Goal: Transaction & Acquisition: Purchase product/service

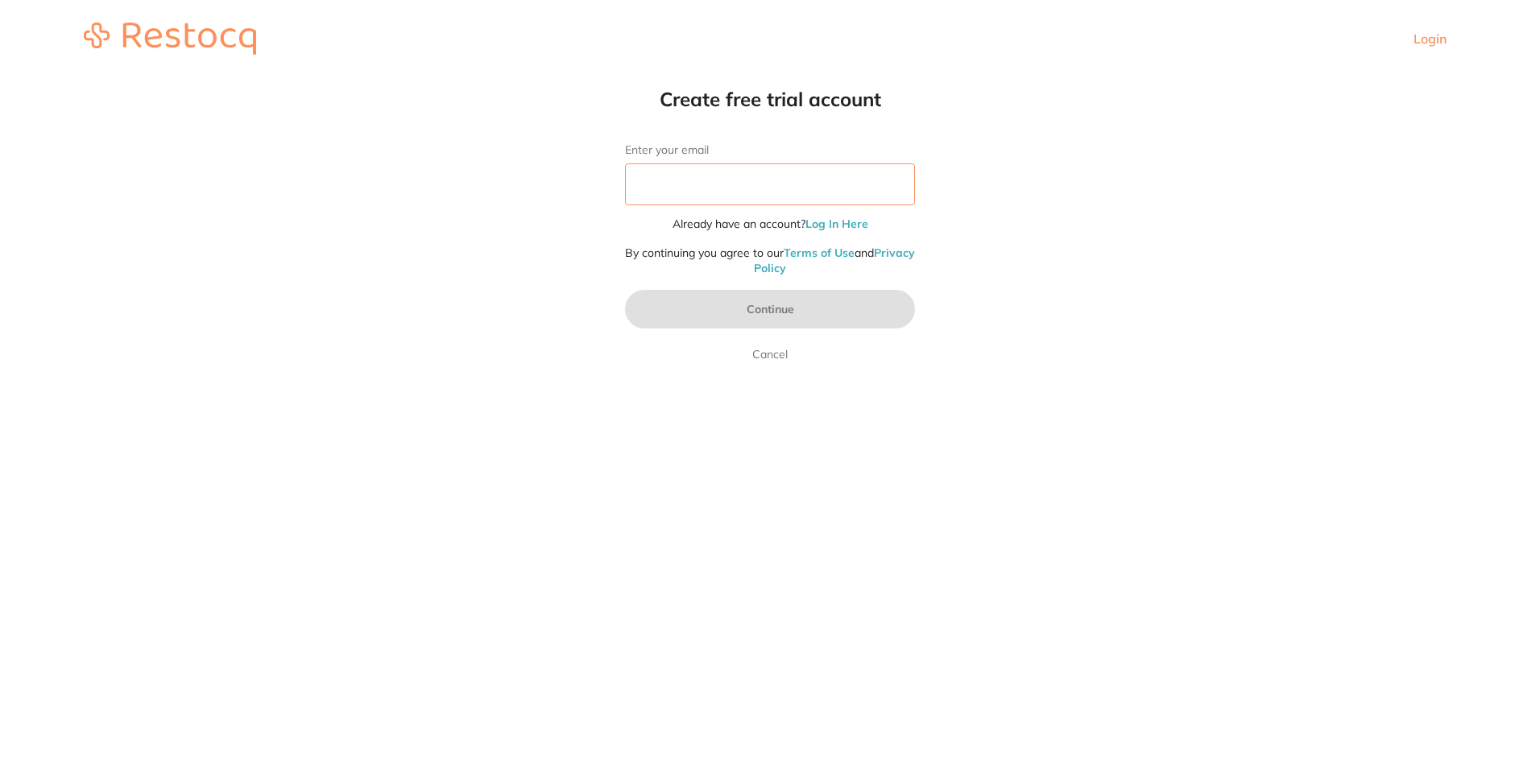
click at [722, 189] on input "Enter your email" at bounding box center [770, 184] width 290 height 42
type input "[EMAIL_ADDRESS][DOMAIN_NAME]"
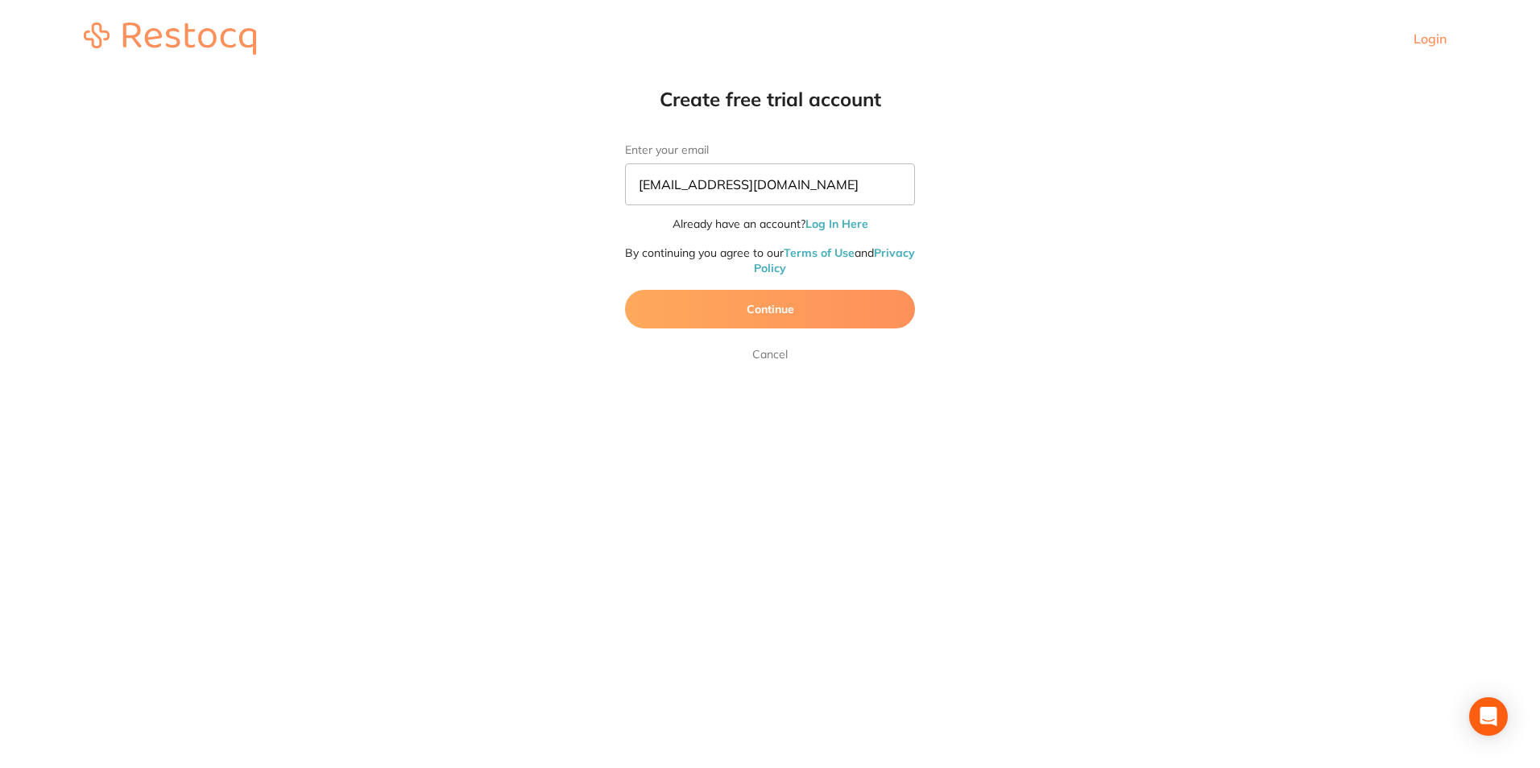
click at [774, 321] on button "Continue" at bounding box center [770, 309] width 290 height 39
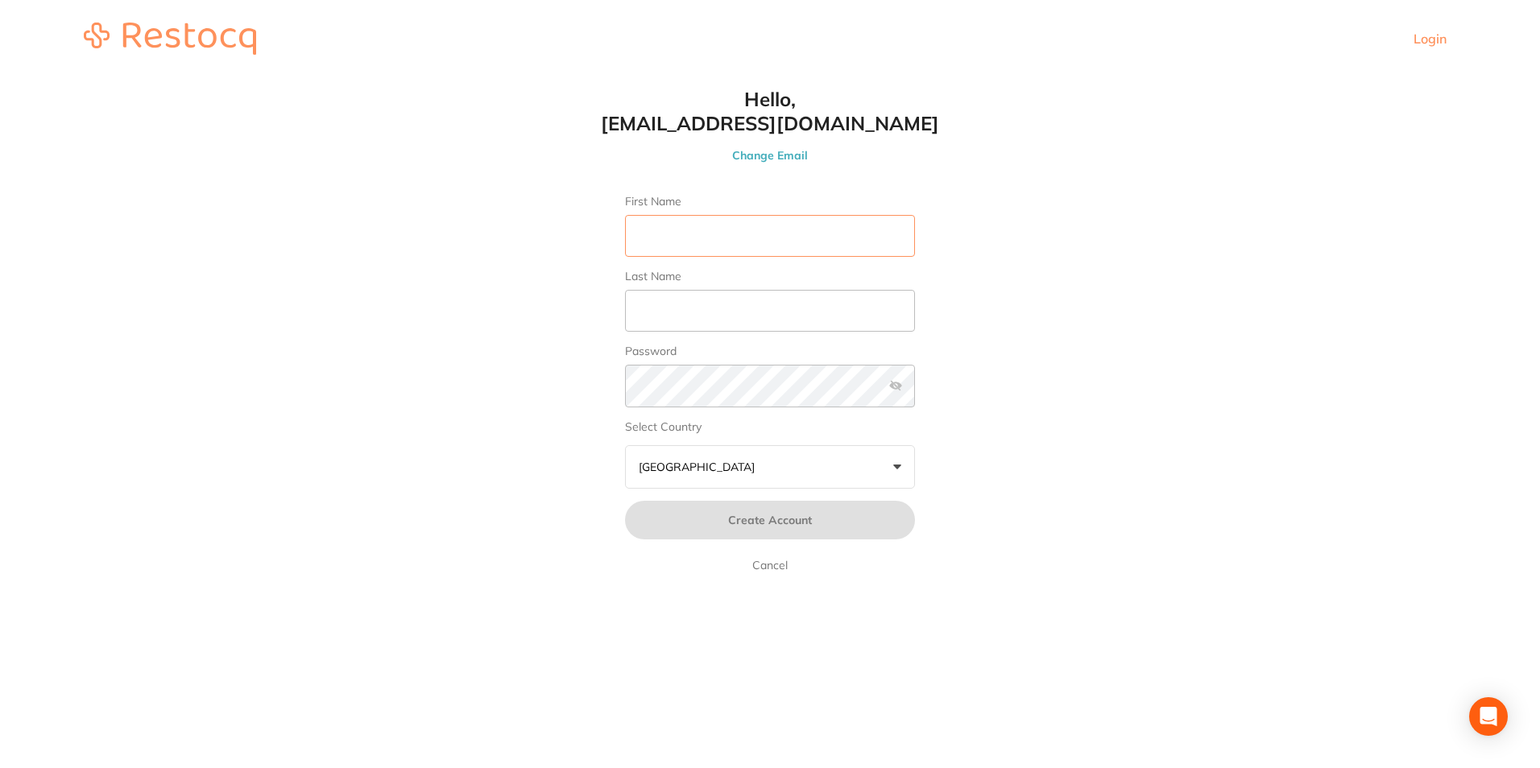
click at [684, 229] on input "First Name" at bounding box center [770, 236] width 290 height 42
click at [784, 134] on h1 "Hello, [EMAIL_ADDRESS][DOMAIN_NAME]" at bounding box center [770, 111] width 354 height 48
click at [765, 566] on link "Cancel" at bounding box center [770, 565] width 42 height 19
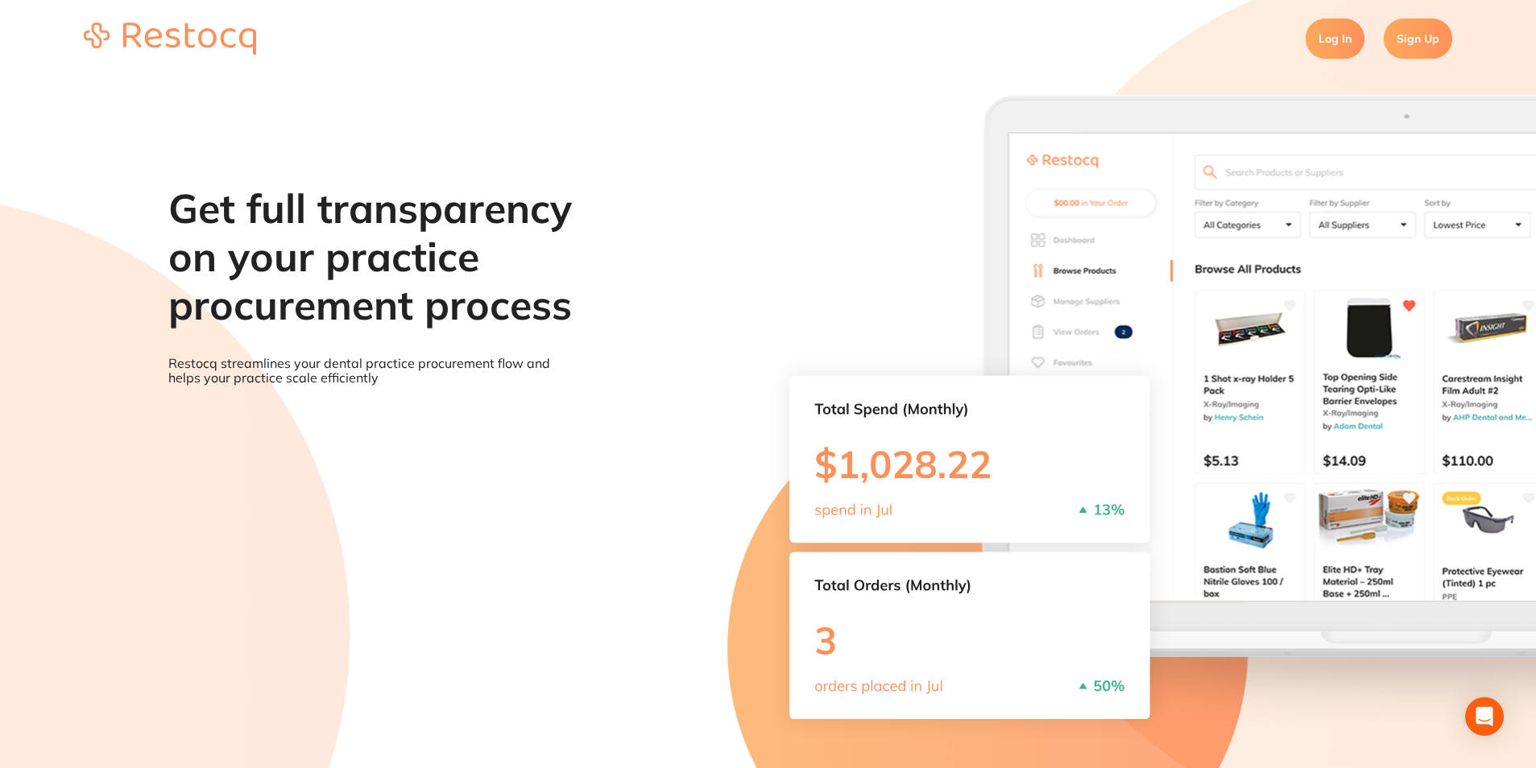
click at [1338, 40] on link "Log In" at bounding box center [1334, 39] width 59 height 40
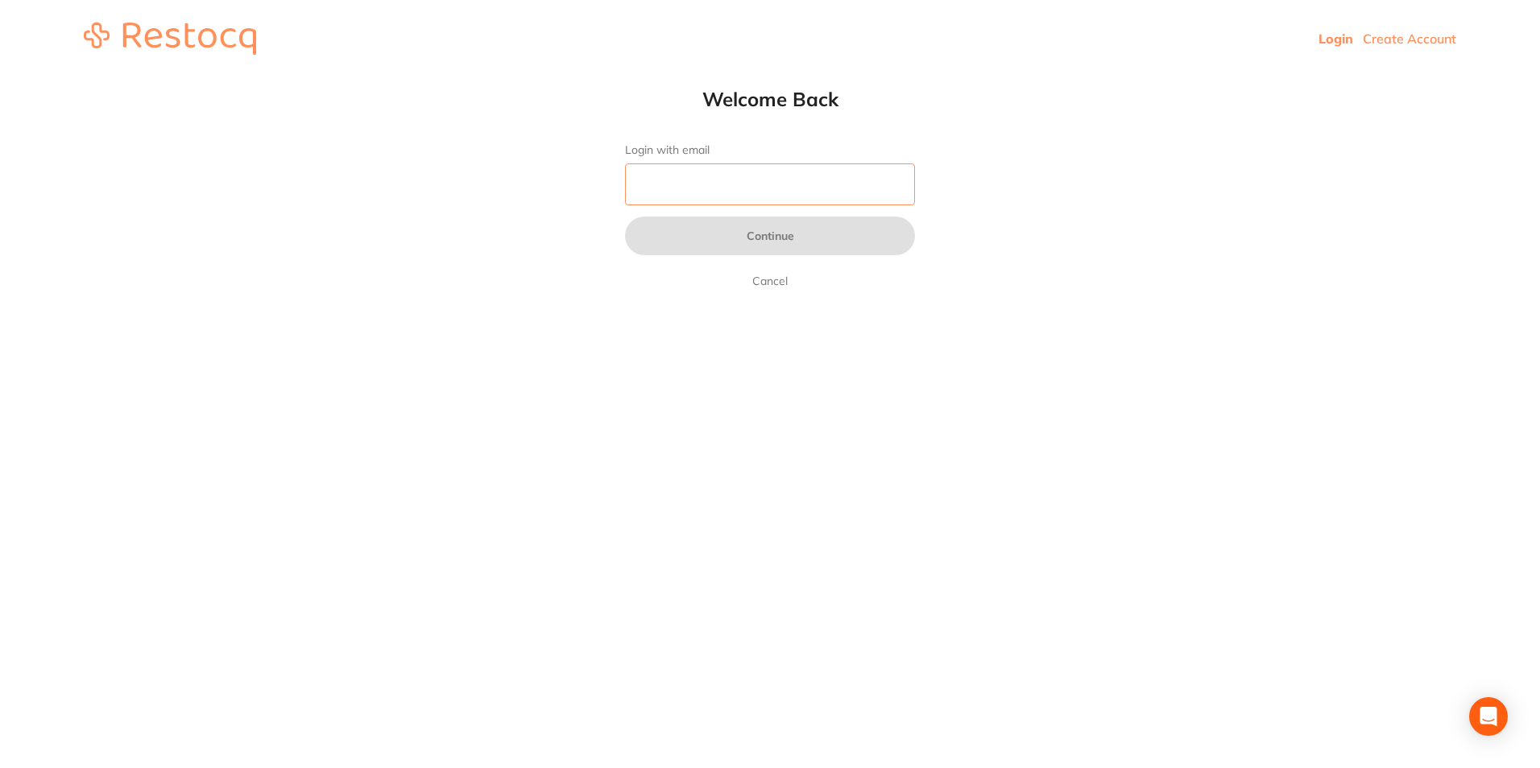
click at [667, 184] on input "Login with email" at bounding box center [770, 184] width 290 height 42
type input "[EMAIL_ADDRESS][DOMAIN_NAME]"
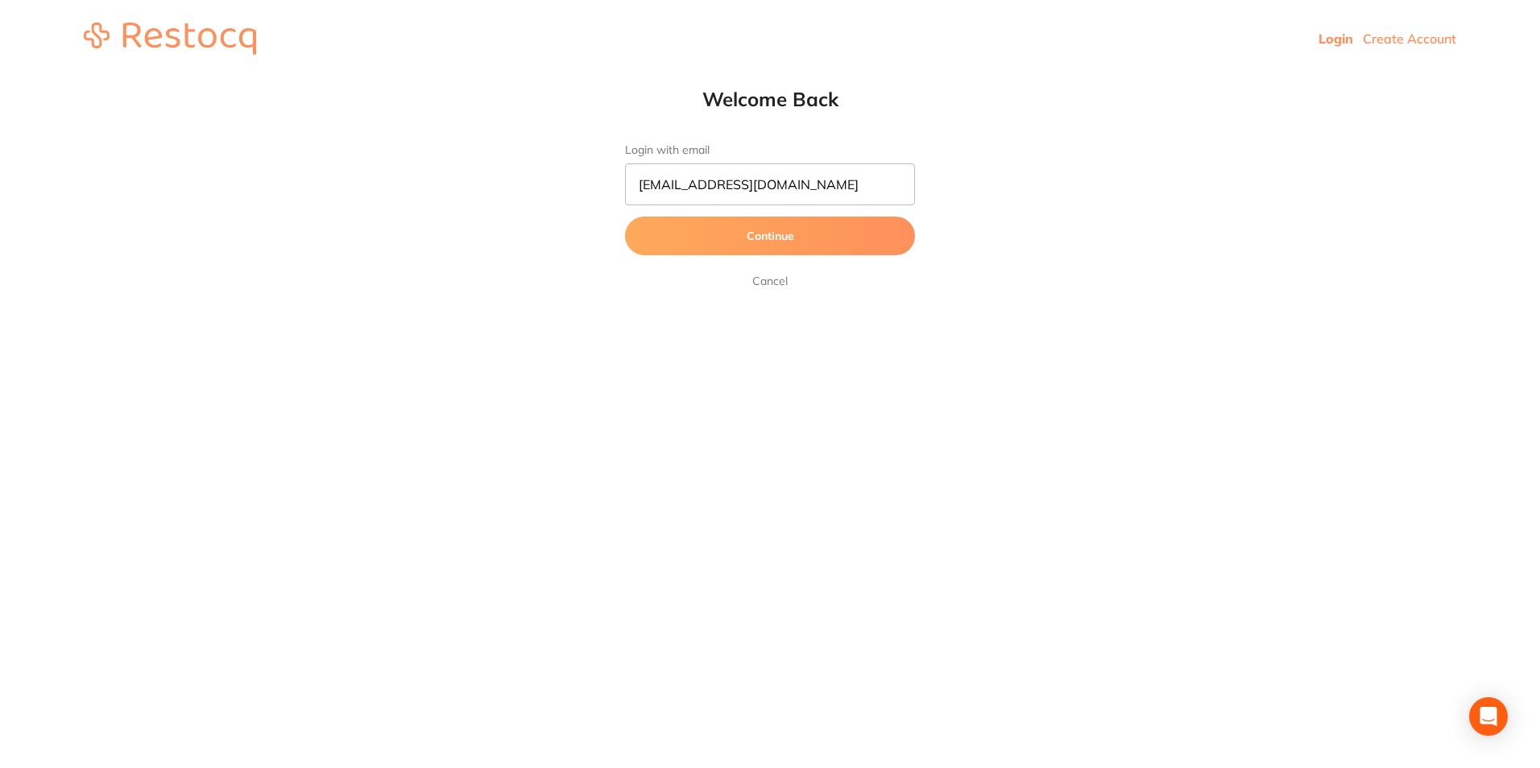
click at [788, 239] on button "Continue" at bounding box center [770, 236] width 290 height 39
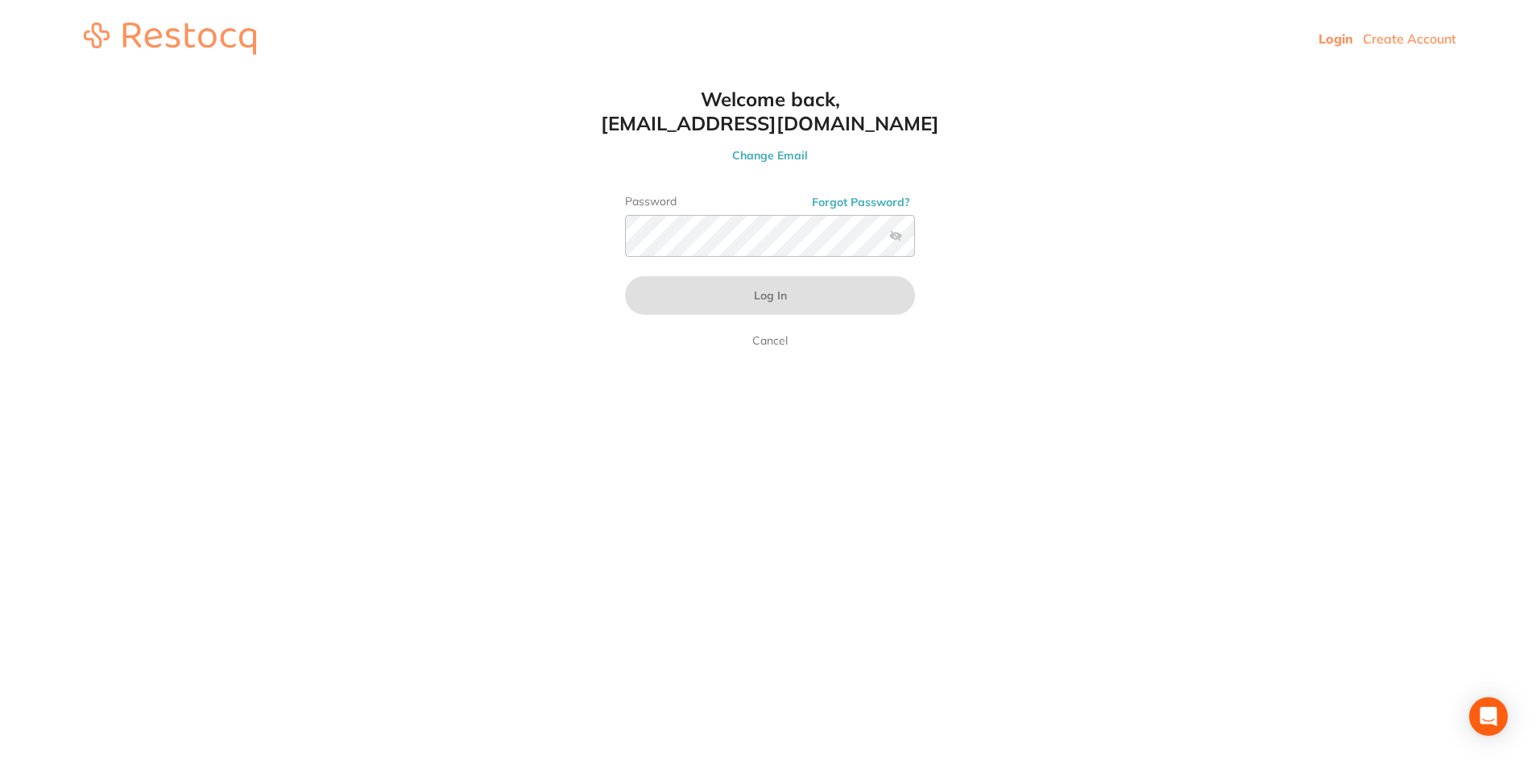
click at [896, 236] on label at bounding box center [895, 236] width 13 height 13
click at [915, 241] on input "checkbox" at bounding box center [915, 241] width 0 height 0
click at [896, 236] on label at bounding box center [895, 236] width 13 height 13
click at [915, 241] on input "checkbox" at bounding box center [915, 241] width 0 height 0
click at [625, 276] on button "Log In" at bounding box center [770, 295] width 290 height 39
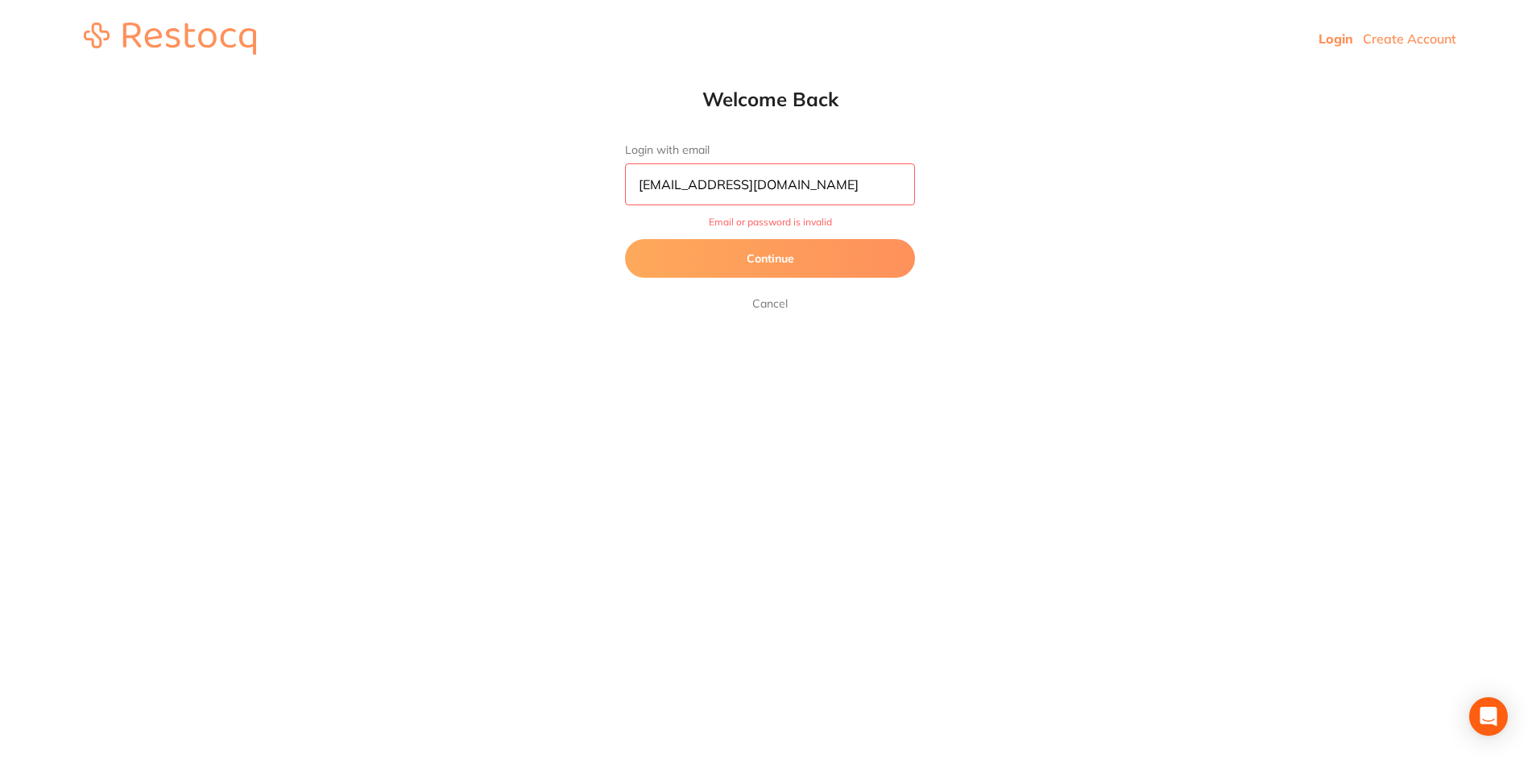
click at [749, 259] on button "Continue" at bounding box center [770, 258] width 290 height 39
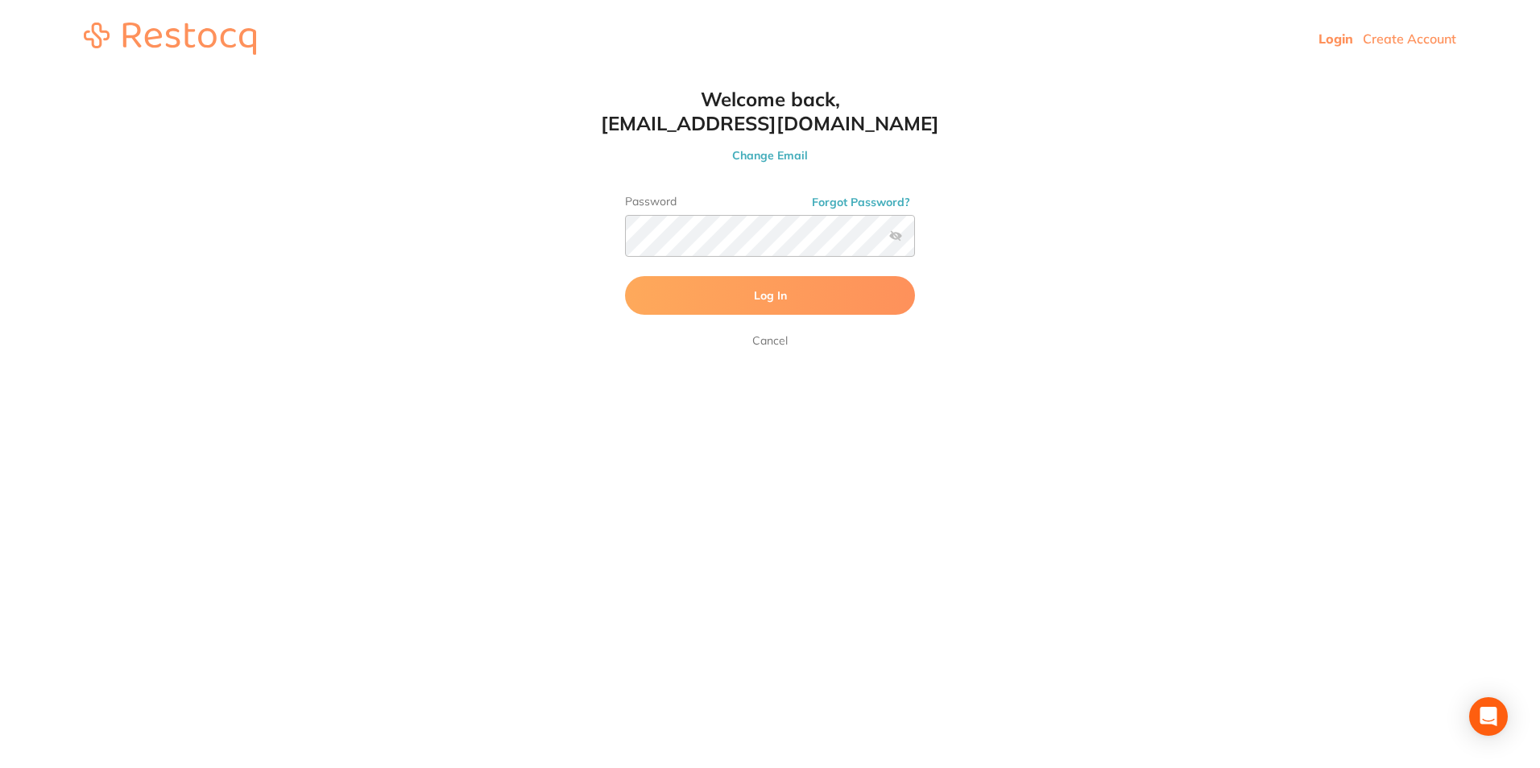
click at [788, 307] on button "Log In" at bounding box center [770, 295] width 290 height 39
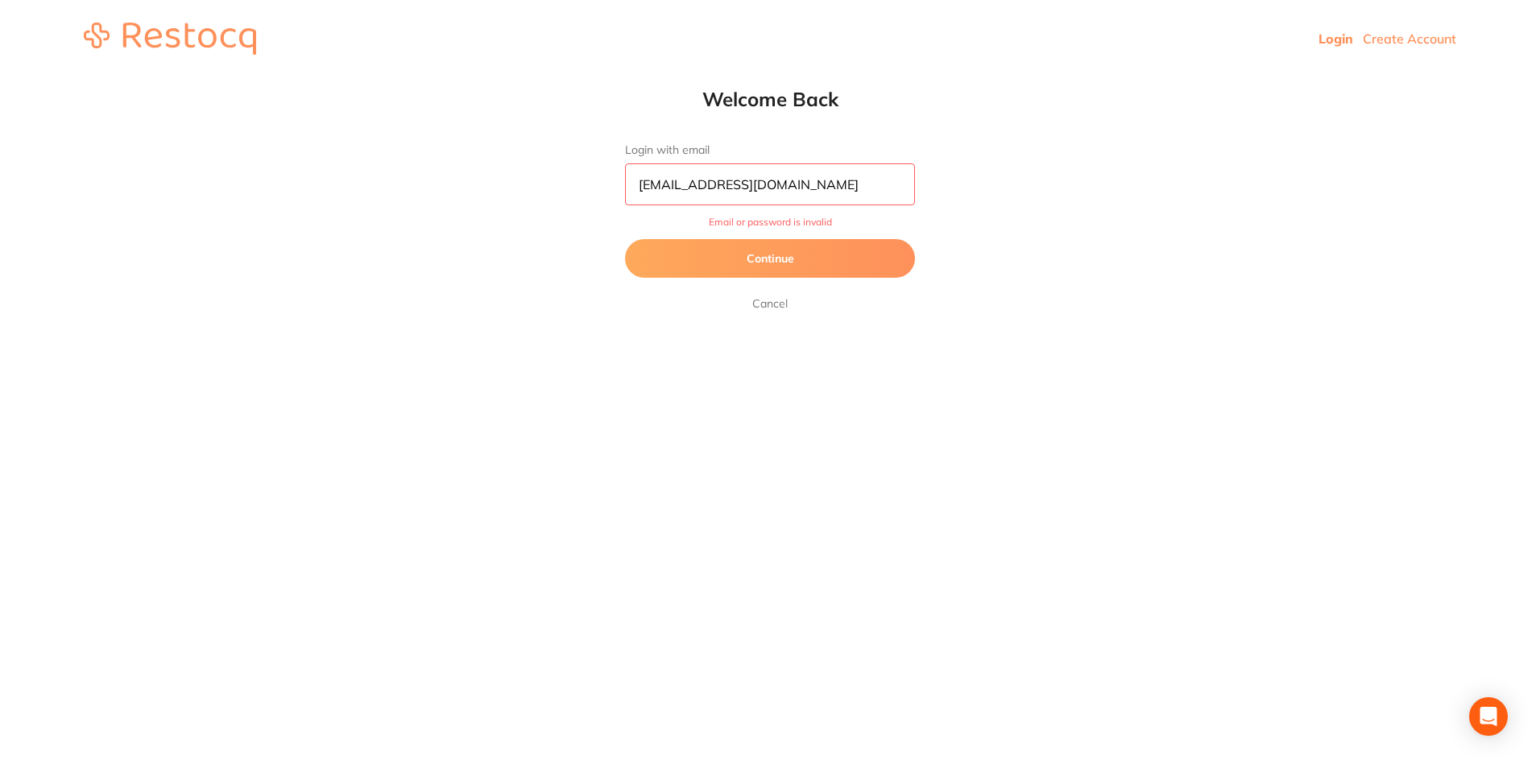
click at [767, 249] on button "Continue" at bounding box center [770, 258] width 290 height 39
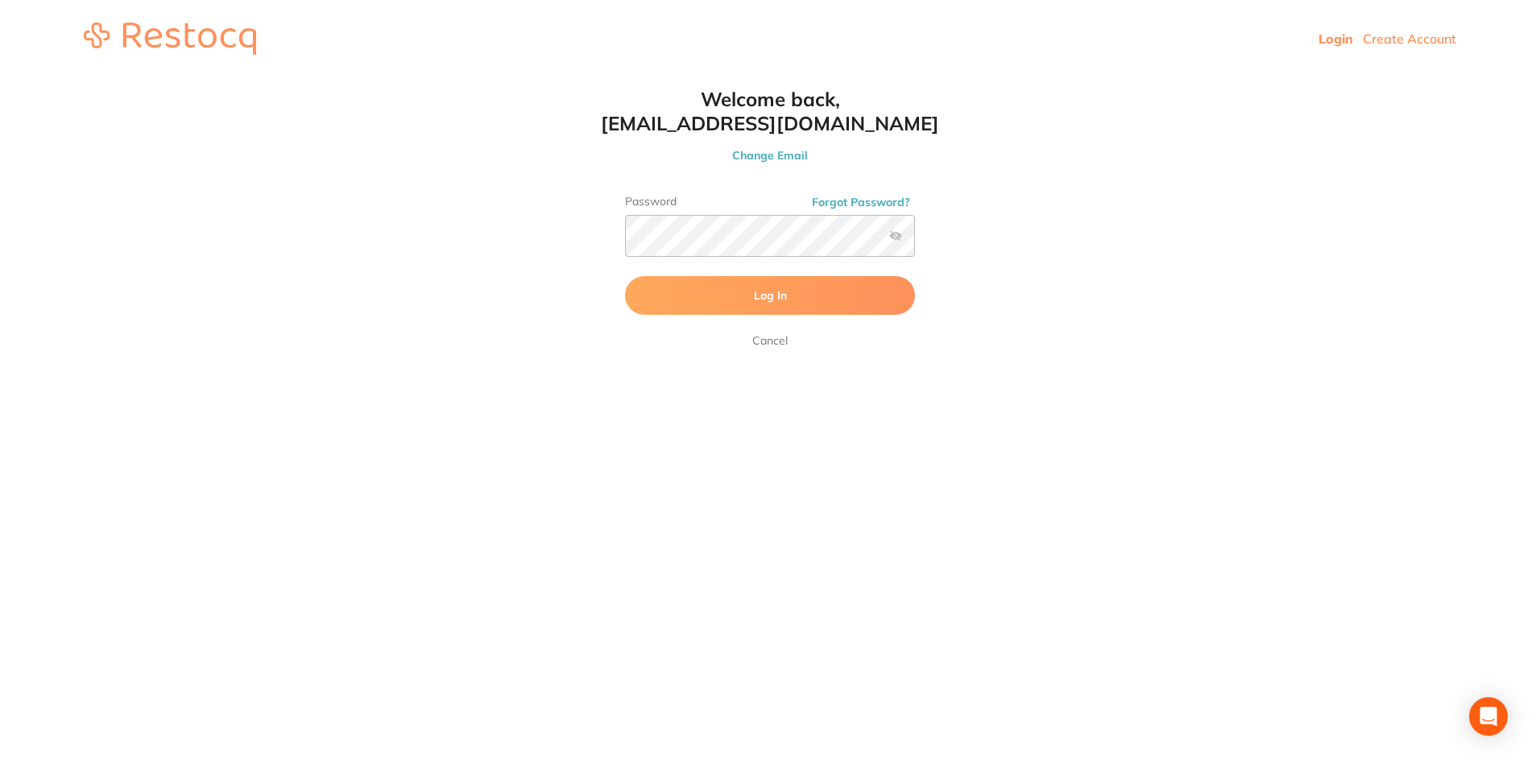
click at [893, 232] on label at bounding box center [895, 236] width 13 height 13
click at [915, 241] on input "checkbox" at bounding box center [915, 241] width 0 height 0
click at [767, 339] on link "Cancel" at bounding box center [770, 340] width 42 height 19
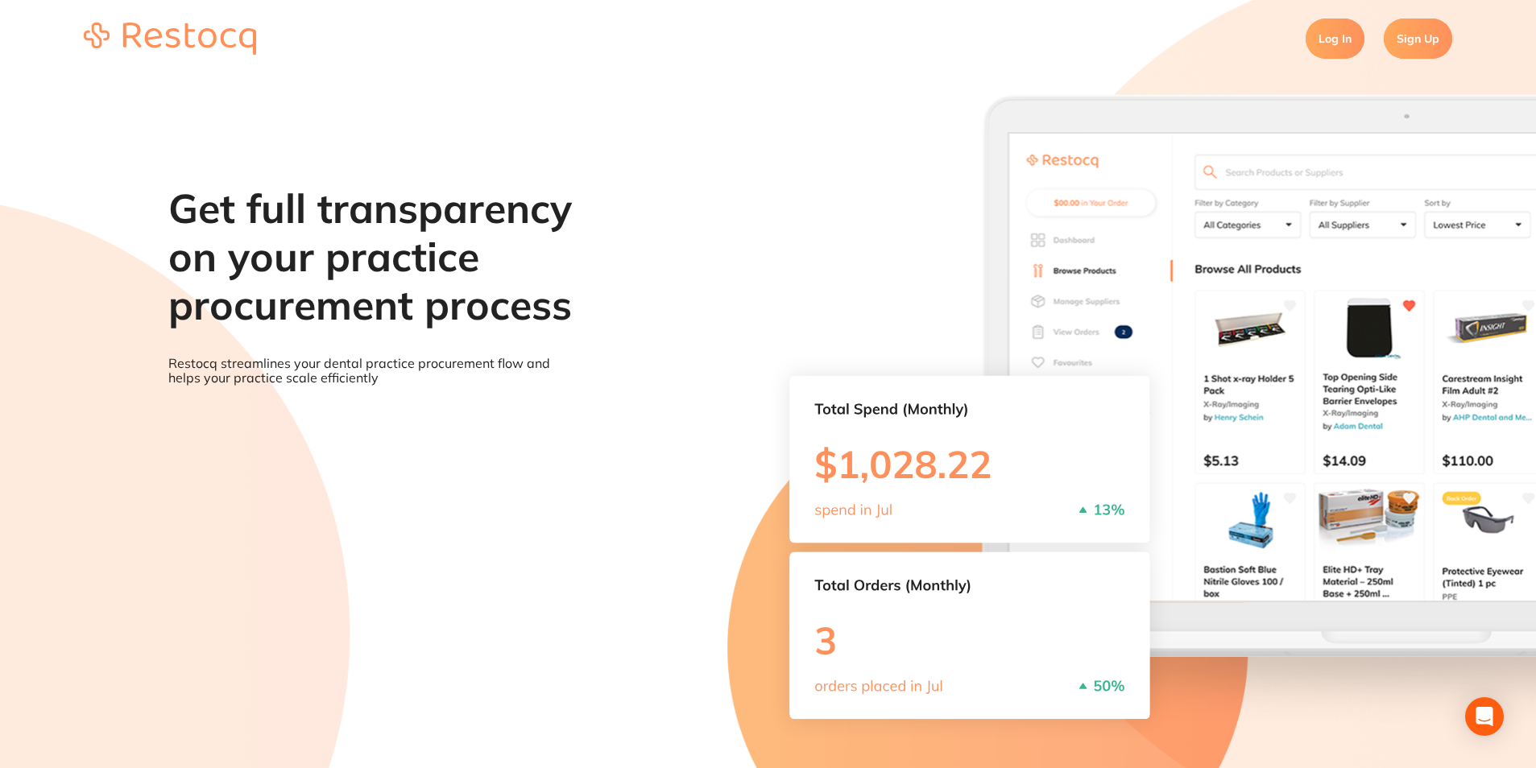
click at [1341, 39] on link "Log In" at bounding box center [1334, 39] width 59 height 40
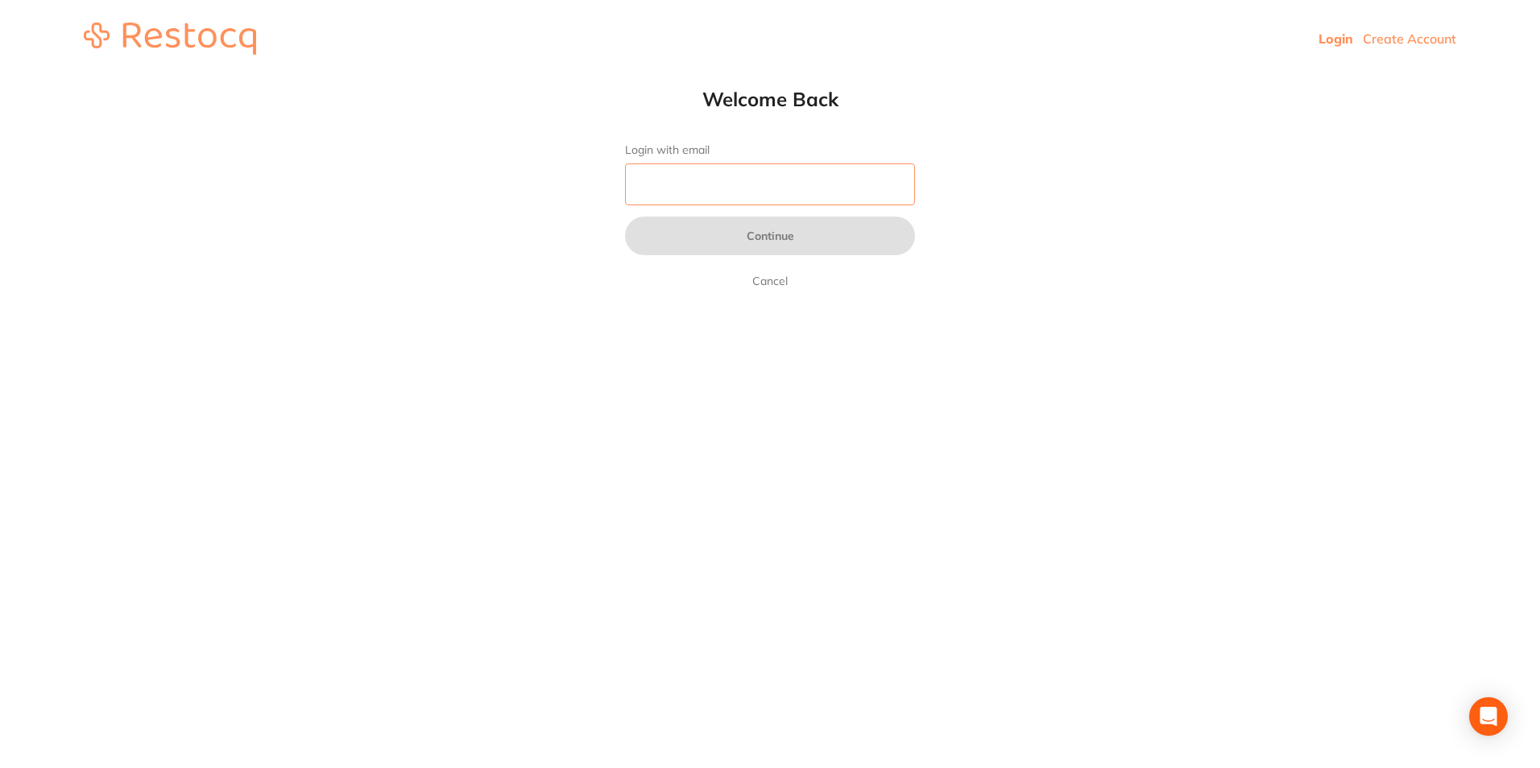
click at [643, 182] on input "Login with email" at bounding box center [770, 184] width 290 height 42
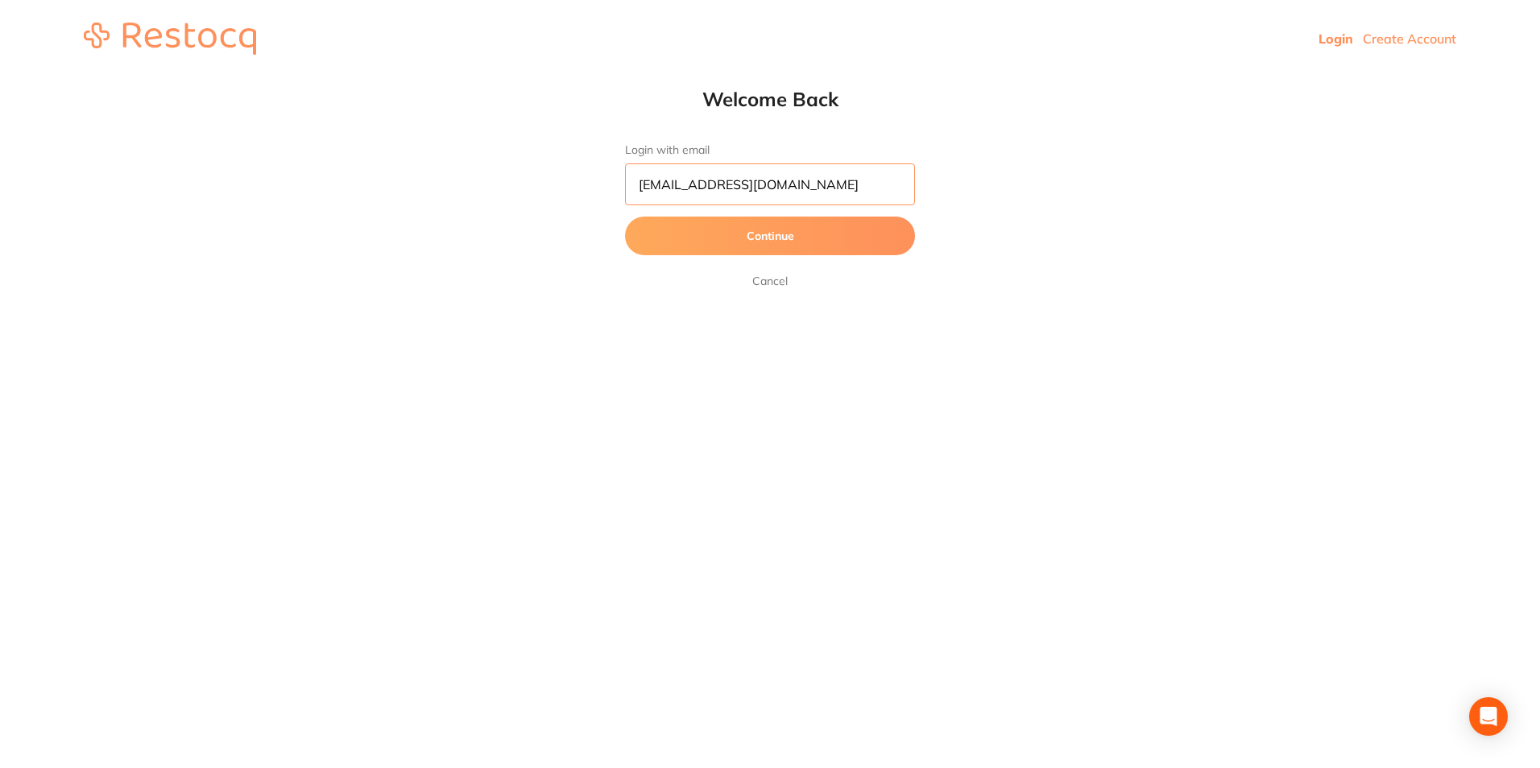
type input "[EMAIL_ADDRESS][DOMAIN_NAME]"
click at [786, 241] on button "Continue" at bounding box center [770, 236] width 290 height 39
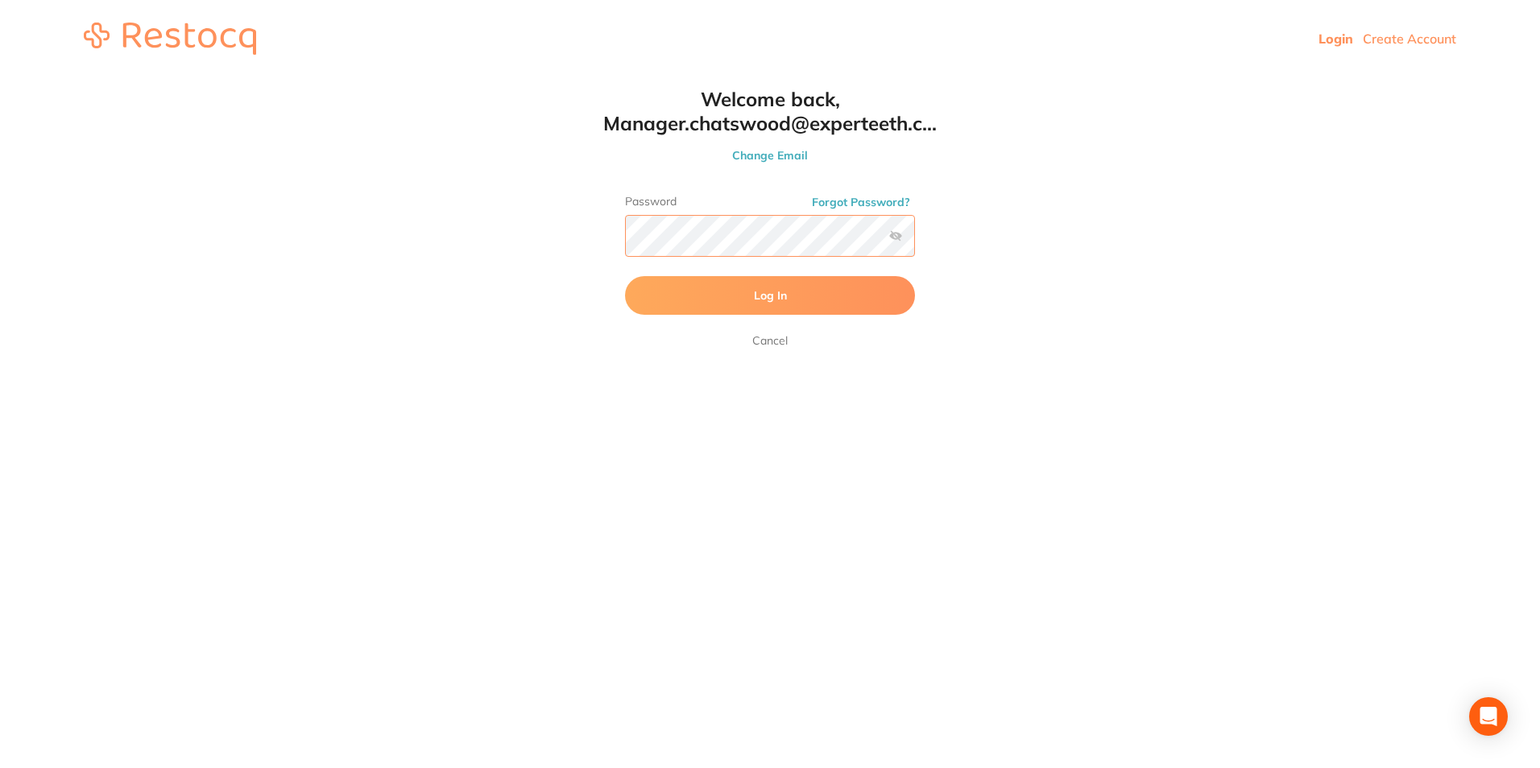
click at [625, 276] on button "Log In" at bounding box center [770, 295] width 290 height 39
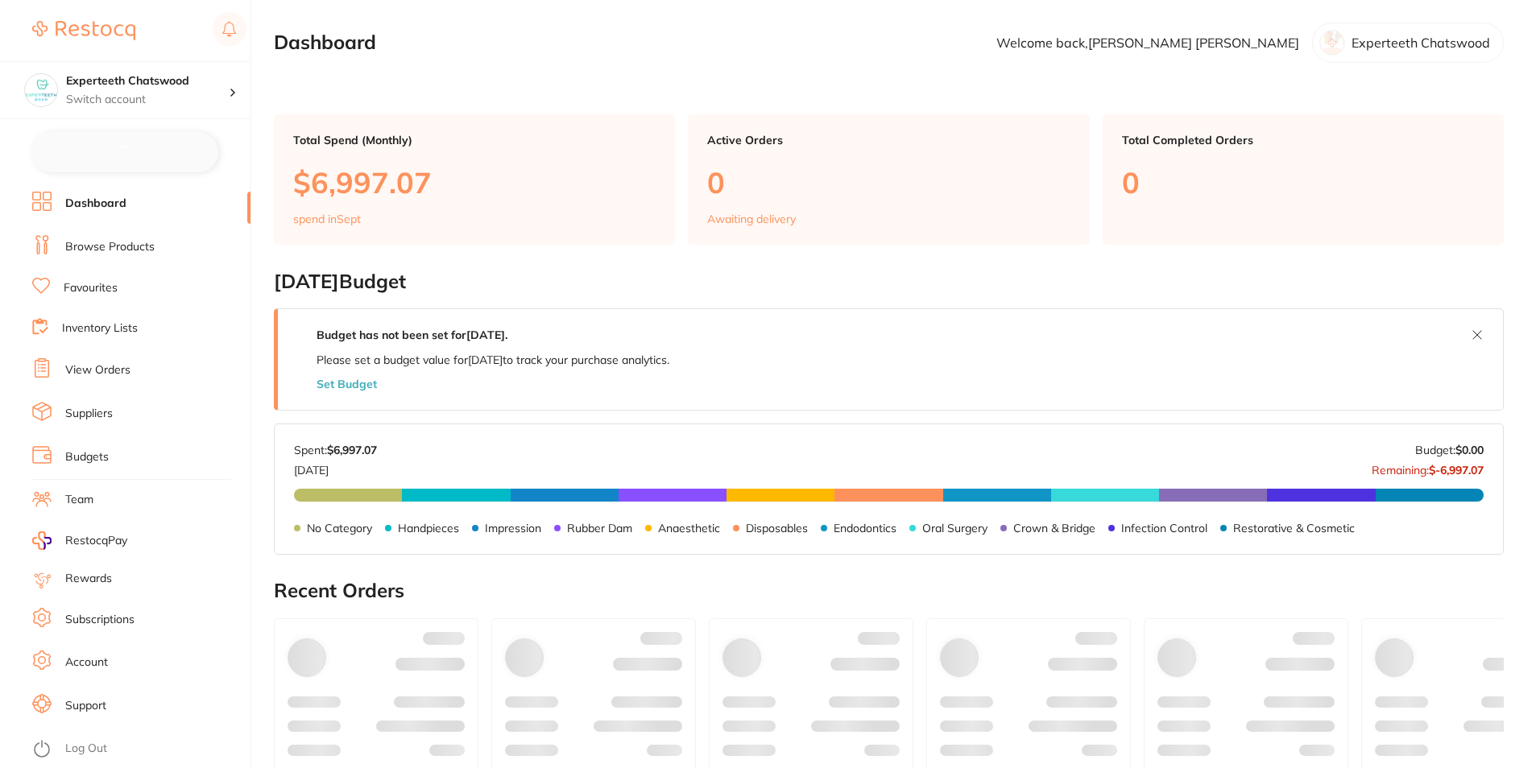
checkbox input "false"
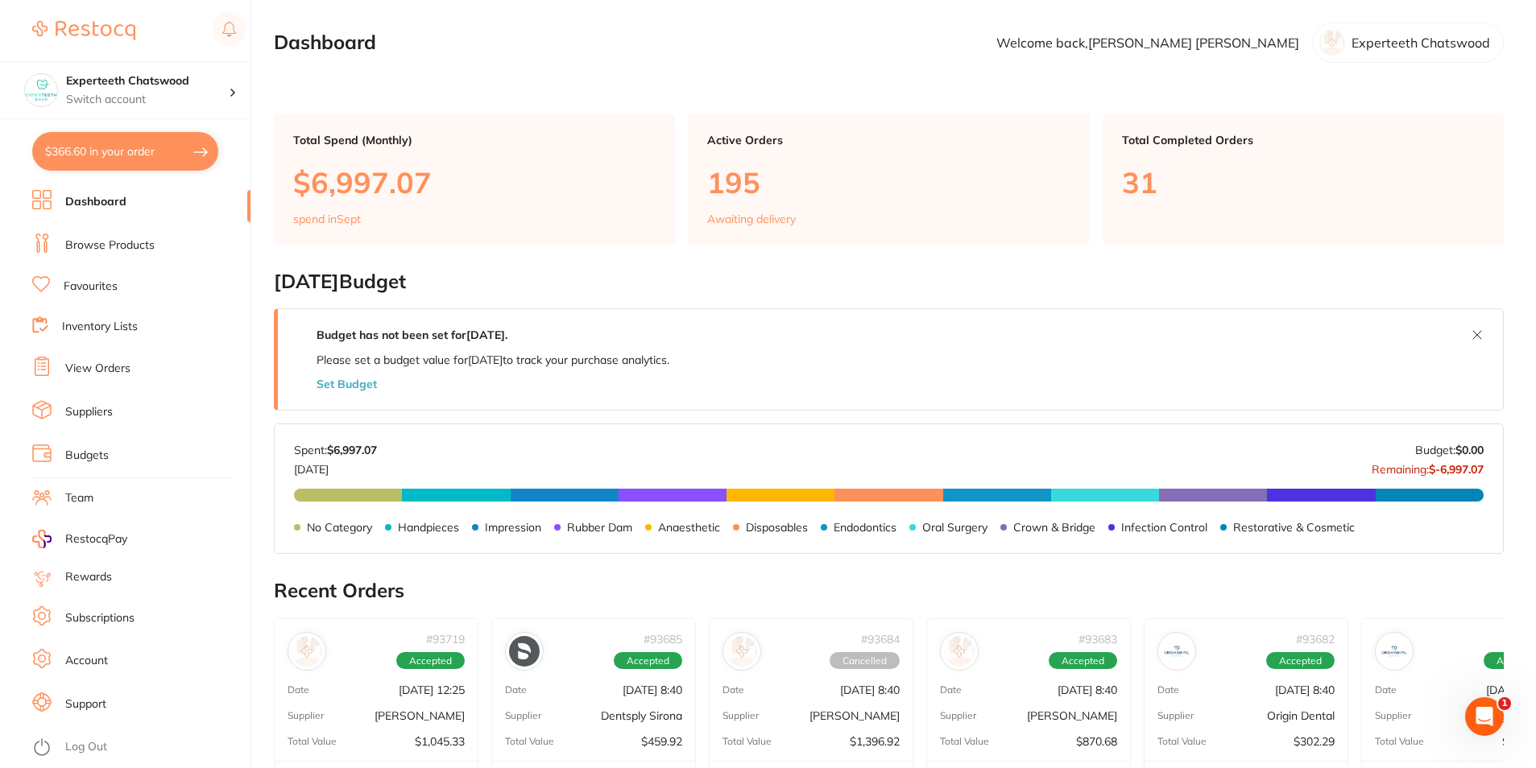
click at [116, 197] on link "Dashboard" at bounding box center [95, 202] width 61 height 16
click at [463, 166] on p "$6,997.07" at bounding box center [474, 182] width 362 height 33
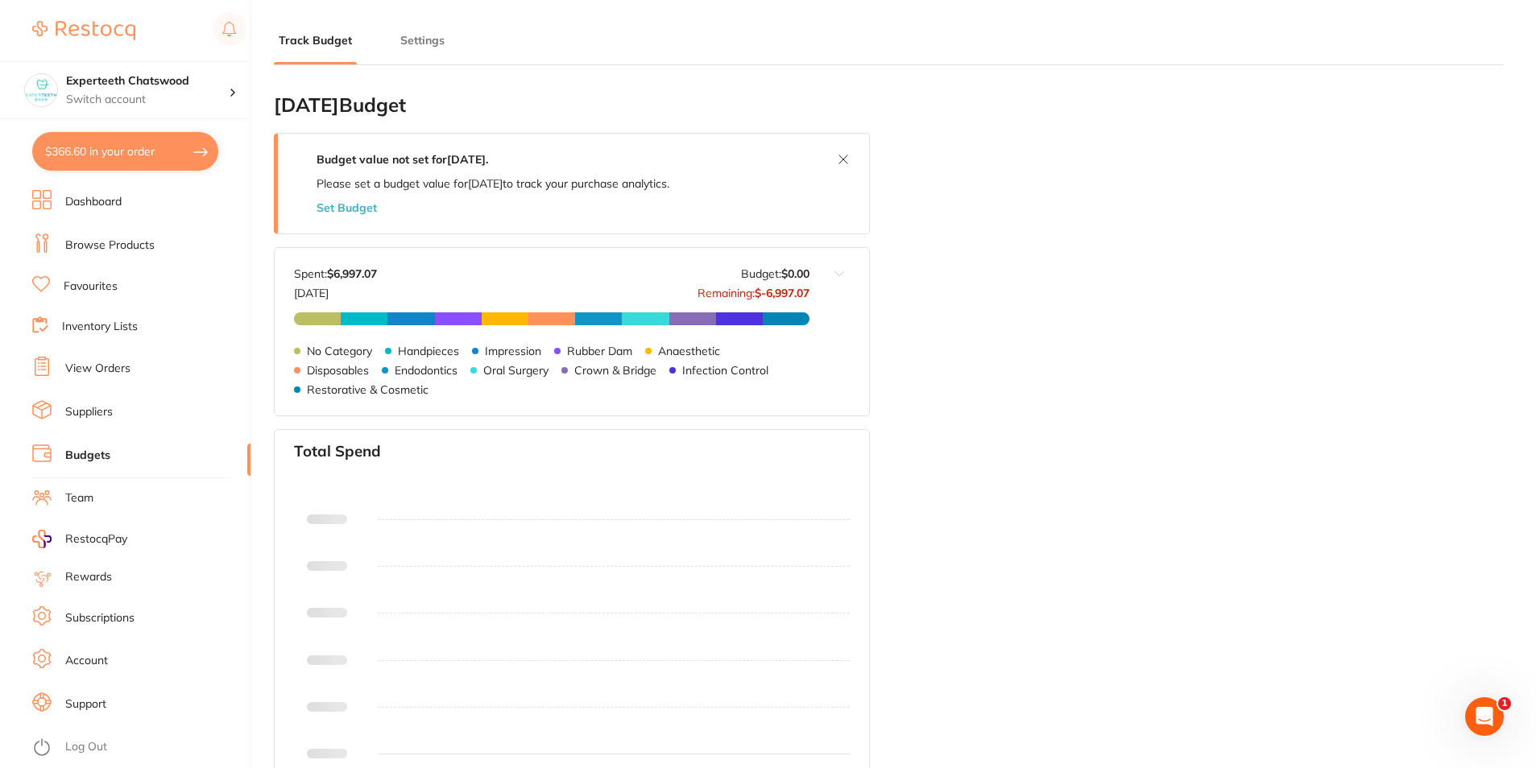
type input "0.0"
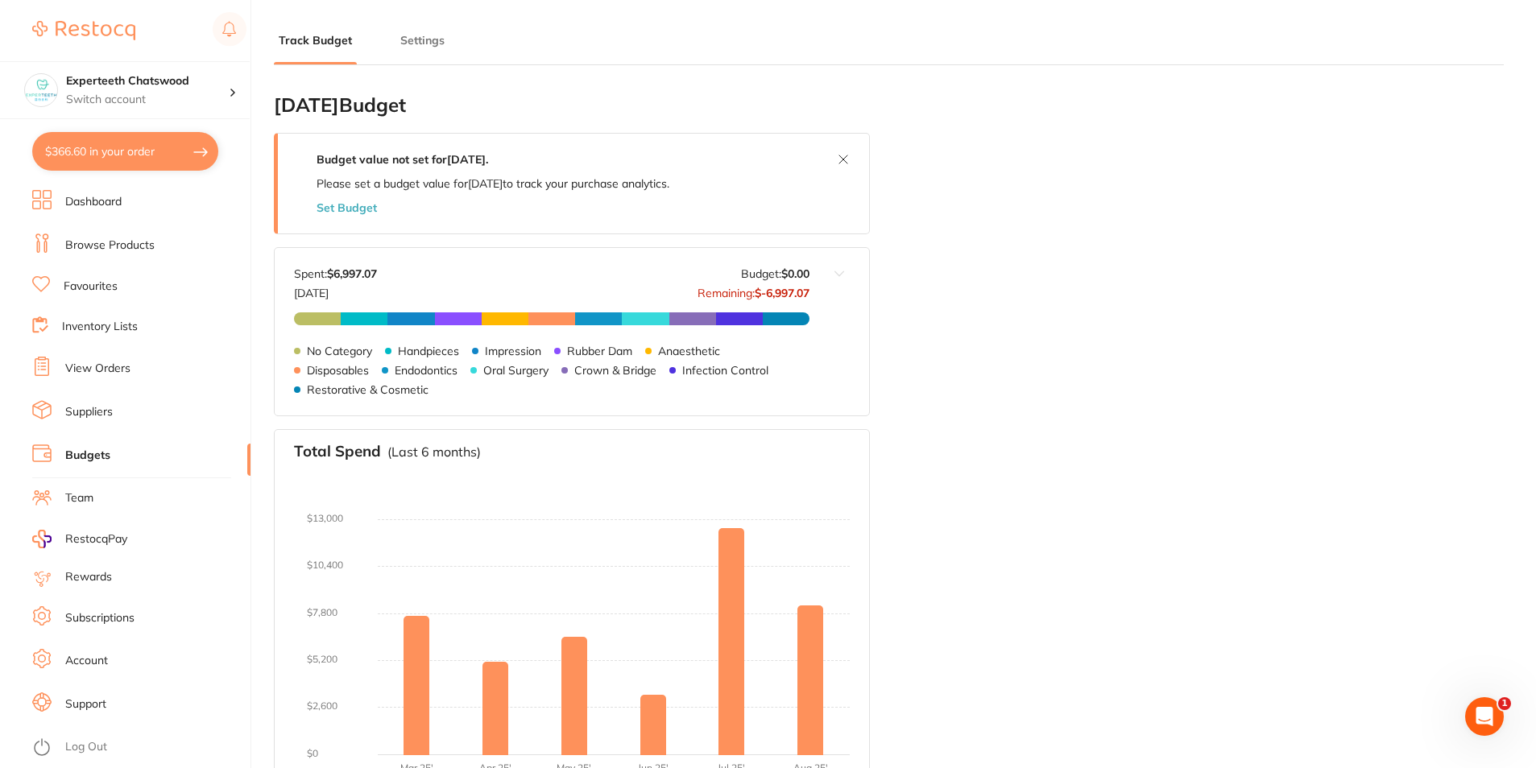
click at [91, 282] on link "Favourites" at bounding box center [91, 287] width 54 height 16
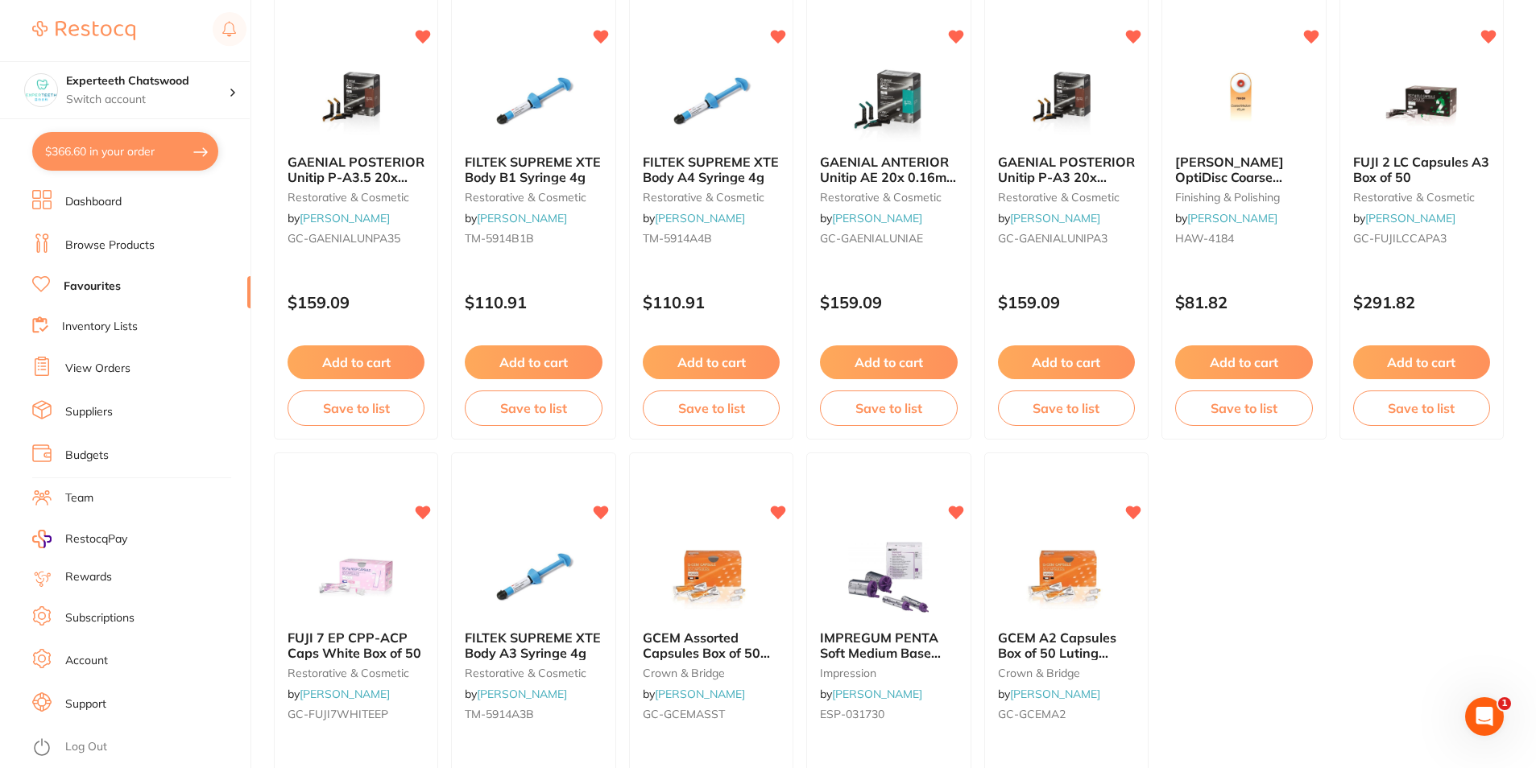
scroll to position [2980, 0]
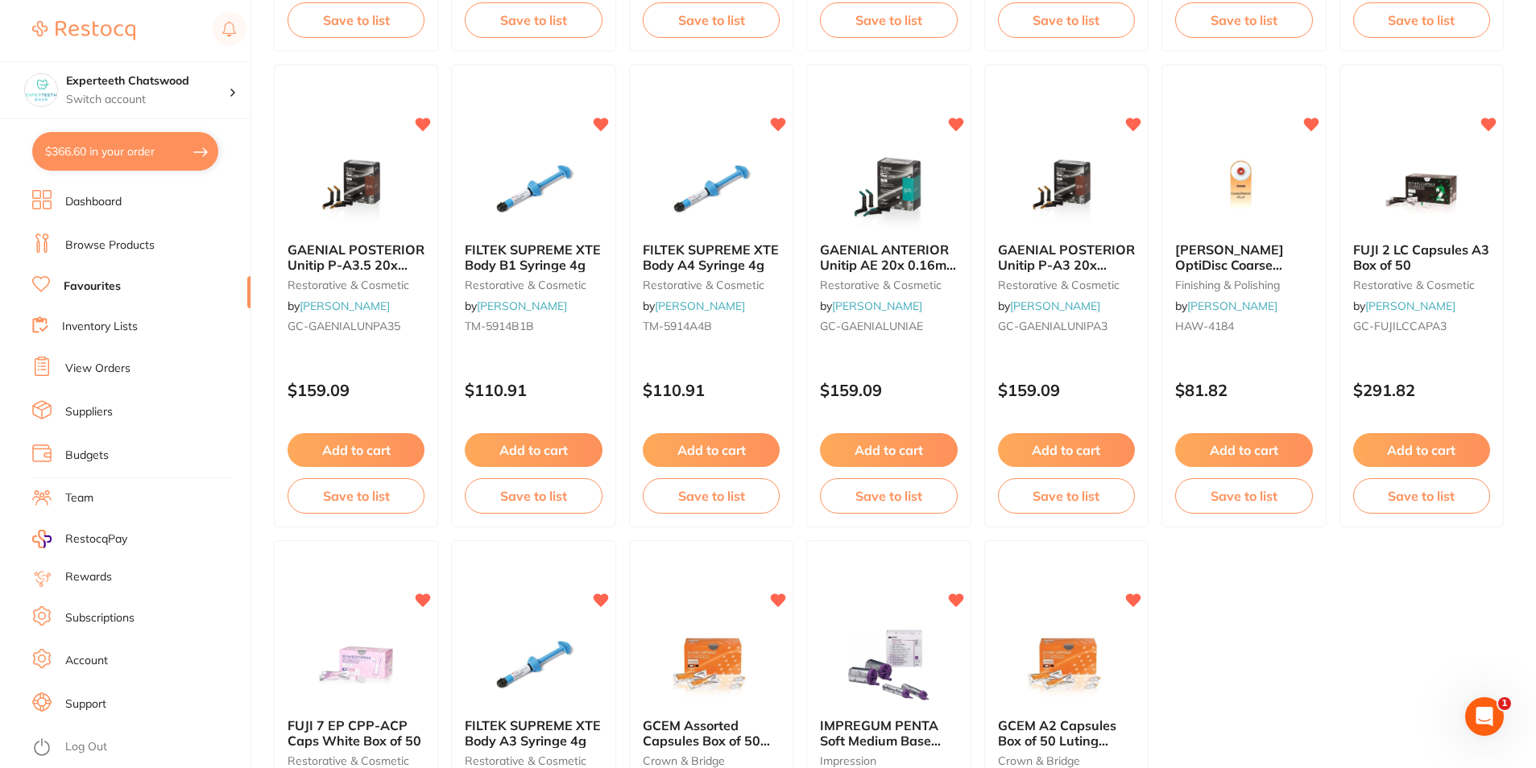
click at [108, 205] on link "Dashboard" at bounding box center [93, 202] width 56 height 16
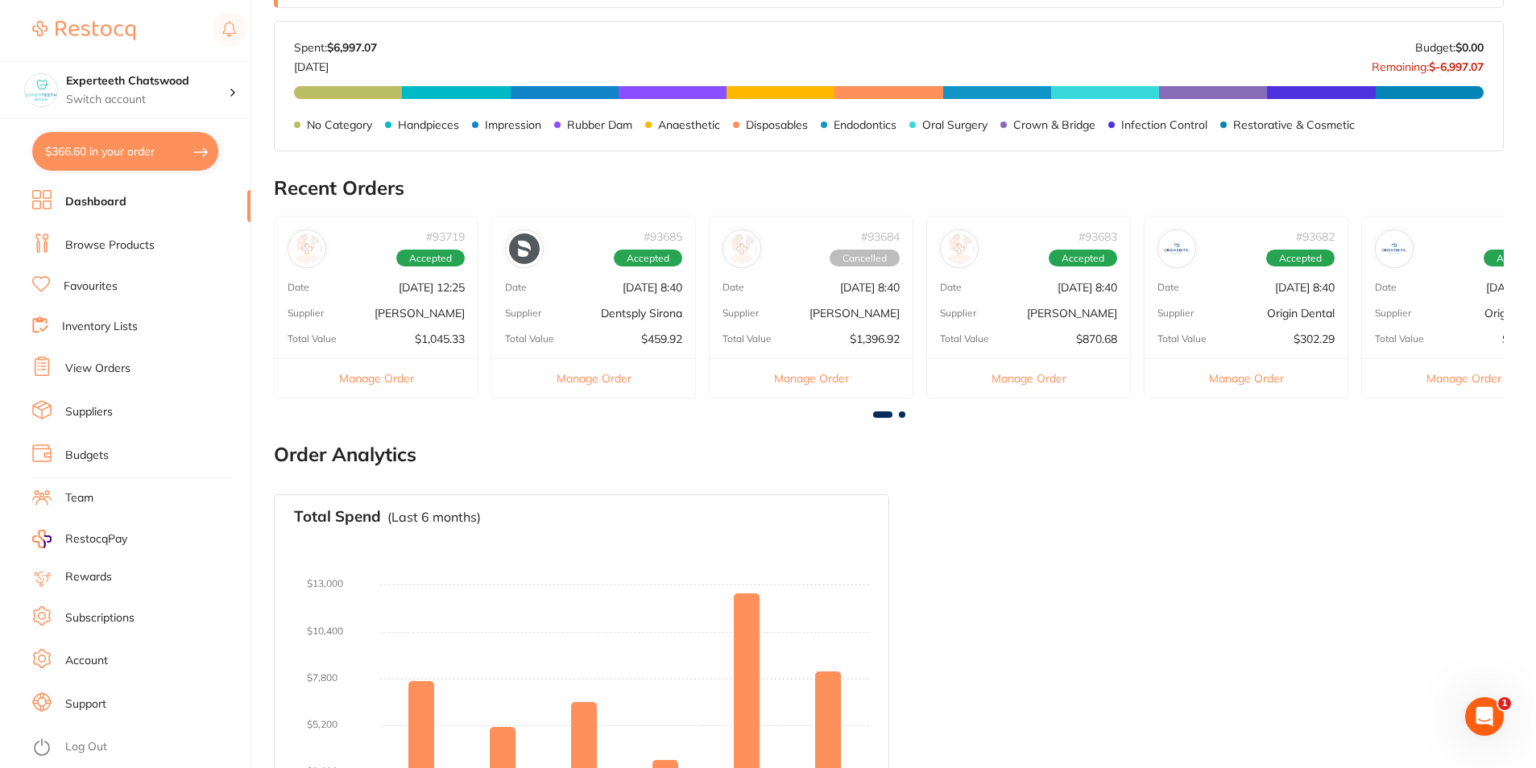
scroll to position [507, 0]
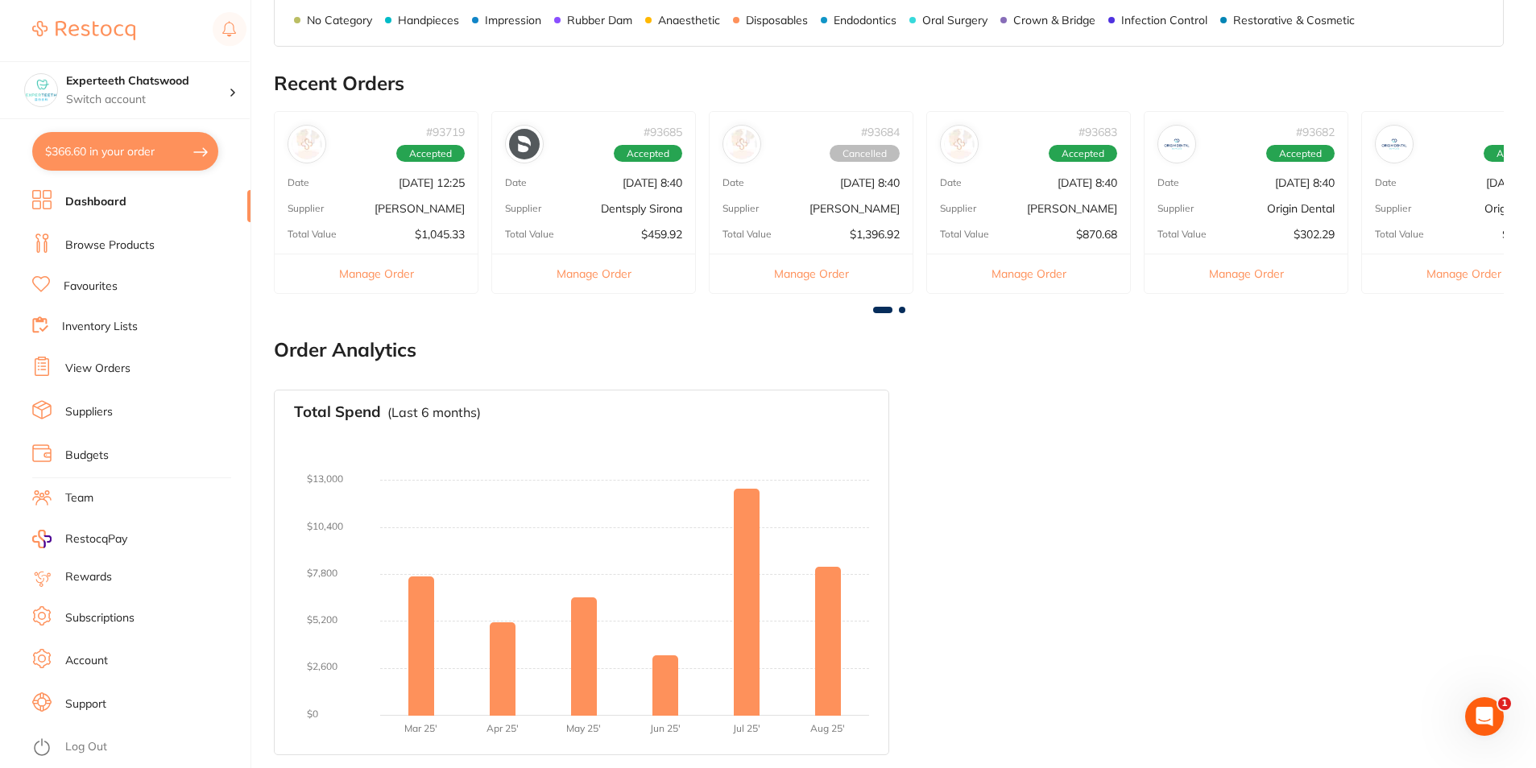
click at [105, 246] on link "Browse Products" at bounding box center [109, 246] width 89 height 16
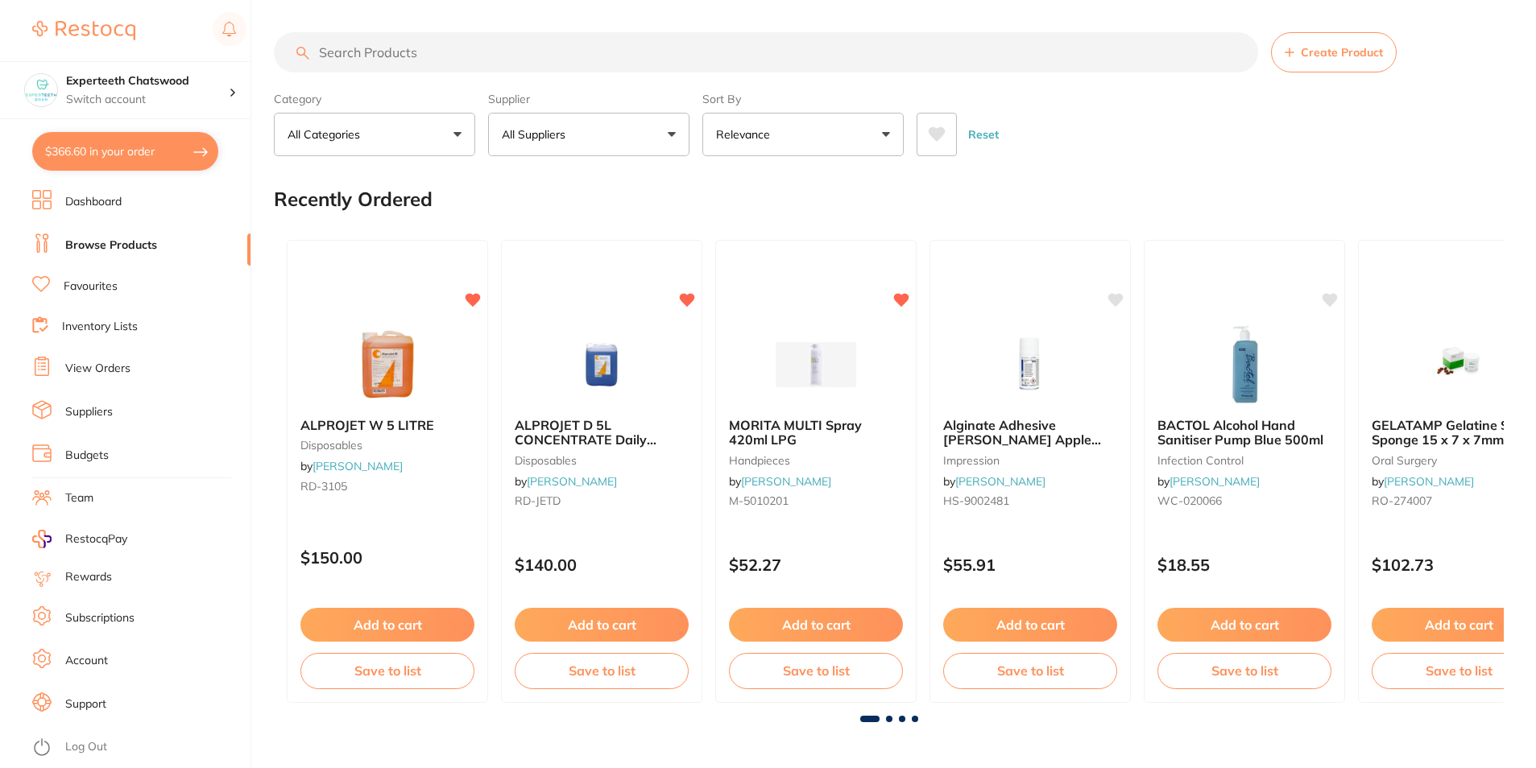
click at [461, 48] on input "search" at bounding box center [766, 52] width 984 height 40
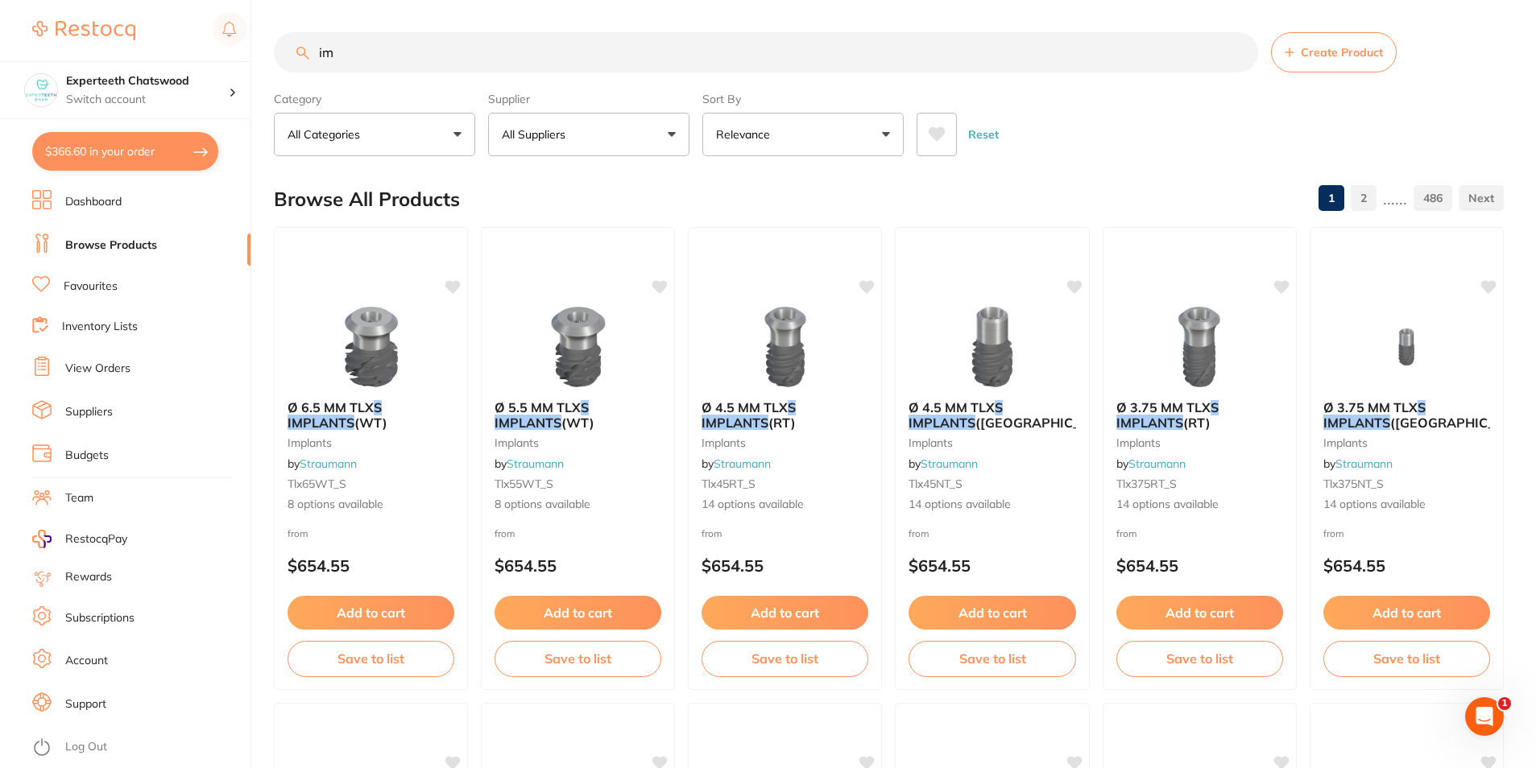
type input "i"
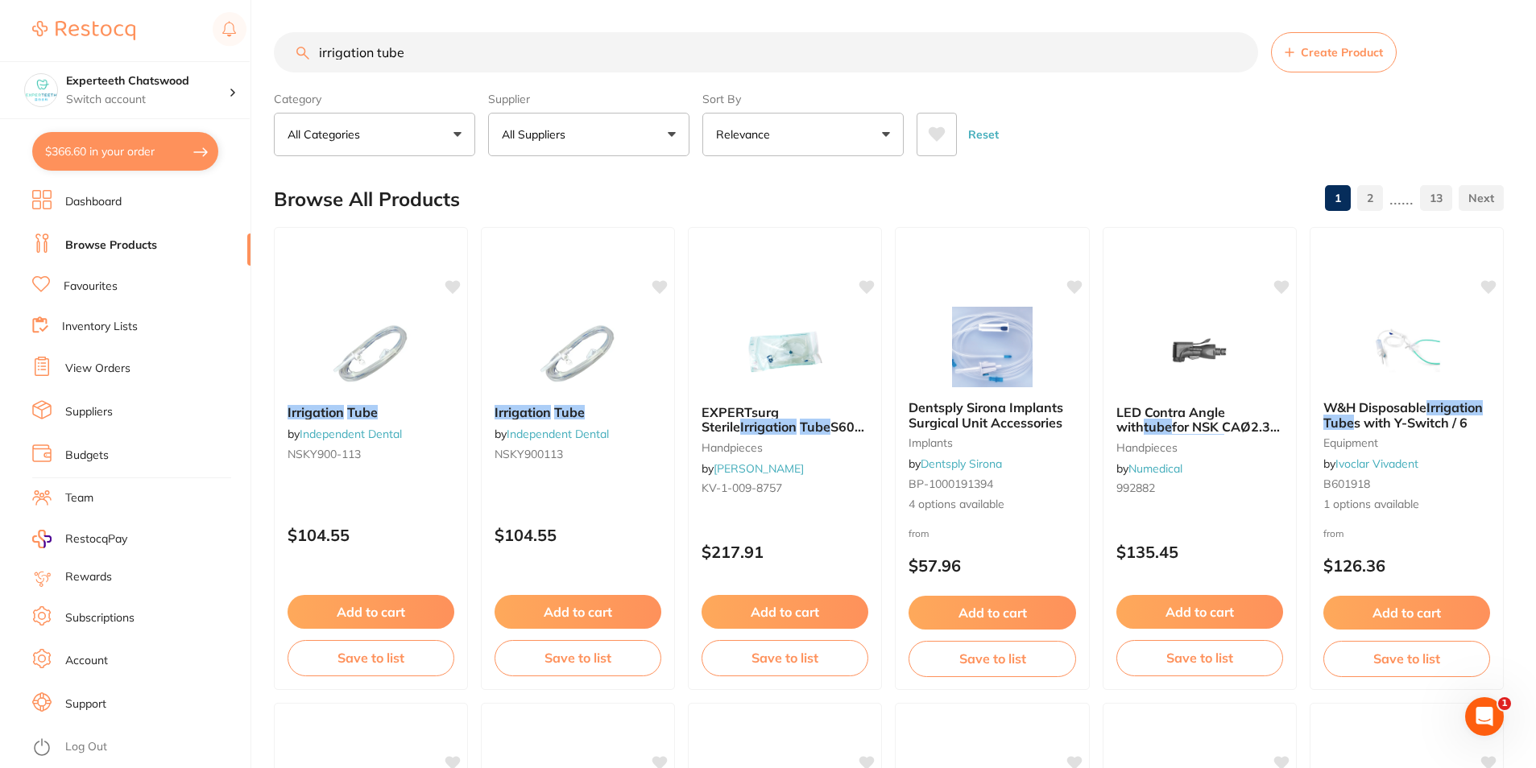
scroll to position [1, 0]
drag, startPoint x: 420, startPoint y: 61, endPoint x: 308, endPoint y: 68, distance: 112.2
click at [308, 68] on input "irrigation tube" at bounding box center [766, 52] width 984 height 40
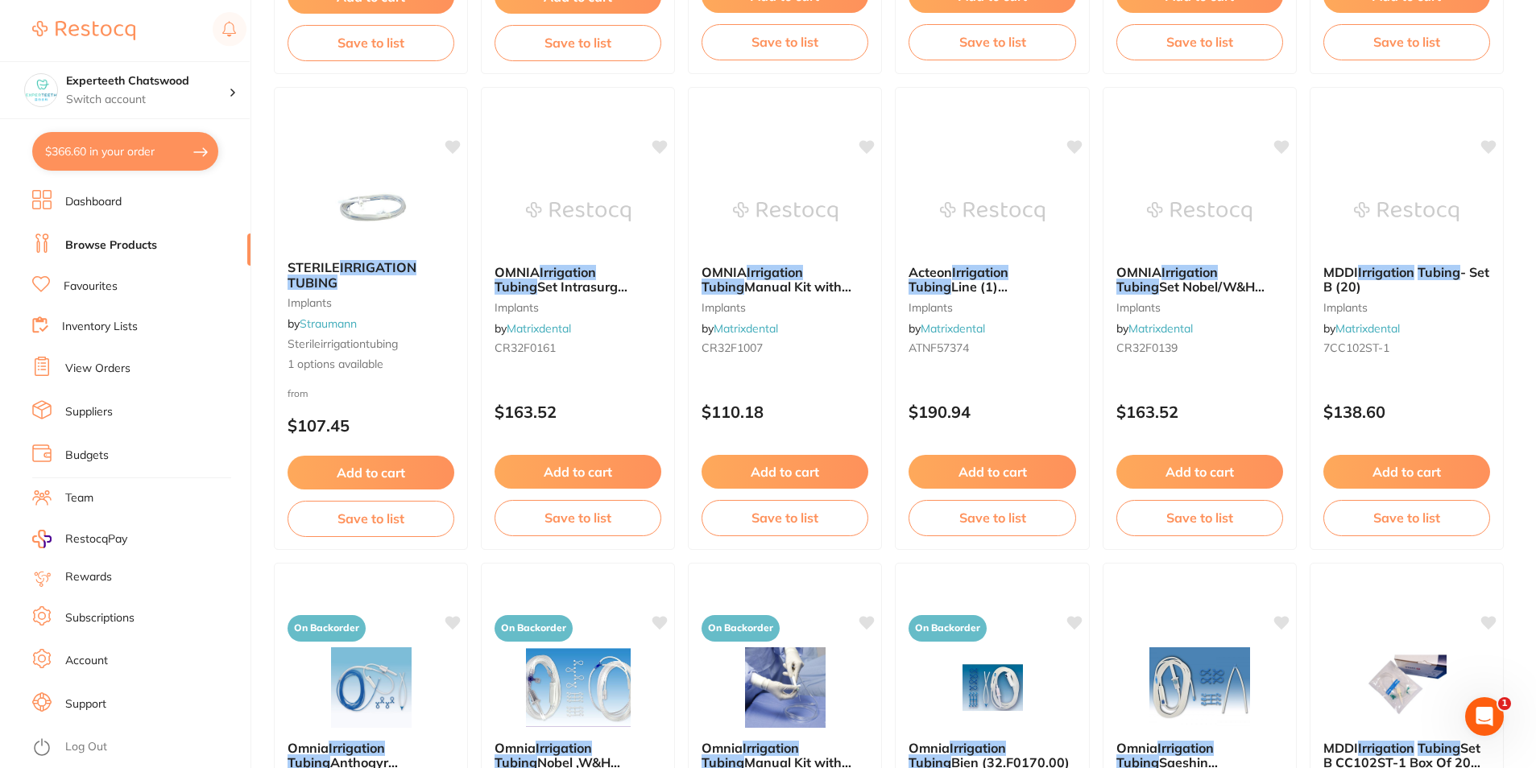
scroll to position [834, 0]
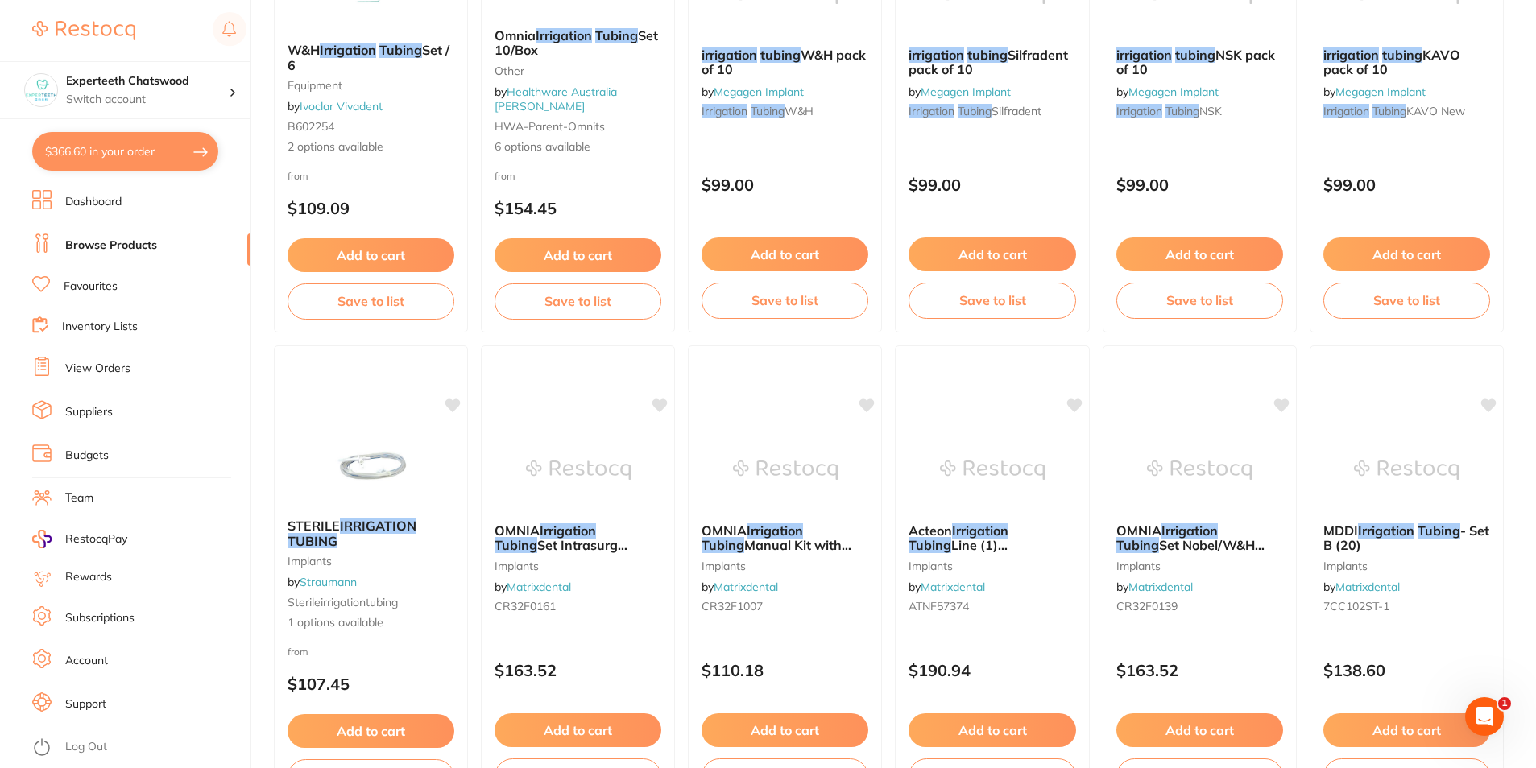
type input "irrigation tube"
click at [95, 366] on link "View Orders" at bounding box center [97, 369] width 65 height 16
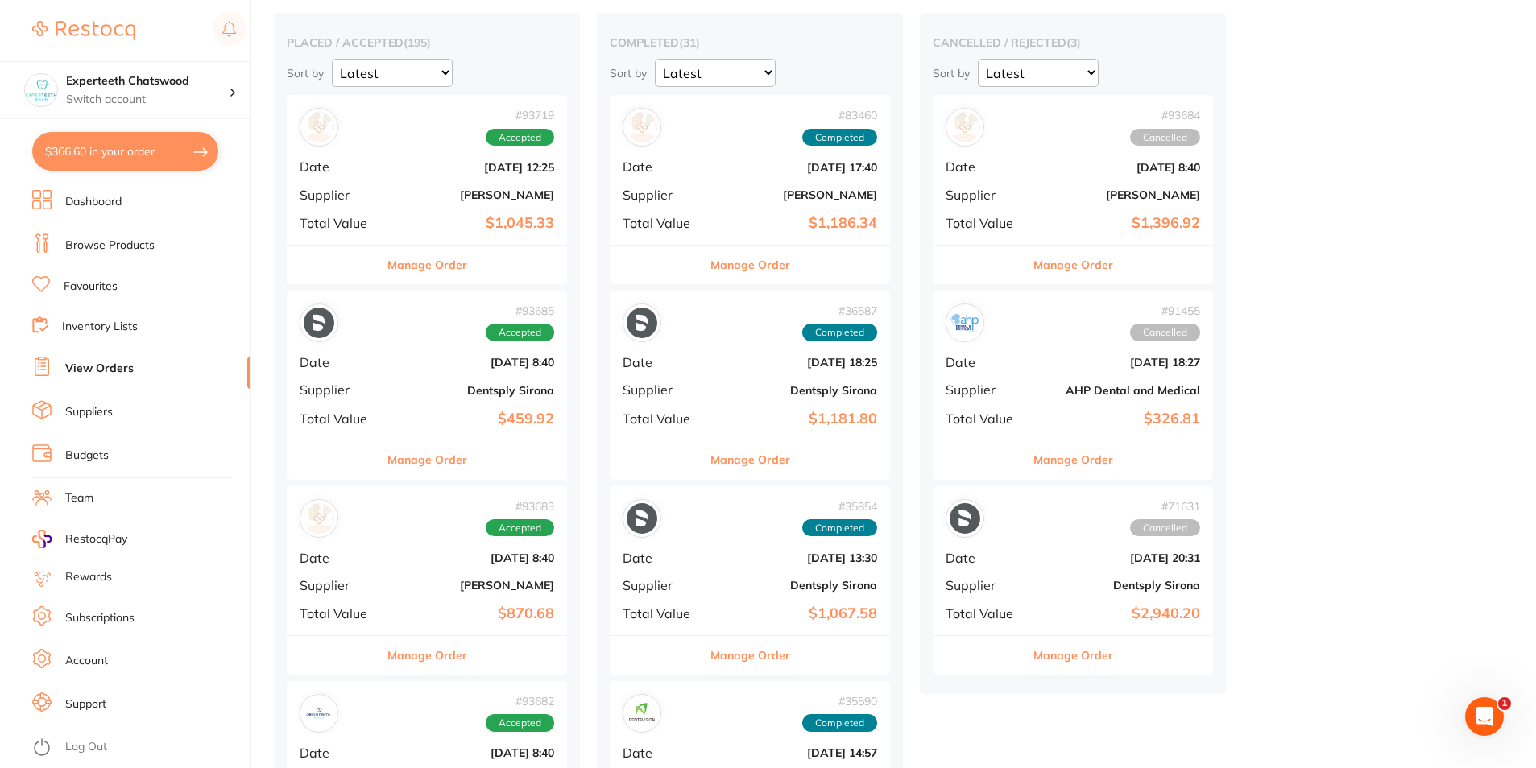
scroll to position [242, 0]
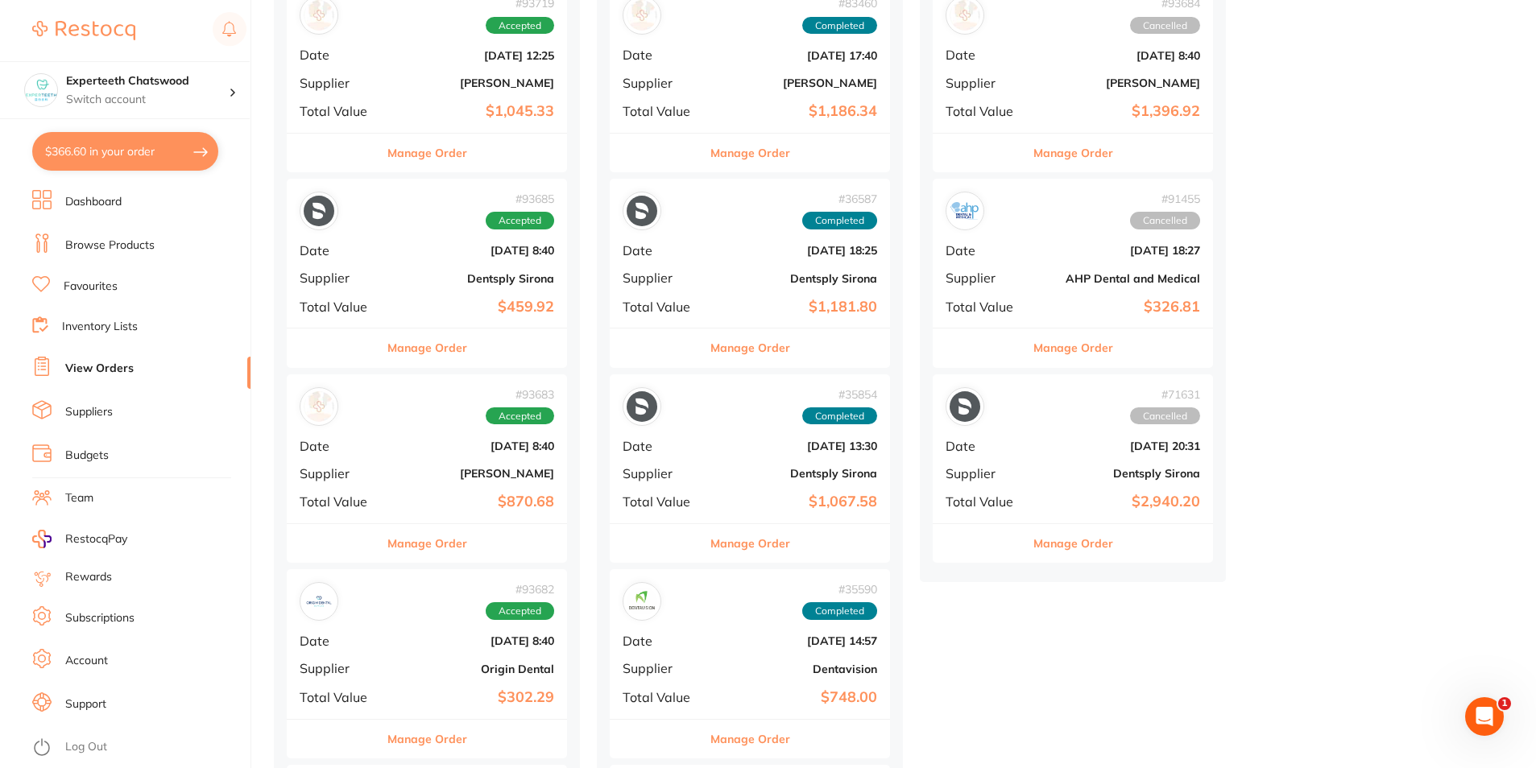
click at [97, 204] on link "Dashboard" at bounding box center [93, 202] width 56 height 16
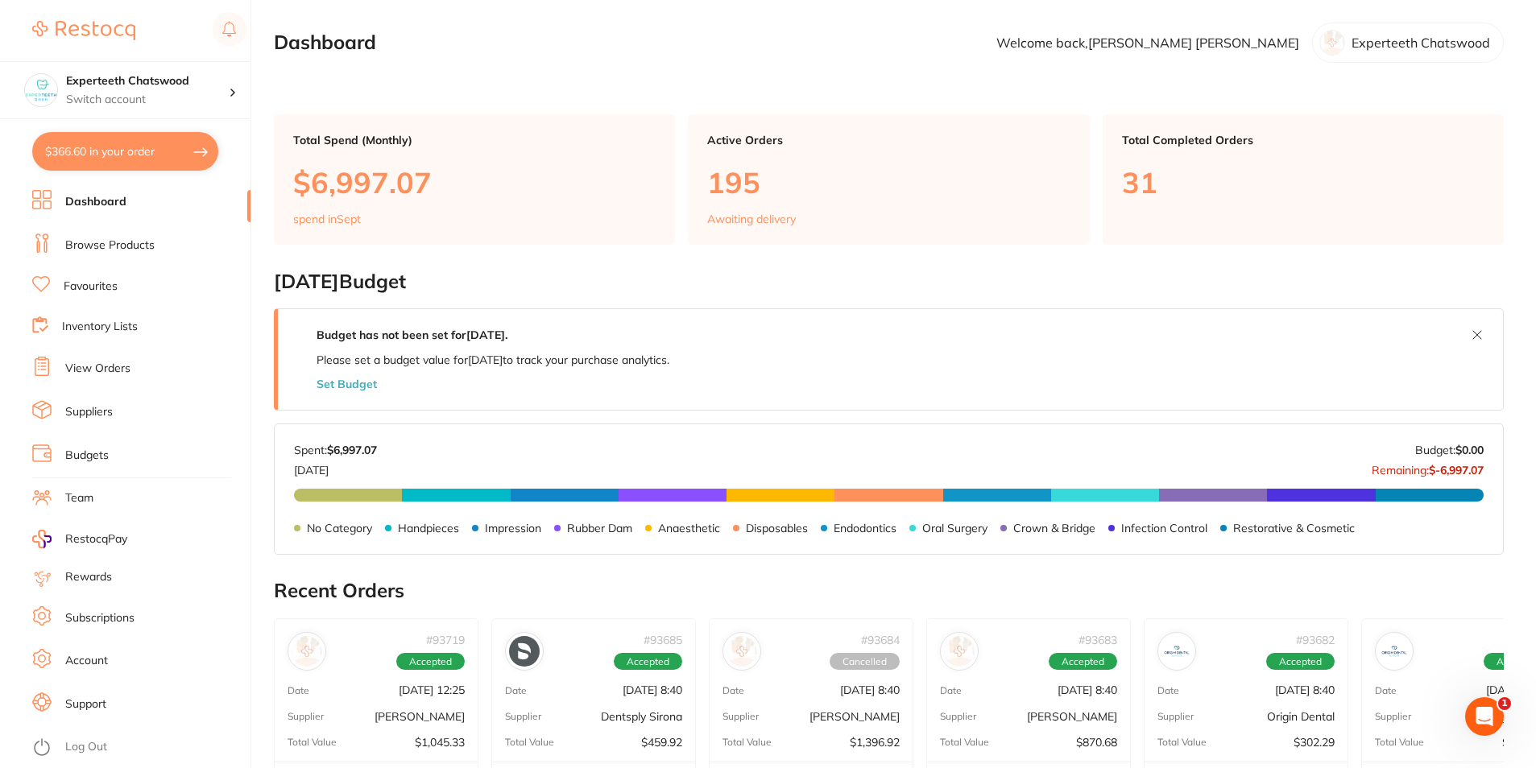
click at [113, 248] on link "Browse Products" at bounding box center [109, 246] width 89 height 16
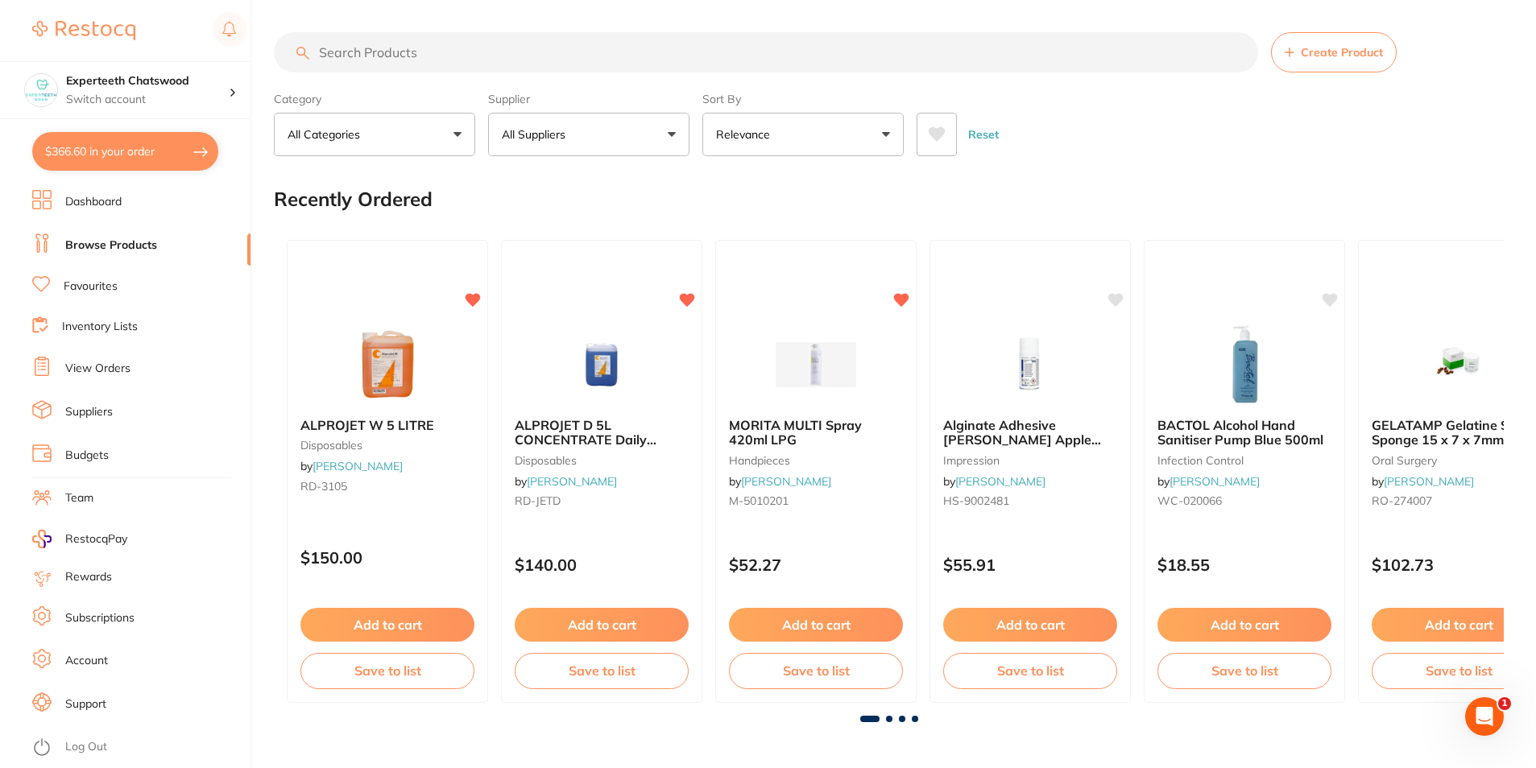
click at [412, 56] on input "search" at bounding box center [766, 52] width 984 height 40
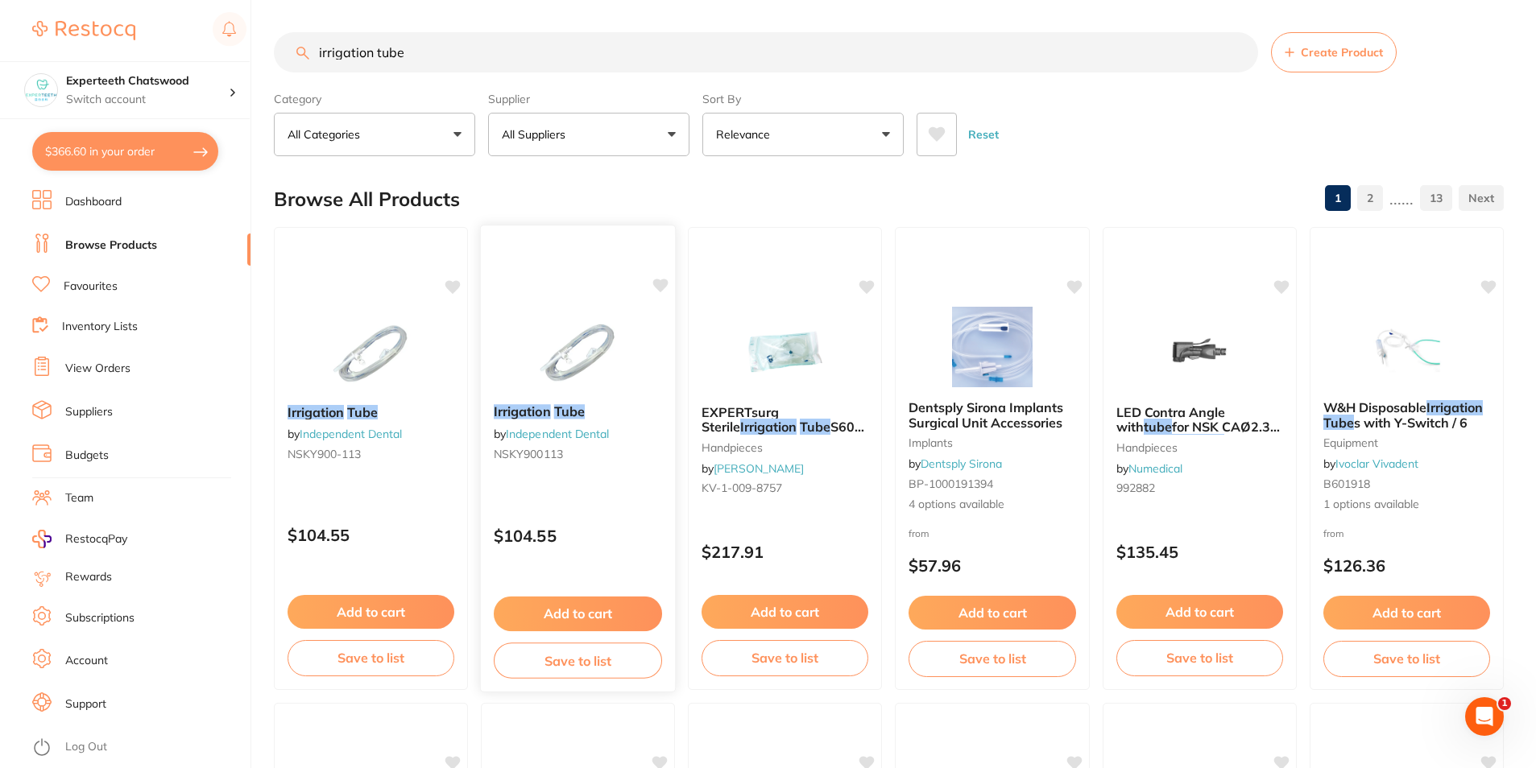
click at [534, 409] on em "Irrigation" at bounding box center [522, 411] width 57 height 16
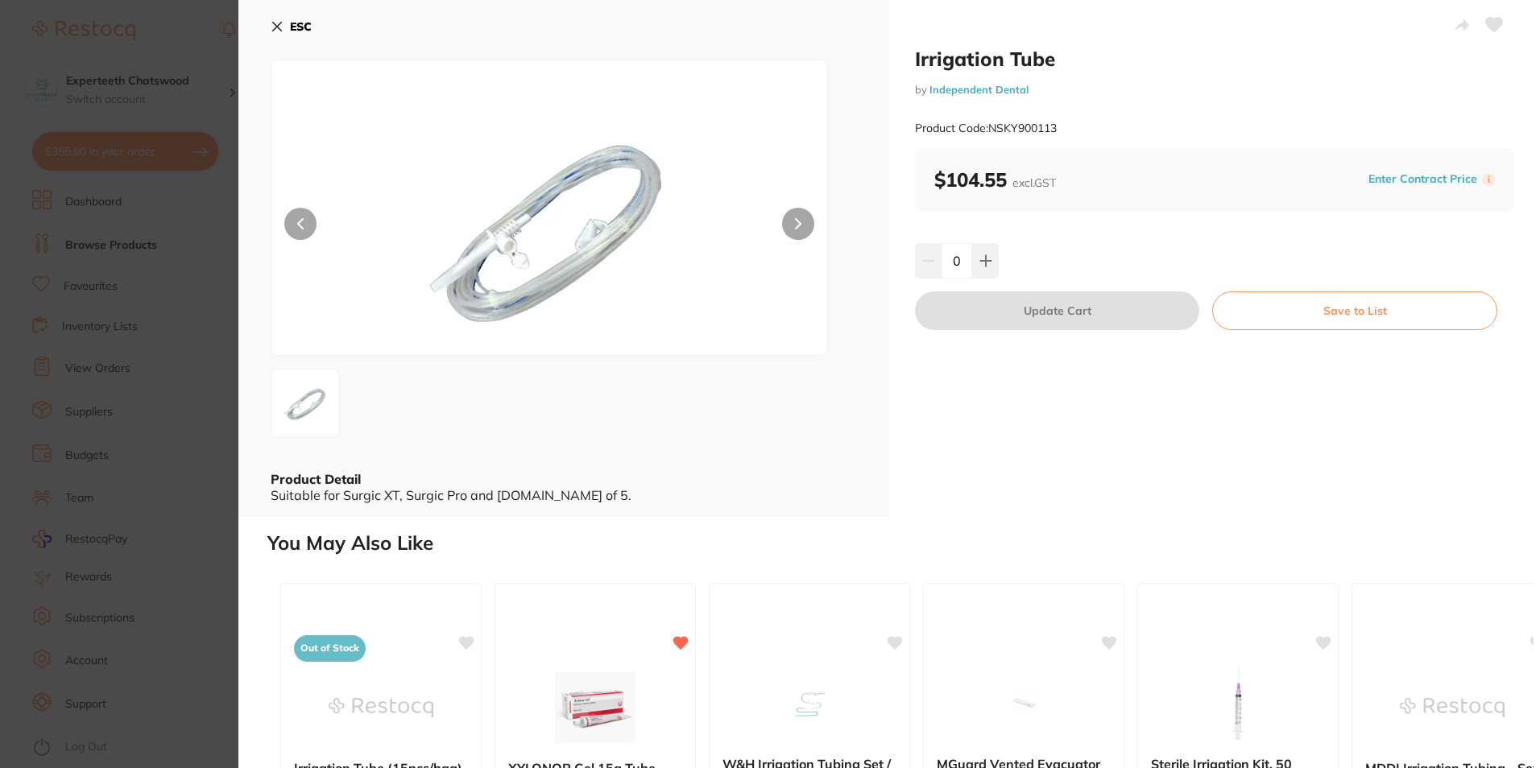
click at [281, 27] on icon at bounding box center [277, 26] width 13 height 13
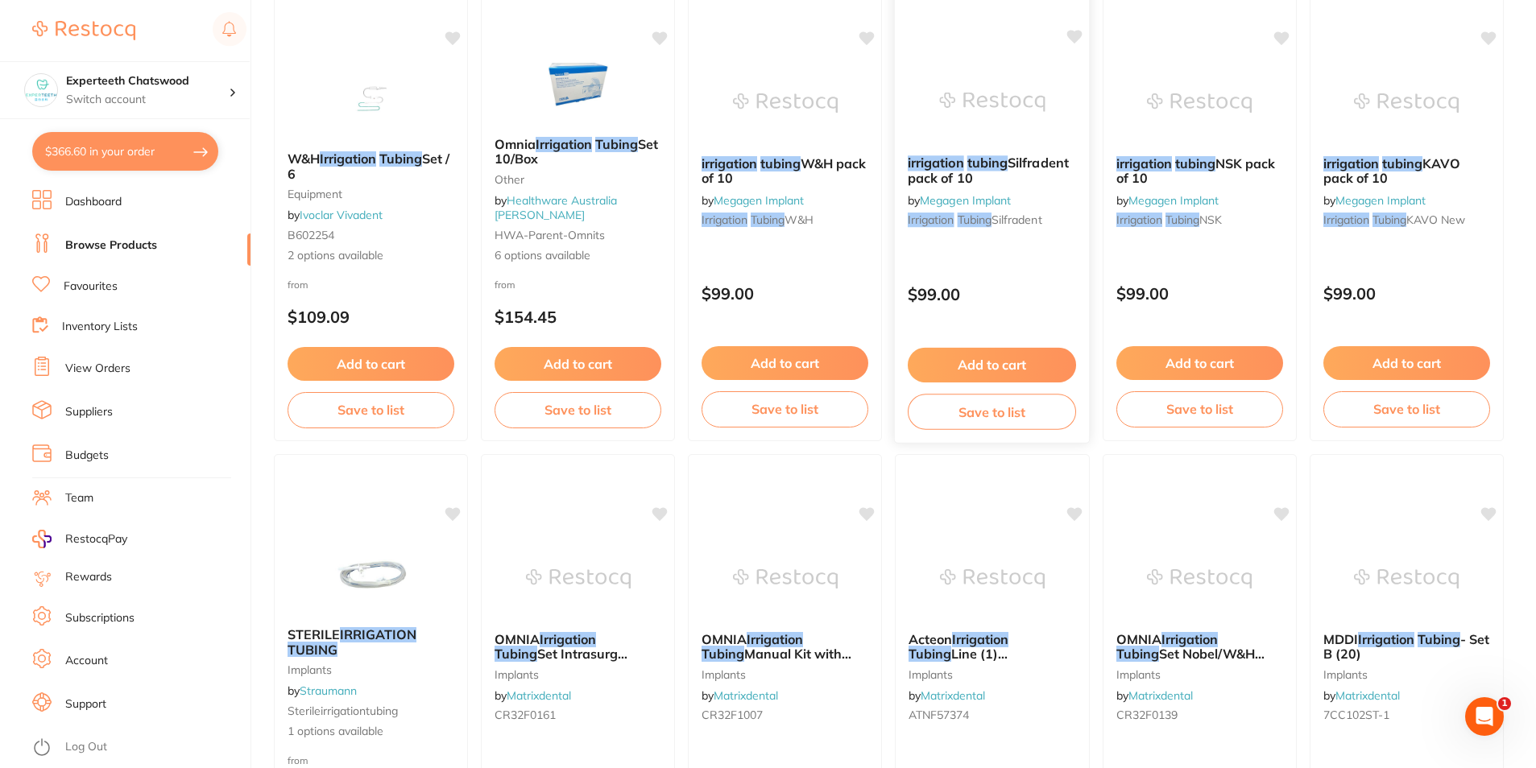
scroll to position [886, 0]
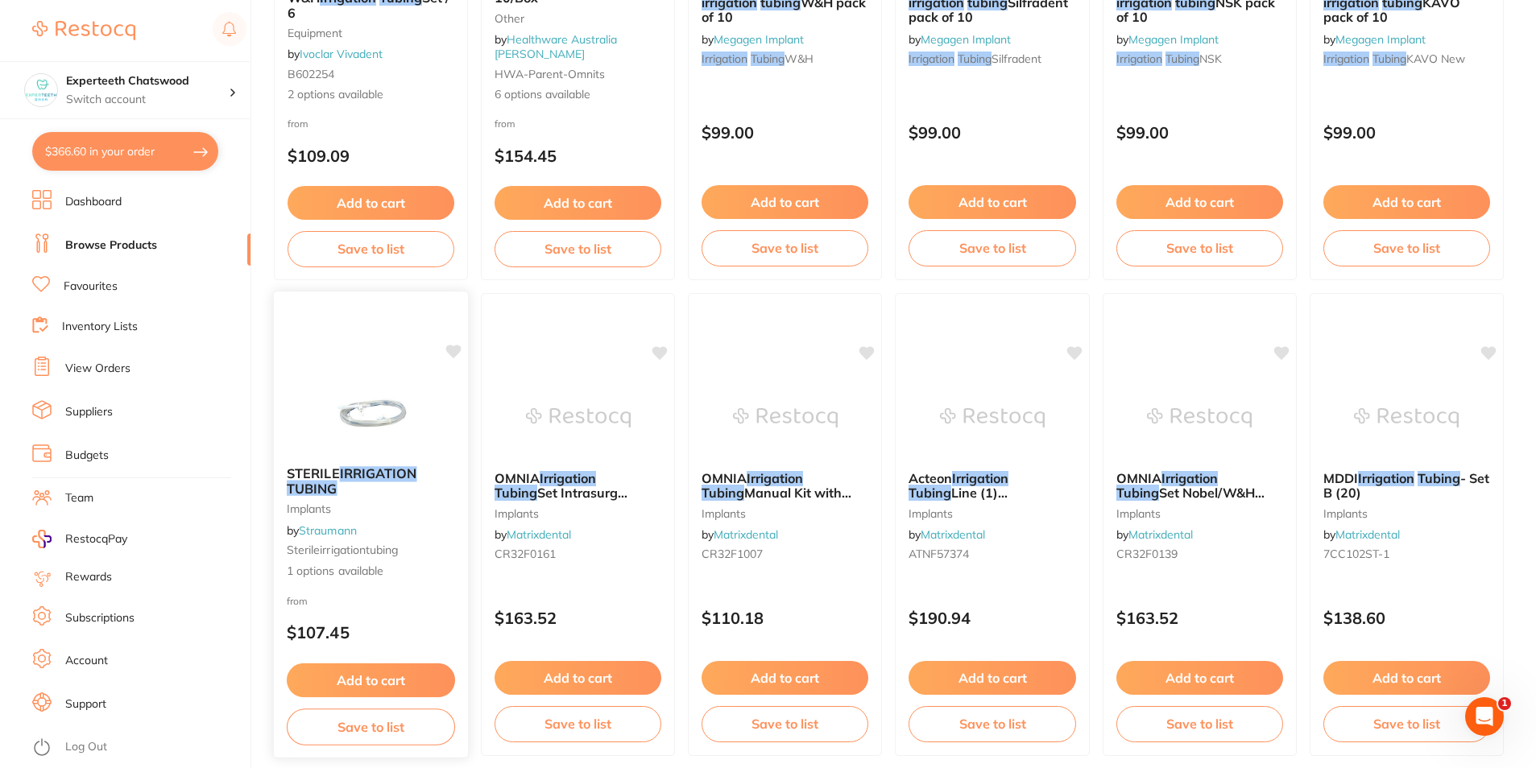
click at [375, 470] on em "IRRIGATION" at bounding box center [378, 473] width 77 height 16
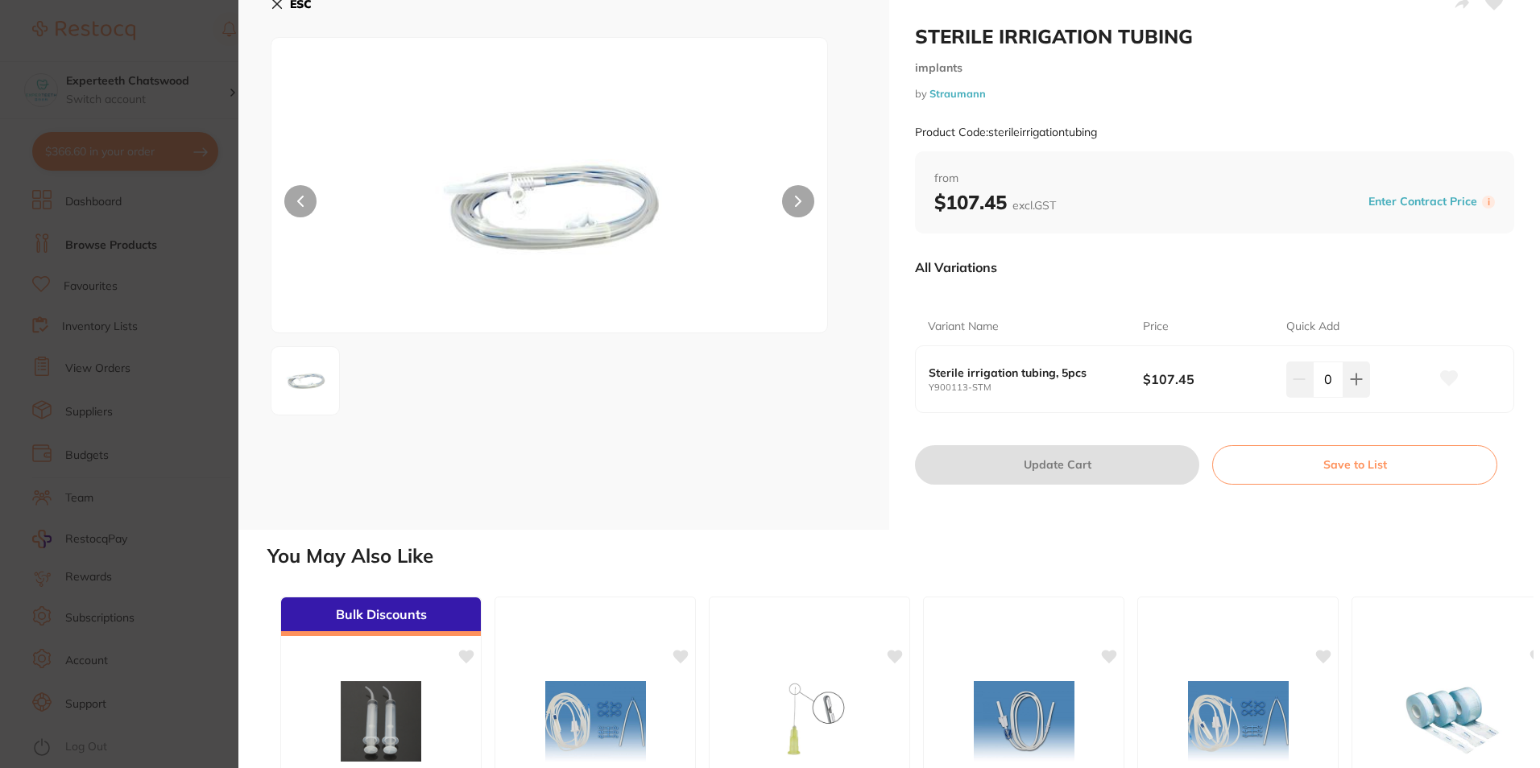
scroll to position [11, 0]
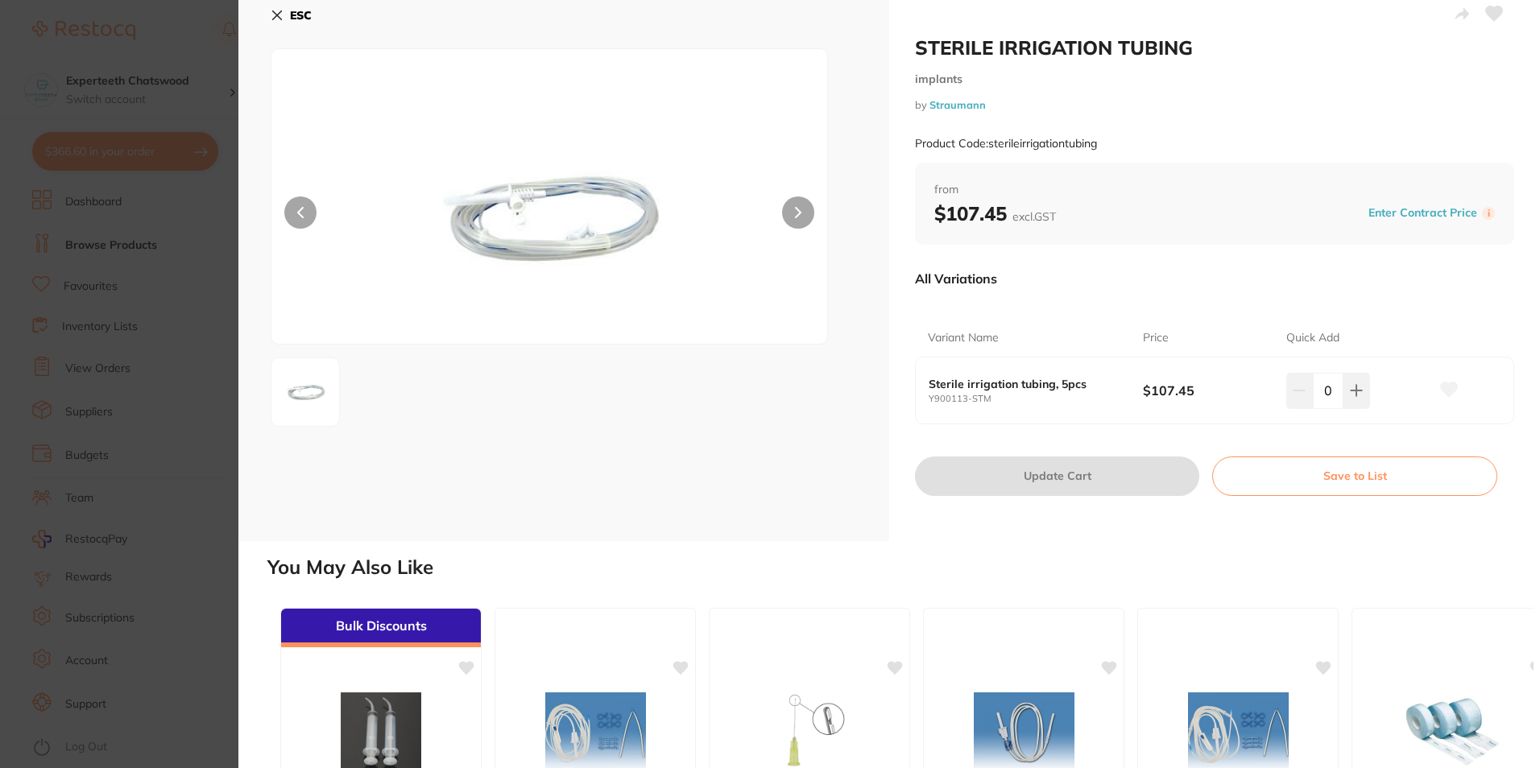
click at [279, 19] on icon at bounding box center [277, 15] width 9 height 9
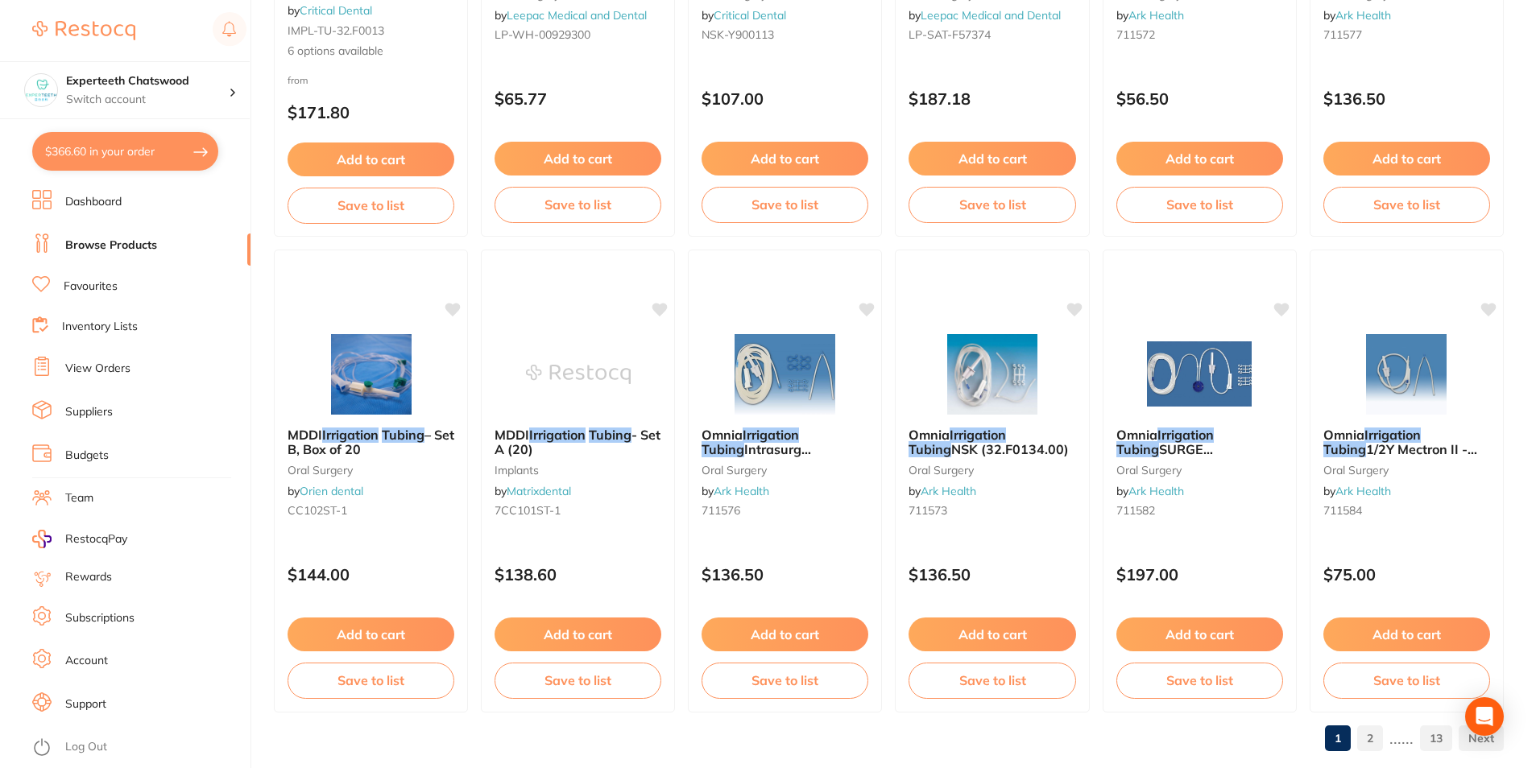
scroll to position [3813, 0]
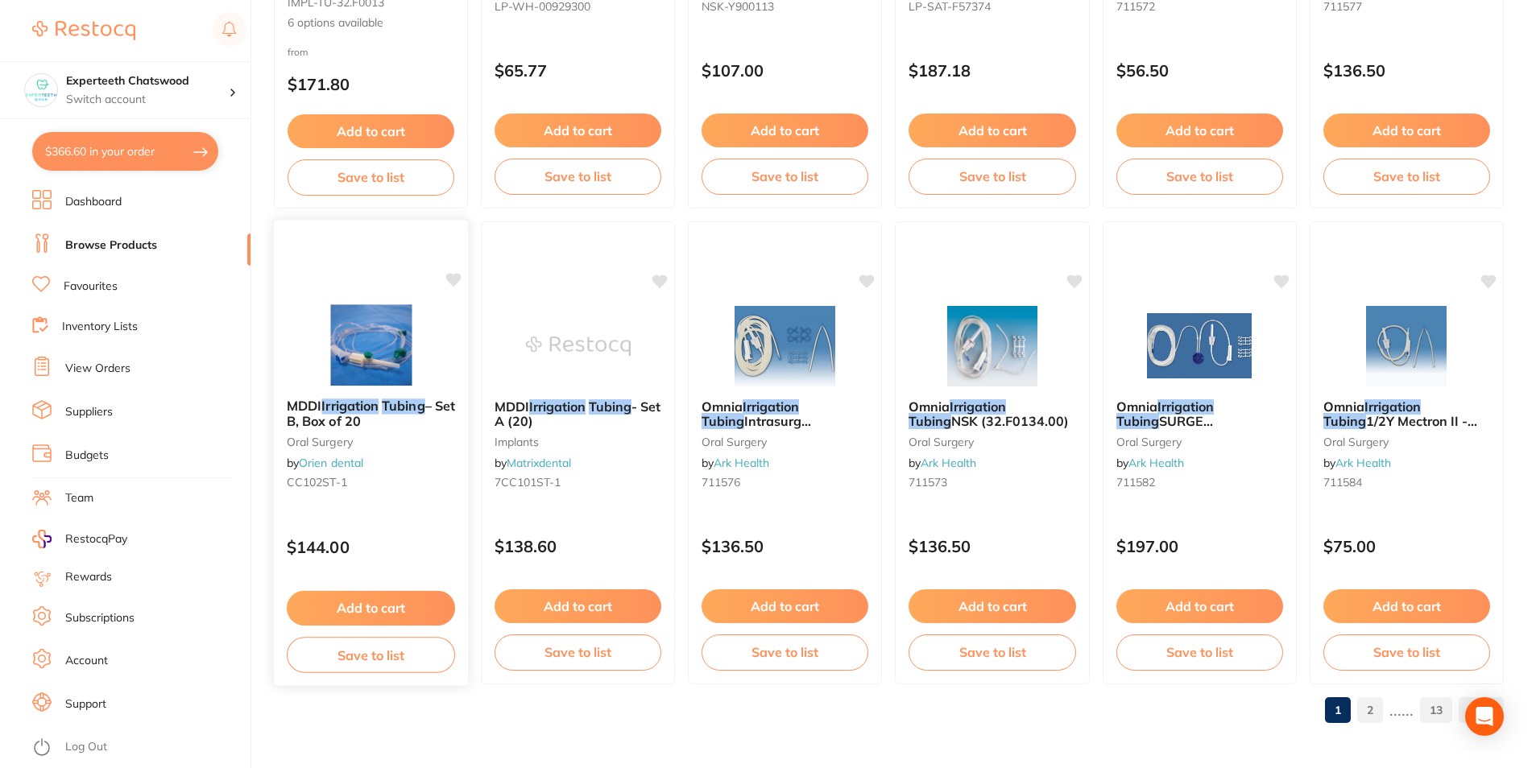
click at [360, 408] on em "Irrigation" at bounding box center [349, 406] width 57 height 16
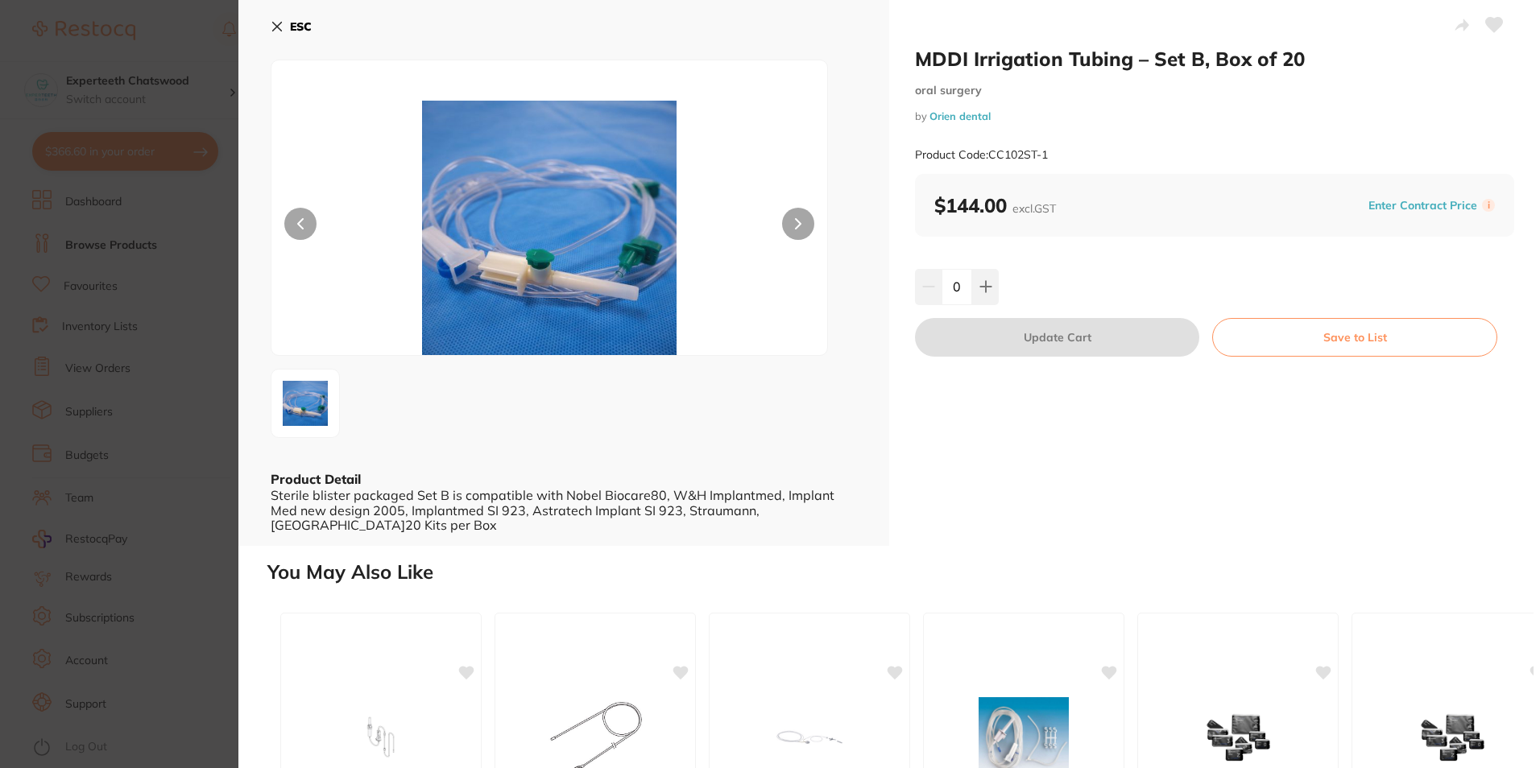
click at [275, 23] on icon at bounding box center [277, 26] width 13 height 13
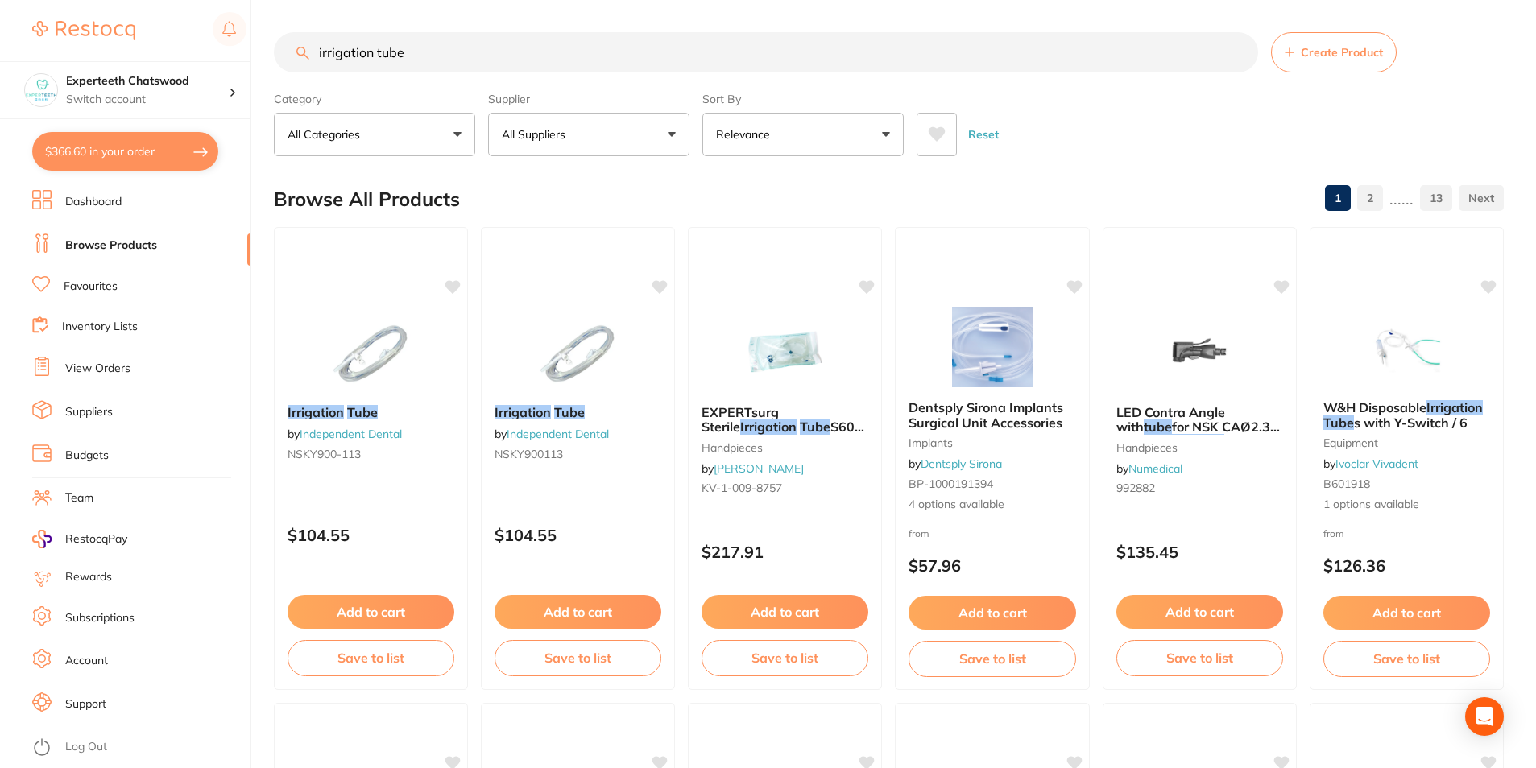
click at [422, 53] on input "irrigation tube" at bounding box center [766, 52] width 984 height 40
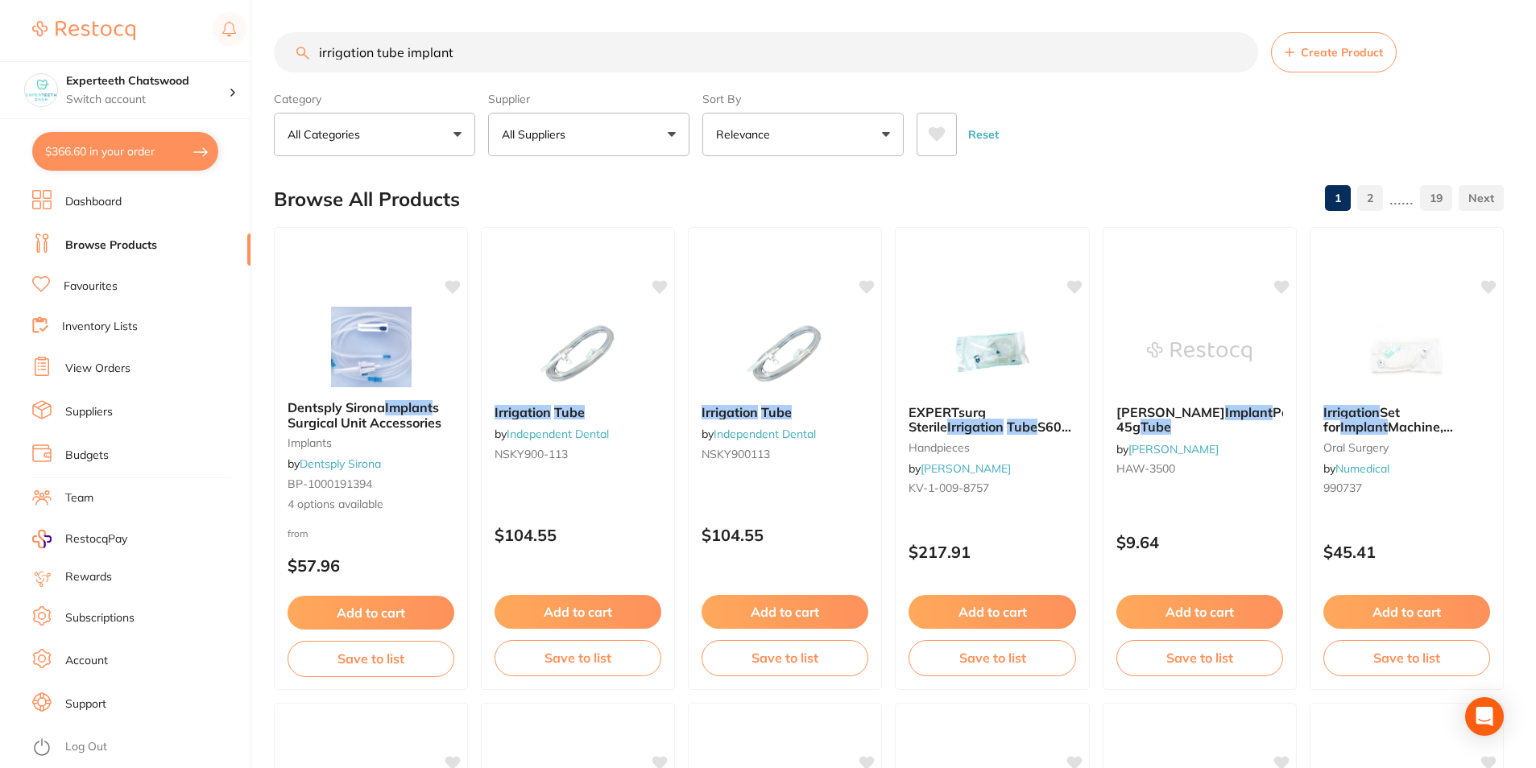
click at [666, 138] on button "All Suppliers" at bounding box center [588, 134] width 201 height 43
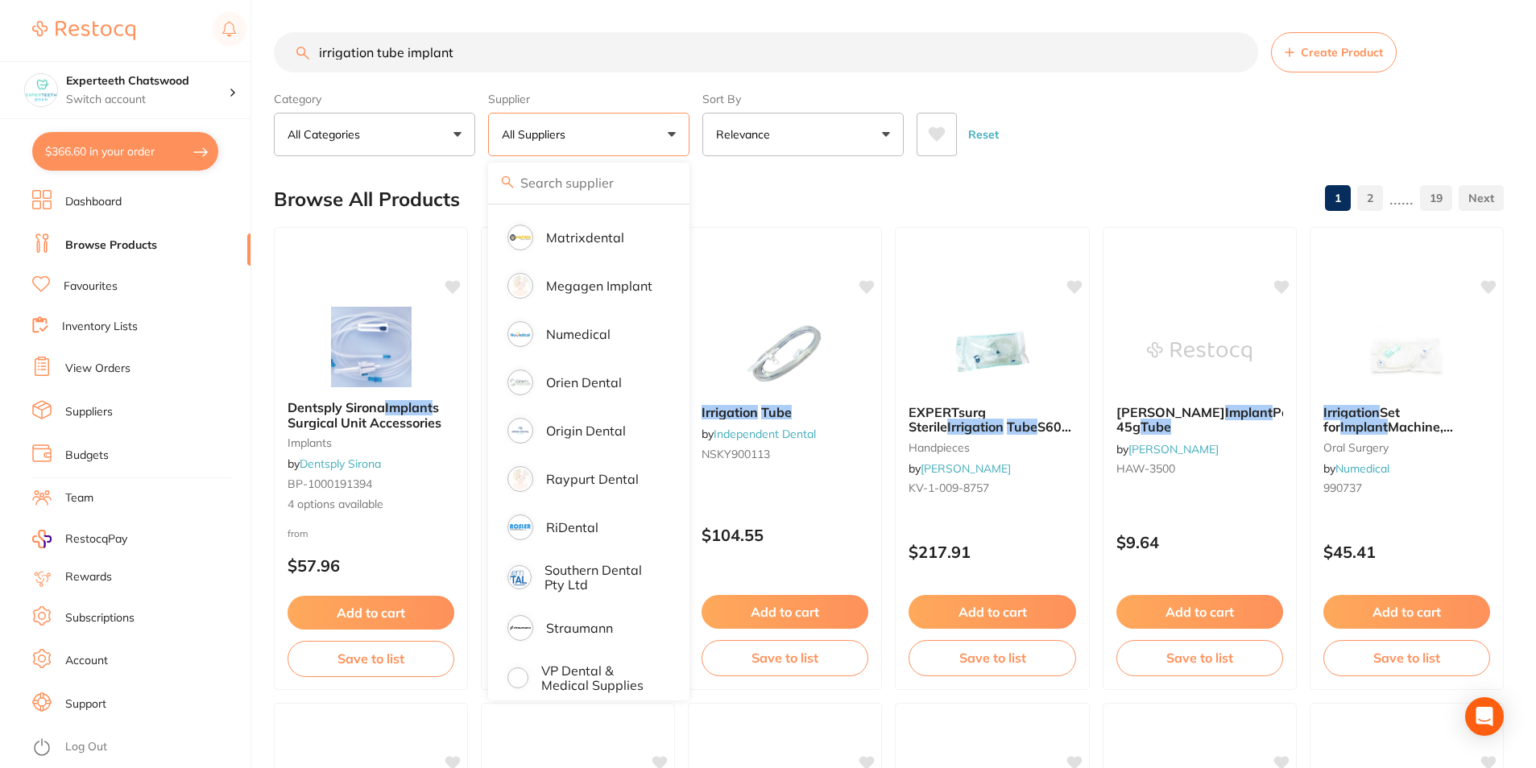
scroll to position [949, 0]
click at [593, 423] on p "Origin Dental" at bounding box center [586, 430] width 80 height 14
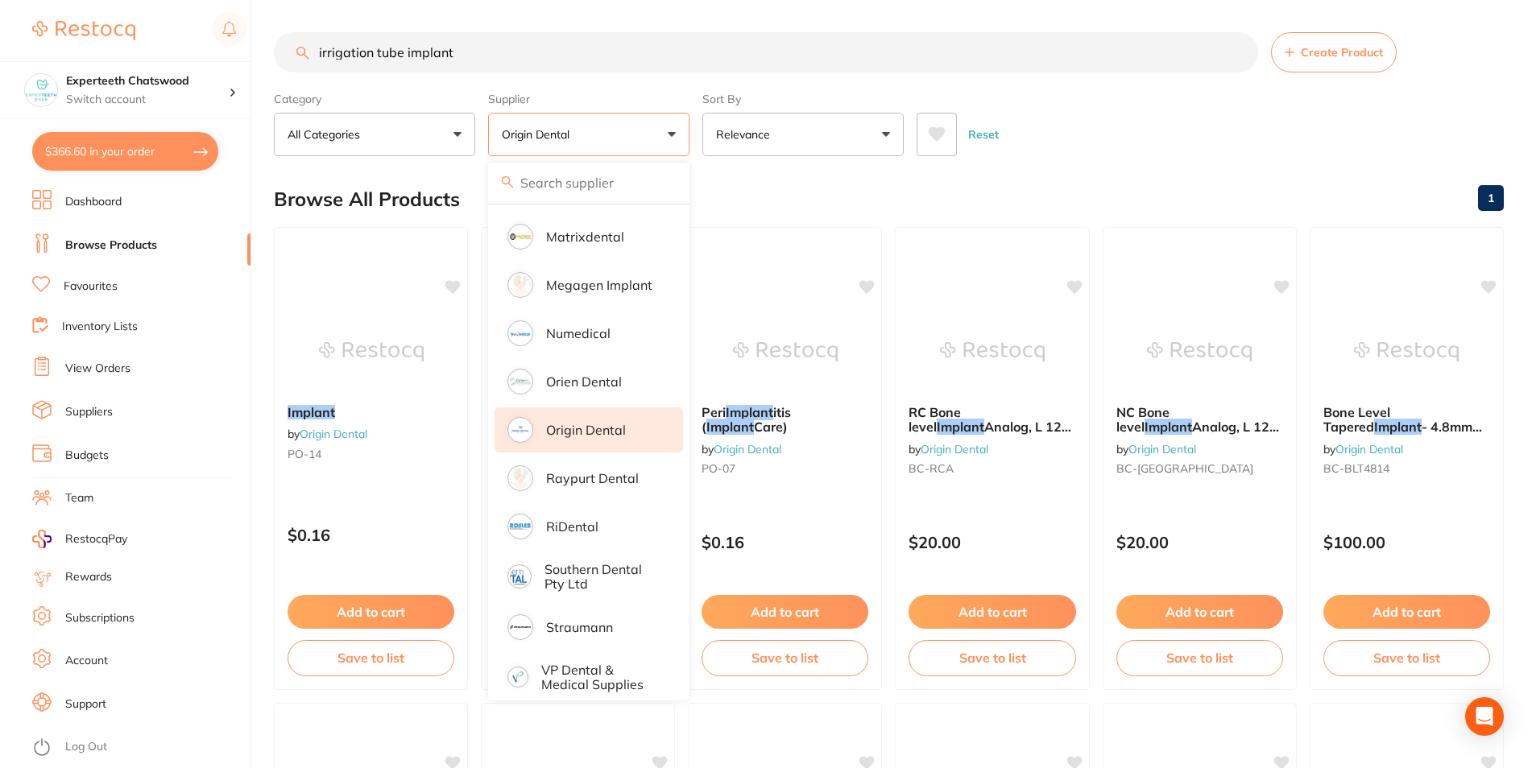
click at [1083, 142] on div "Reset" at bounding box center [1203, 128] width 574 height 56
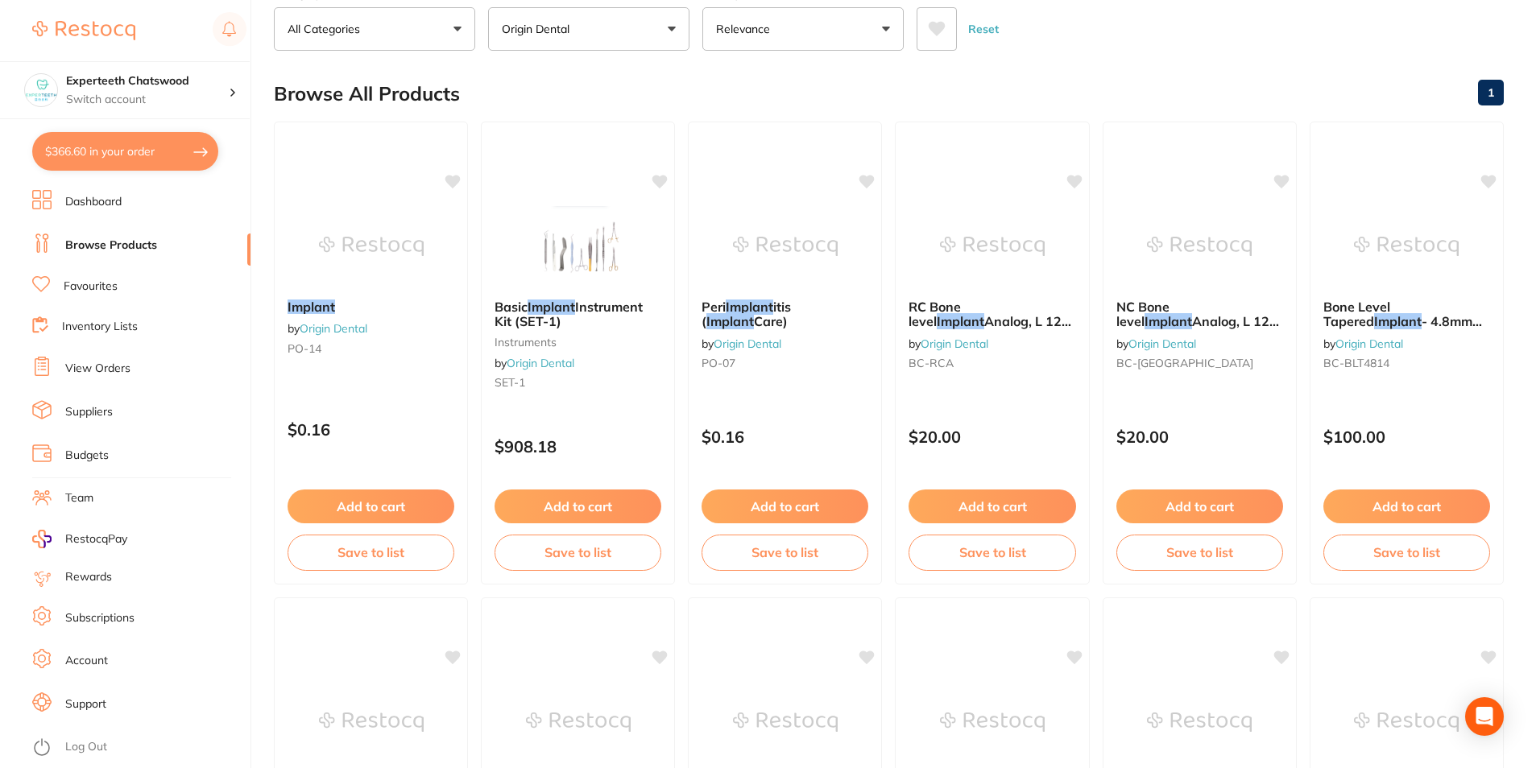
scroll to position [0, 0]
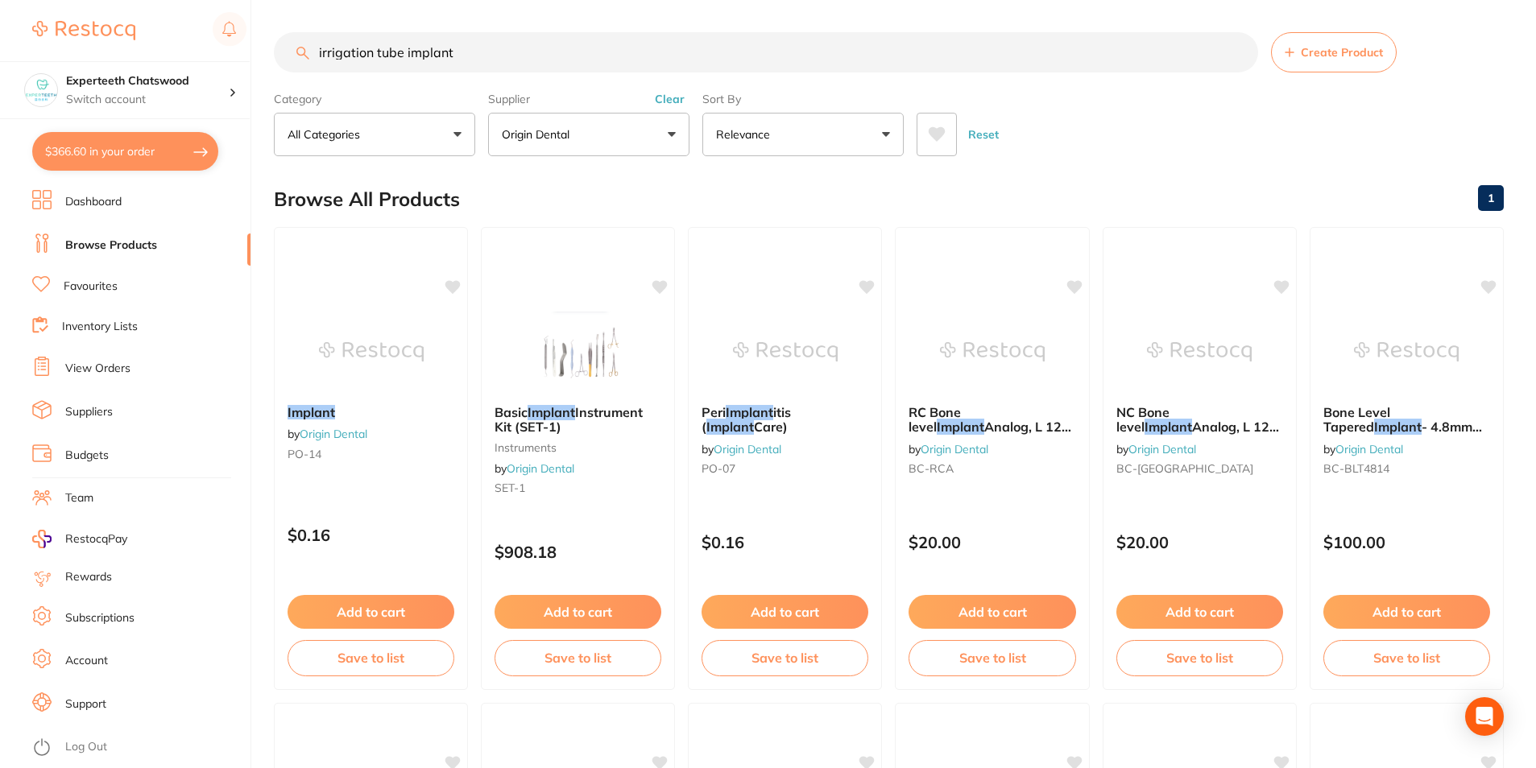
click at [681, 131] on button "Origin Dental" at bounding box center [588, 134] width 201 height 43
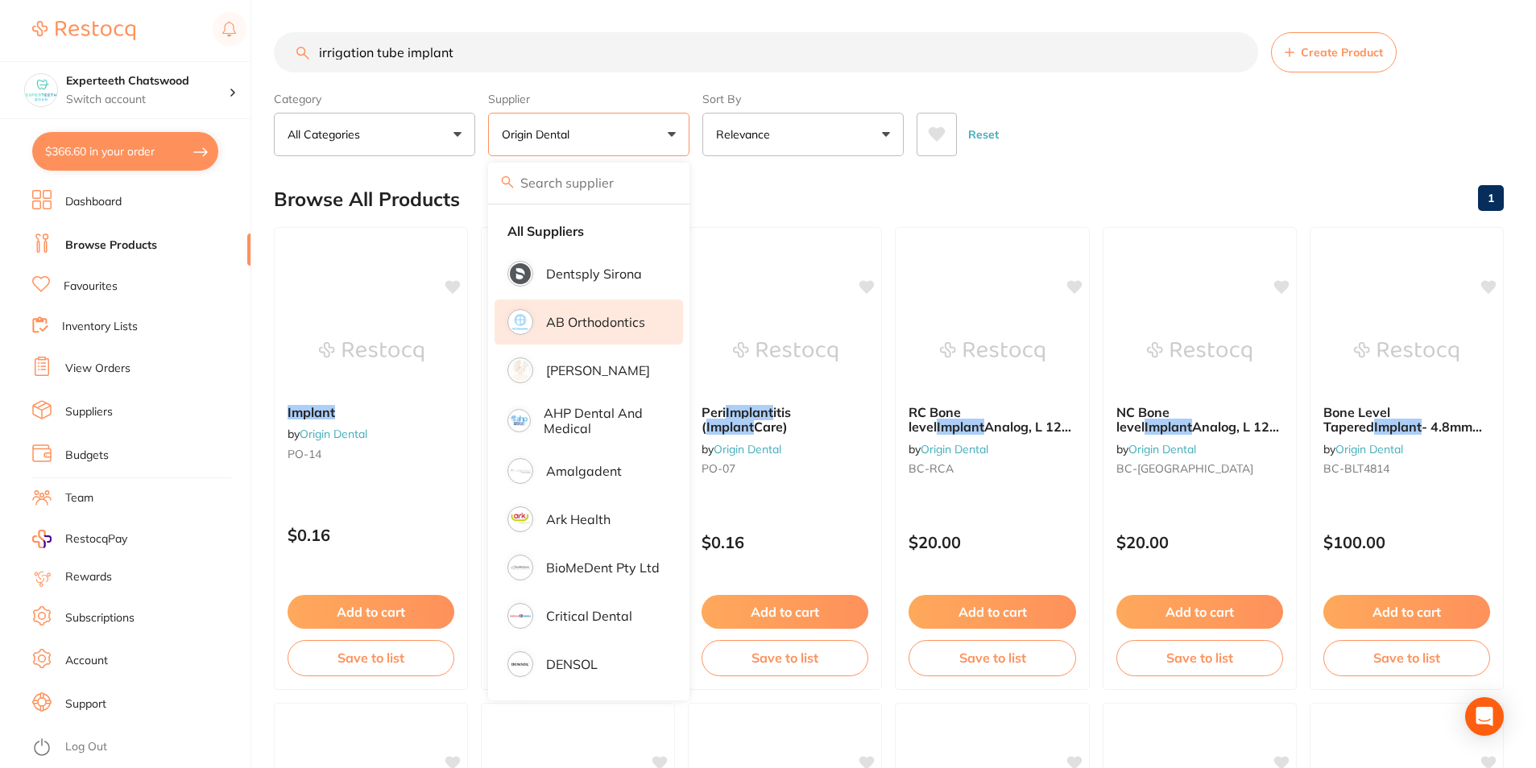
scroll to position [81, 0]
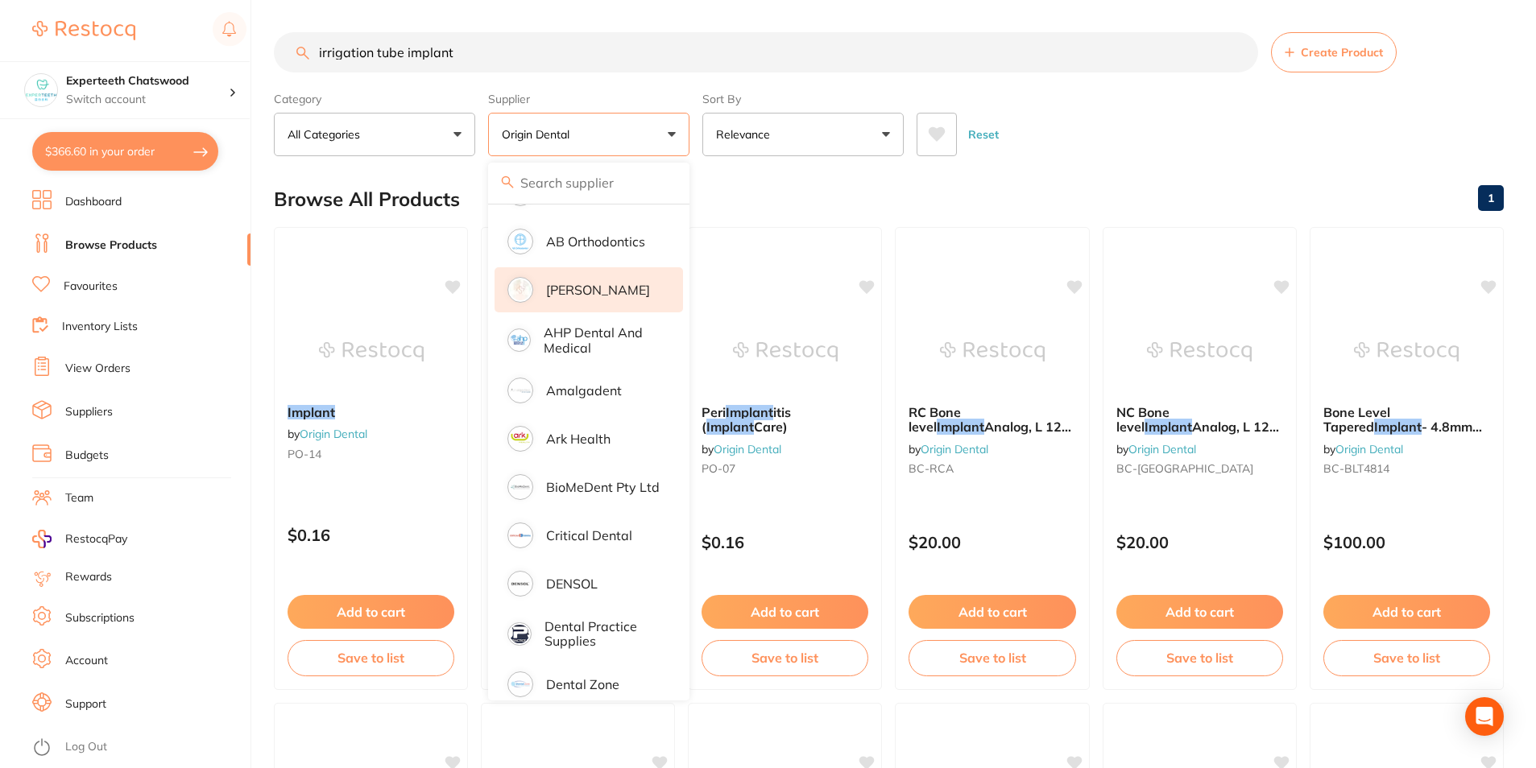
click at [587, 300] on li "[PERSON_NAME]" at bounding box center [588, 289] width 188 height 45
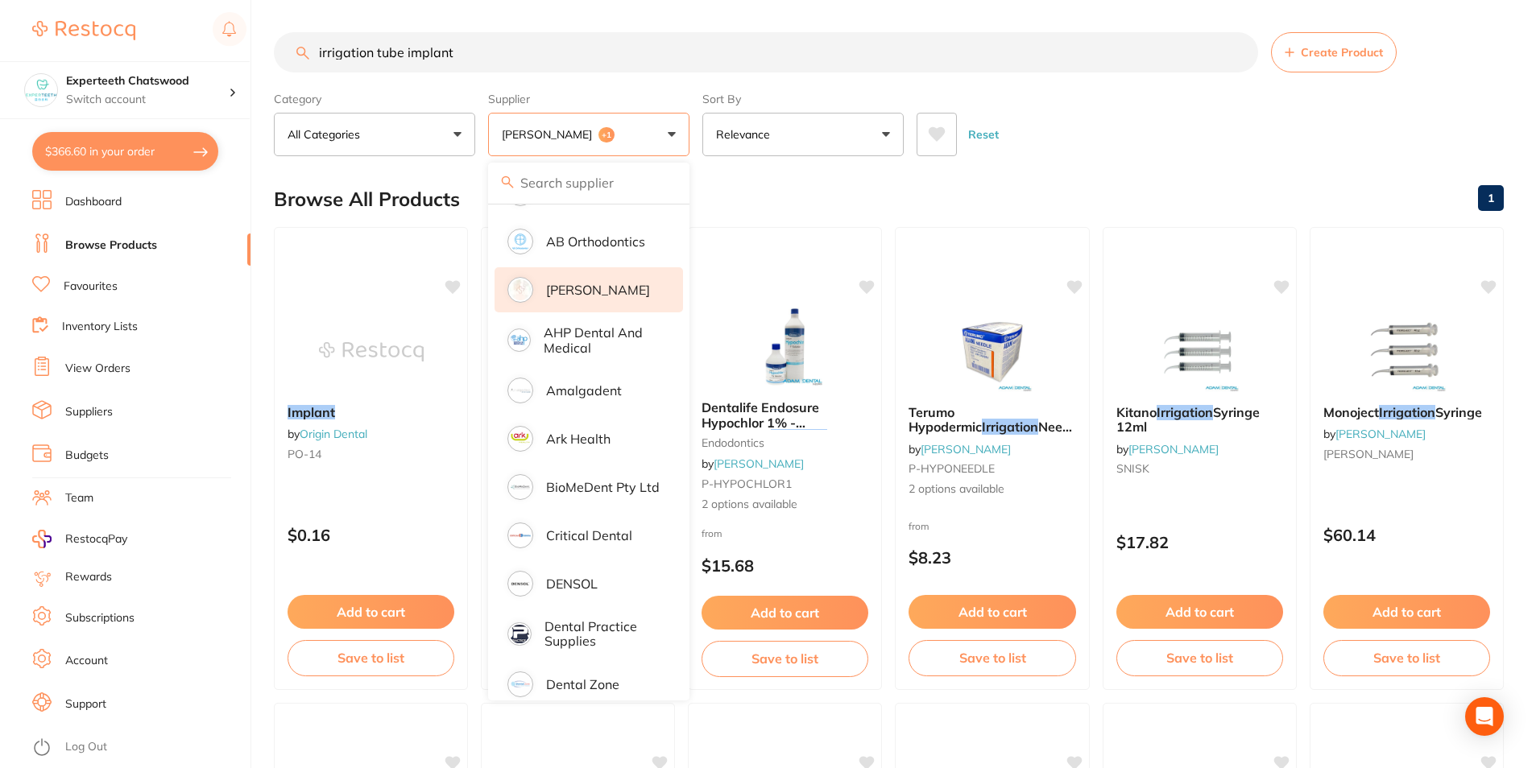
click at [465, 44] on input "irrigation tube implant" at bounding box center [766, 52] width 984 height 40
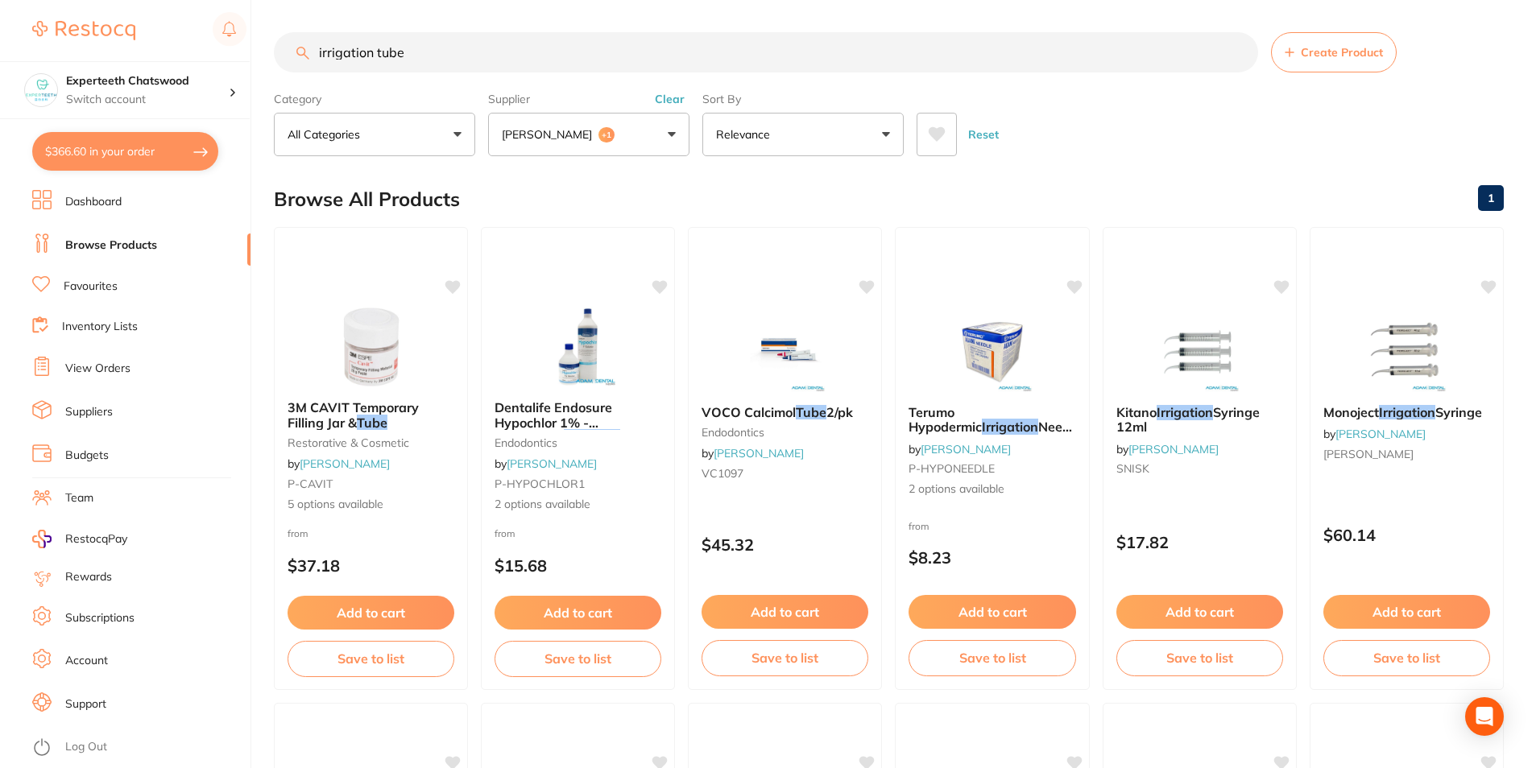
type input "irrigation tube"
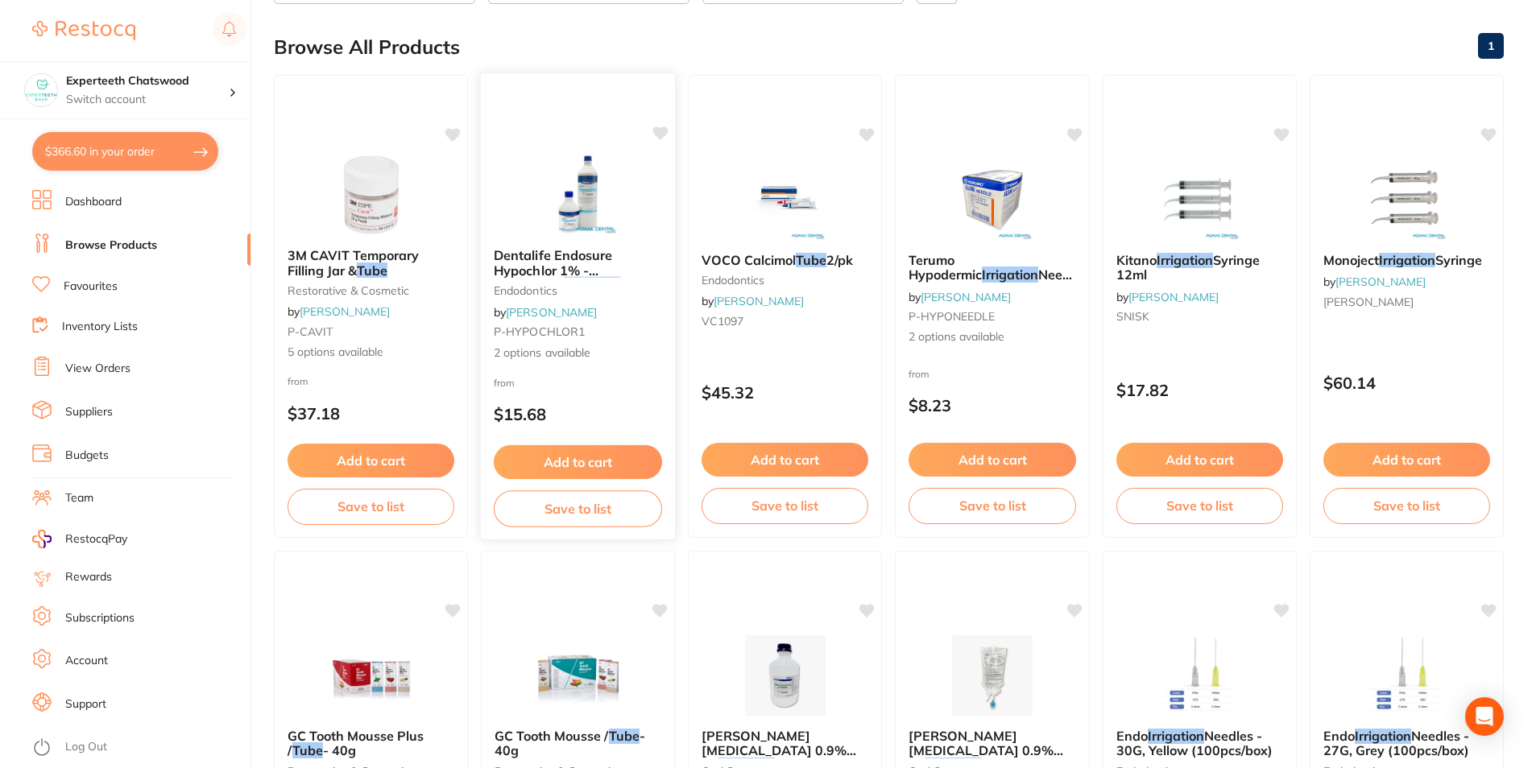
scroll to position [0, 0]
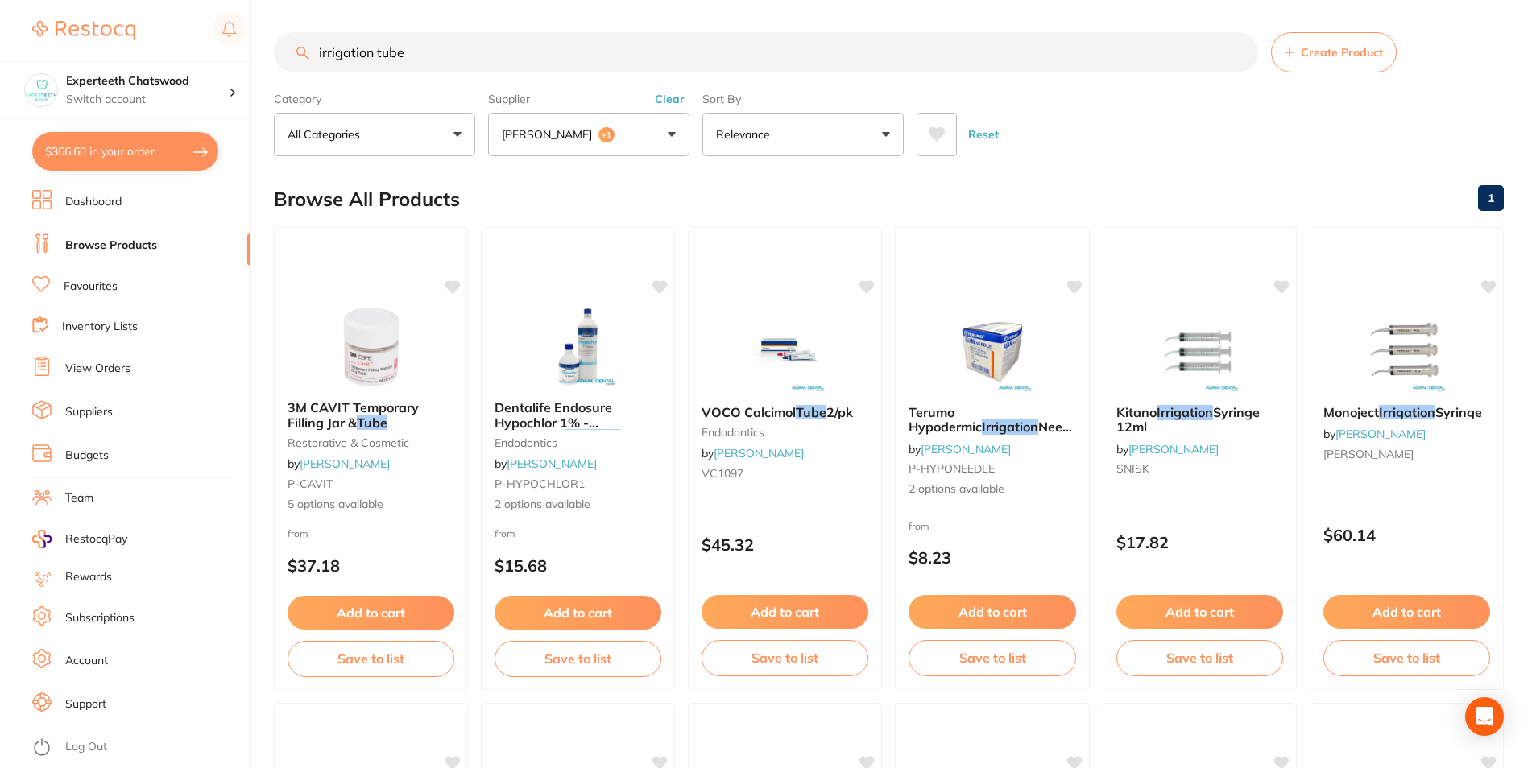
click at [668, 135] on button "[PERSON_NAME] +1" at bounding box center [588, 134] width 201 height 43
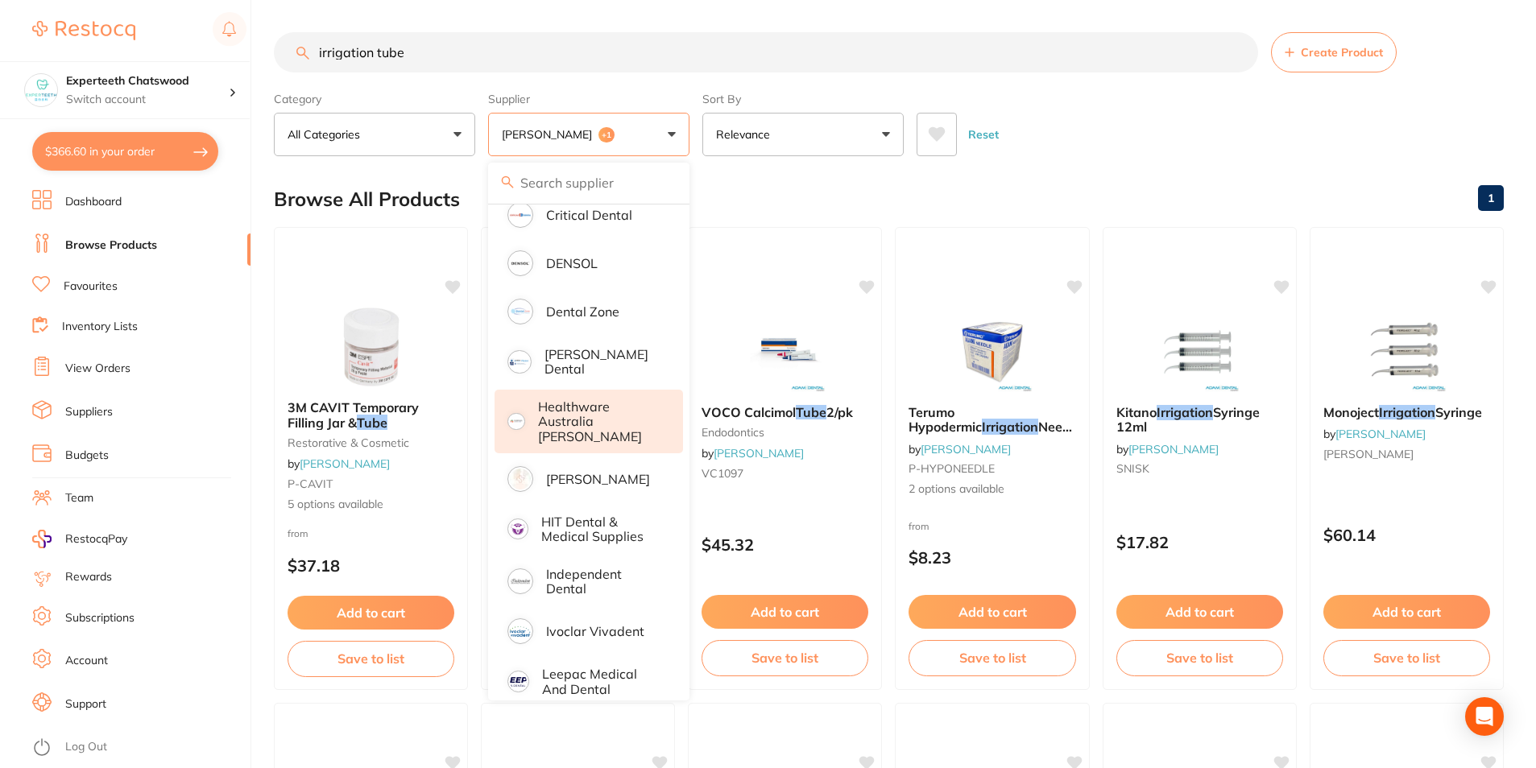
scroll to position [403, 0]
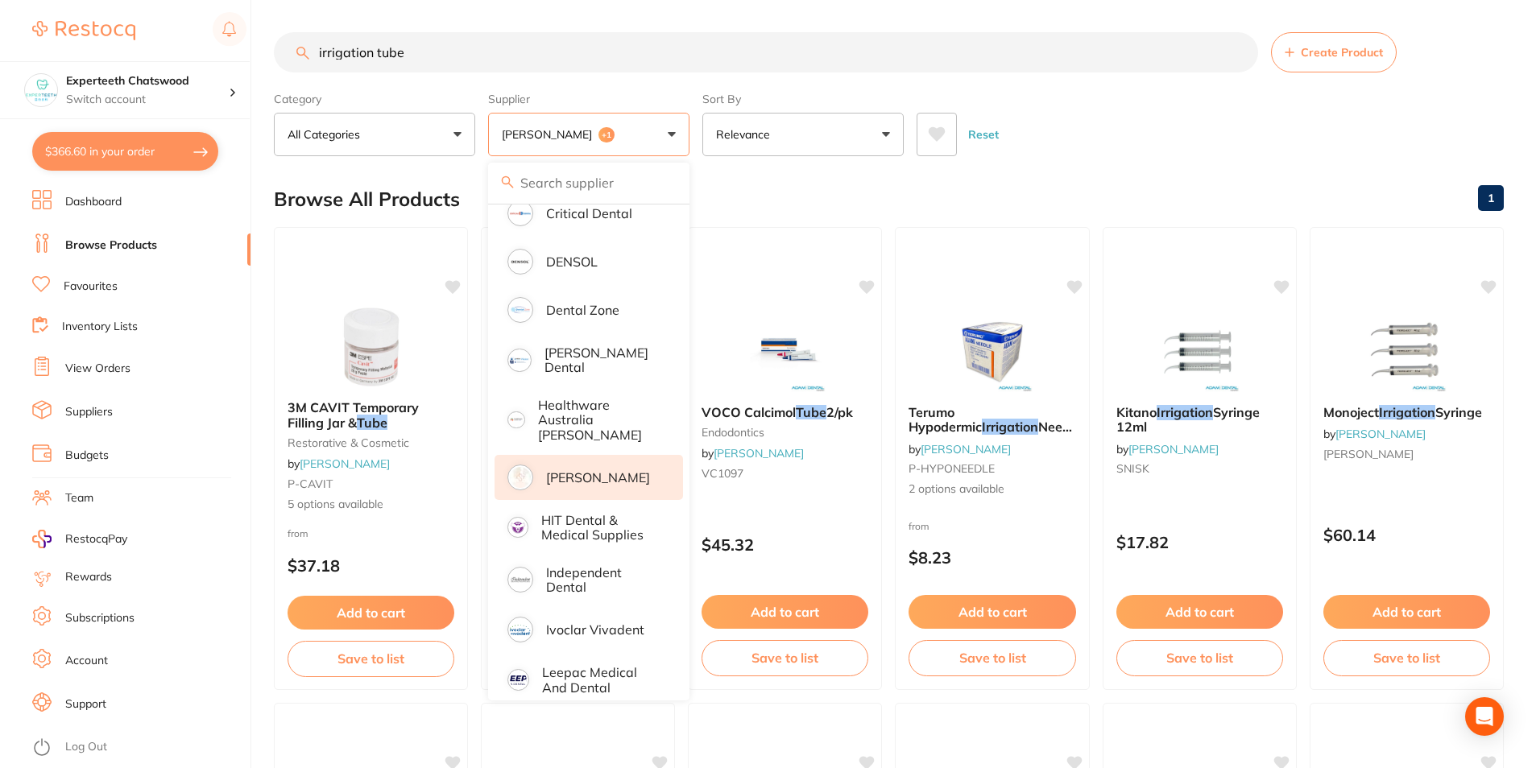
click at [576, 470] on p "[PERSON_NAME]" at bounding box center [598, 477] width 104 height 14
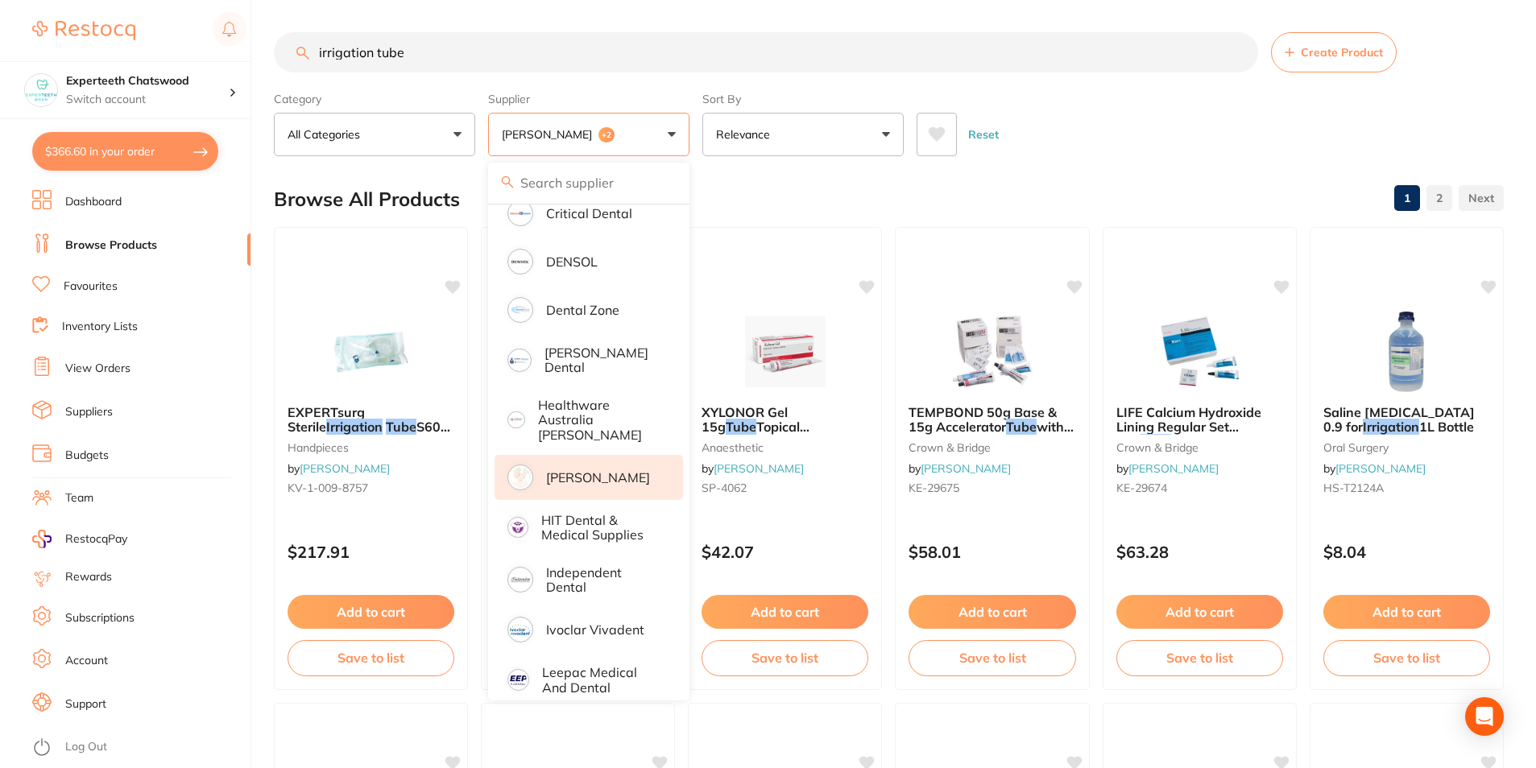
click at [1110, 132] on div "Reset" at bounding box center [1203, 128] width 574 height 56
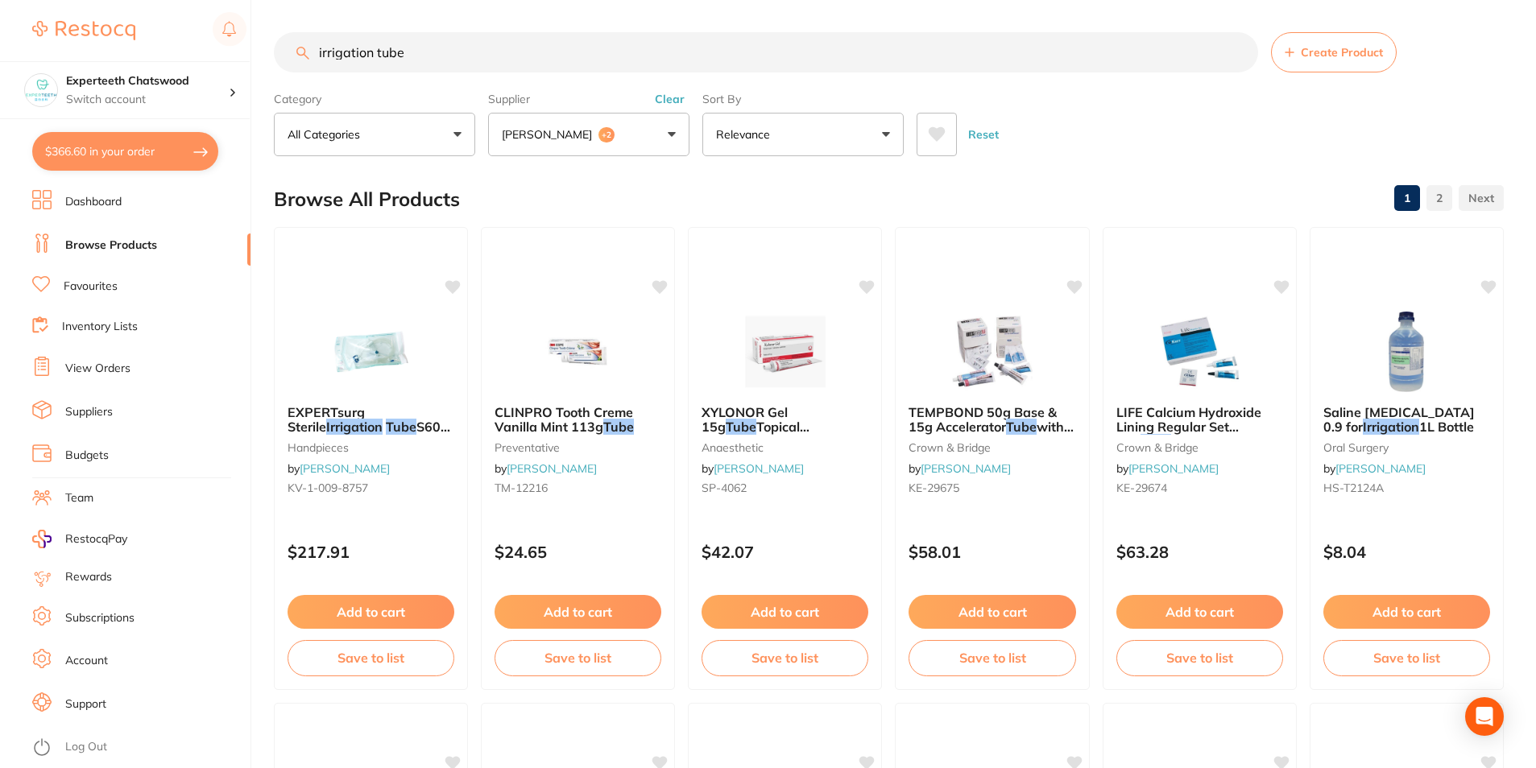
click at [598, 135] on span "+2" at bounding box center [606, 135] width 16 height 16
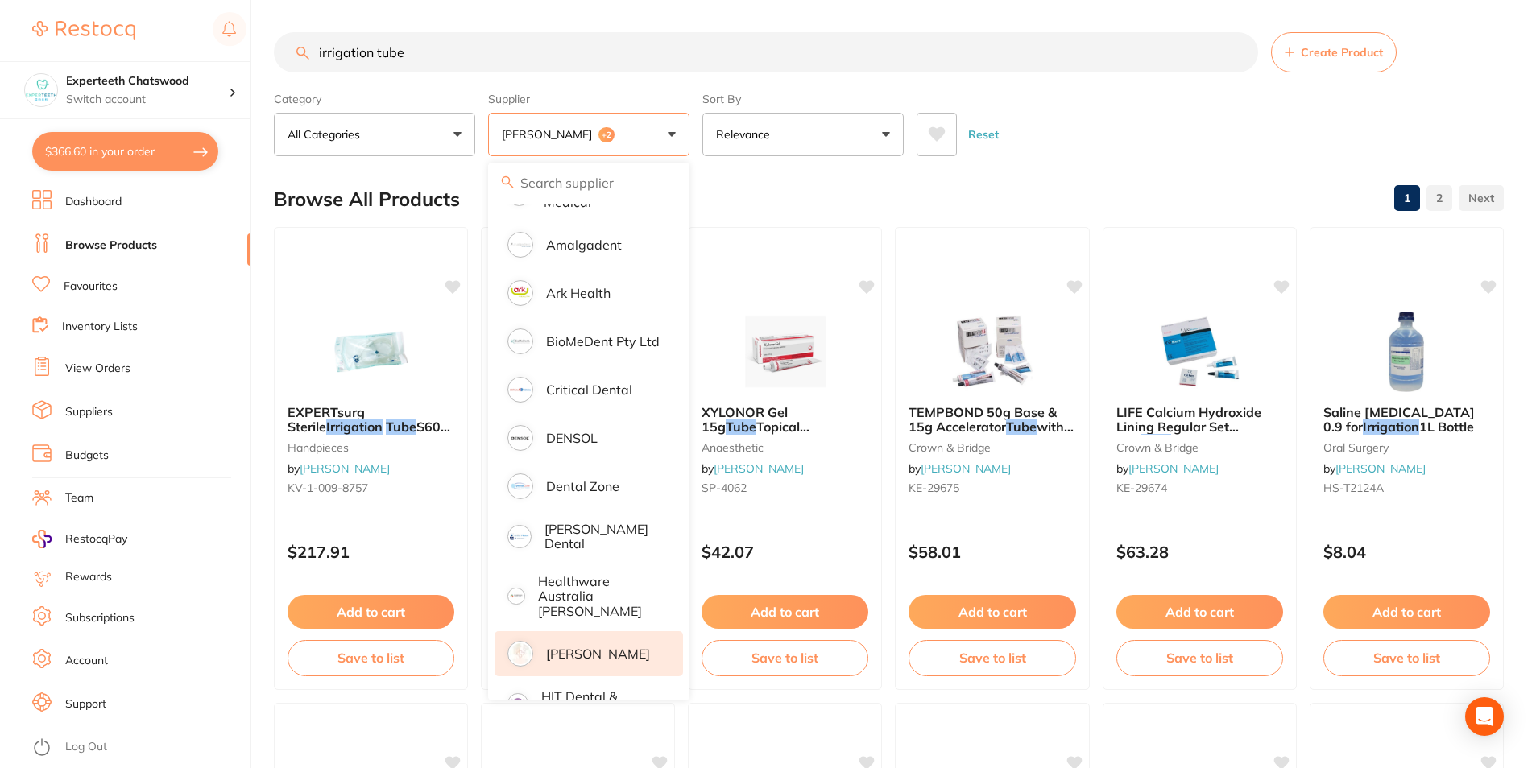
scroll to position [0, 0]
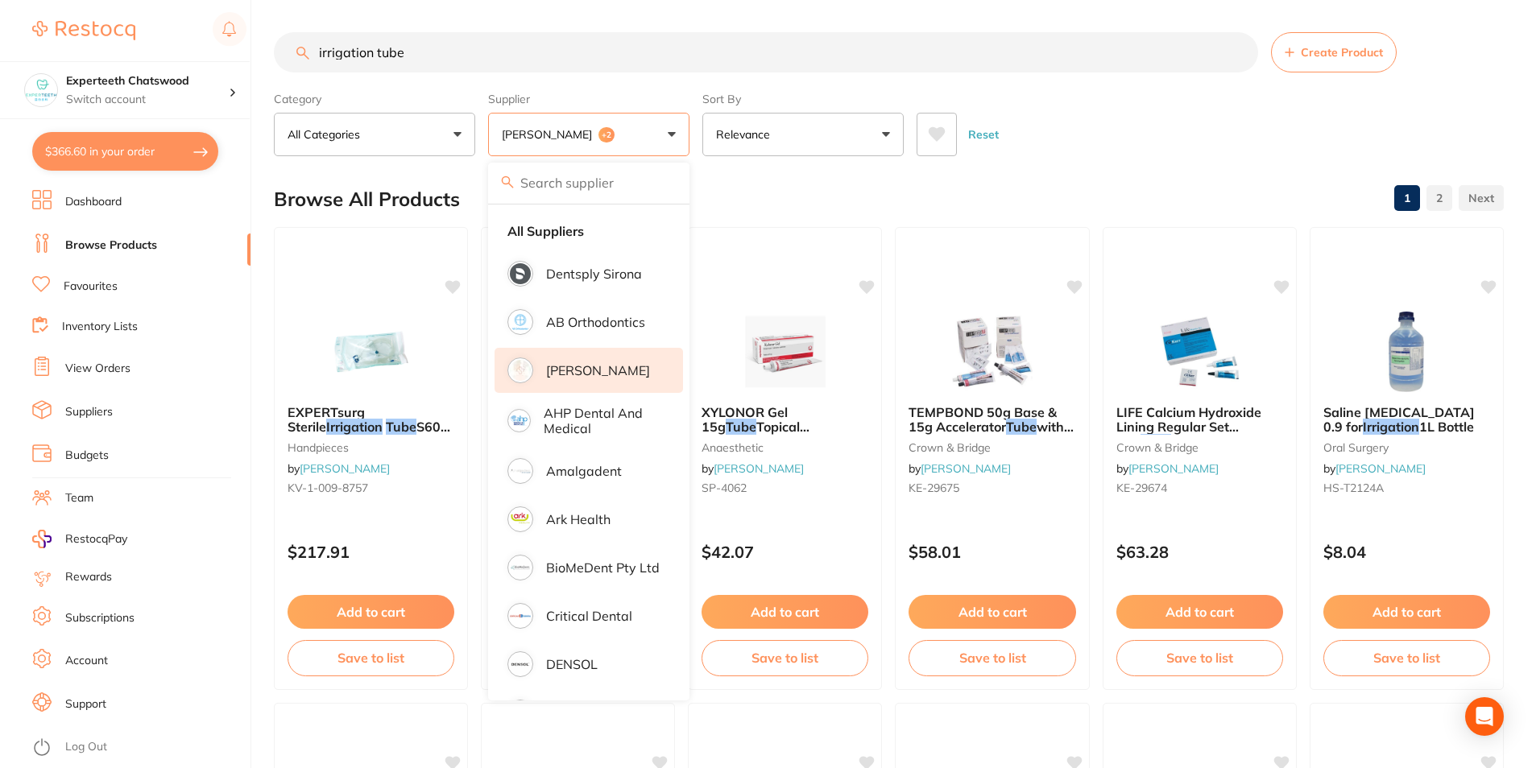
click at [1103, 132] on div "Reset" at bounding box center [1203, 128] width 574 height 56
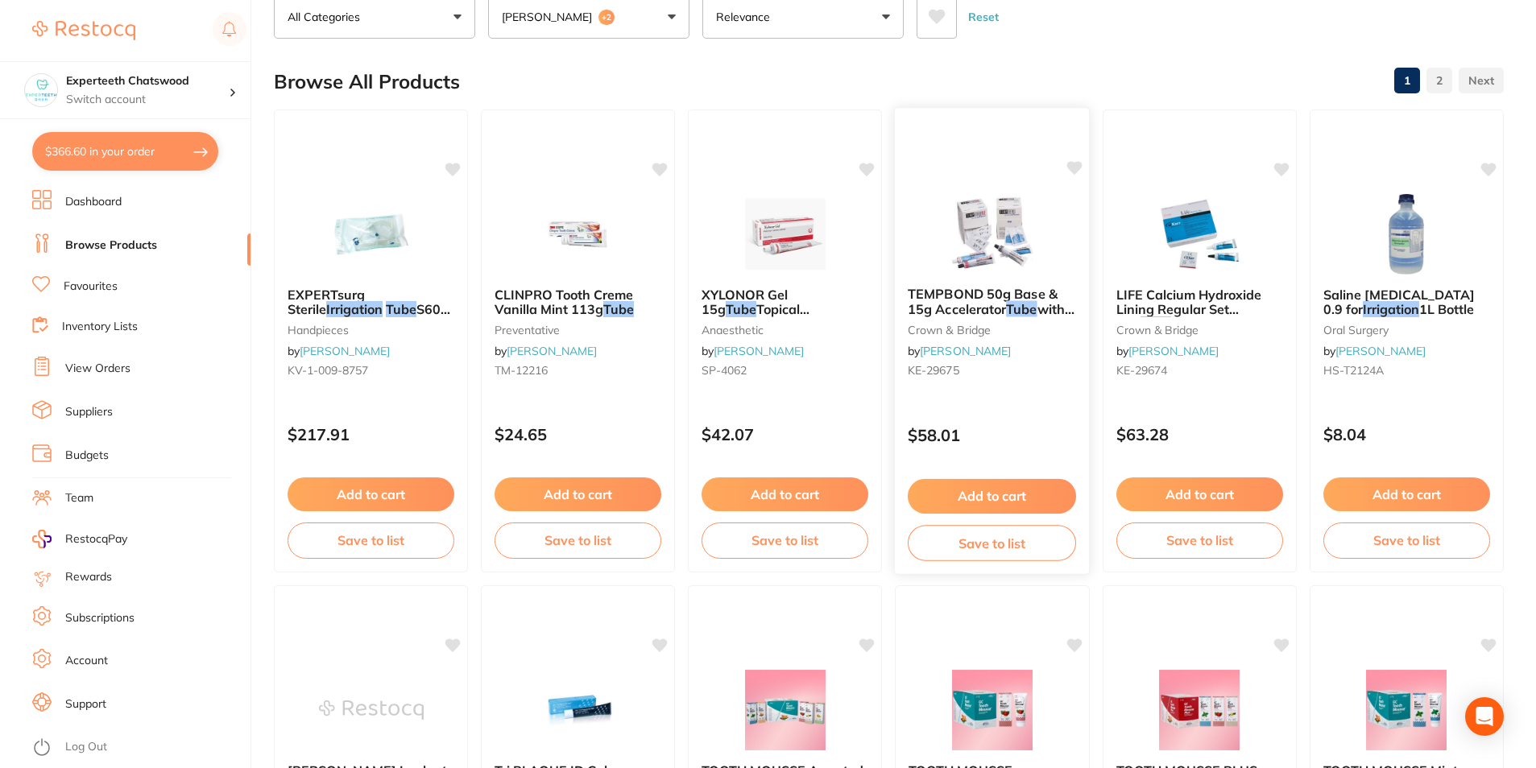
scroll to position [161, 0]
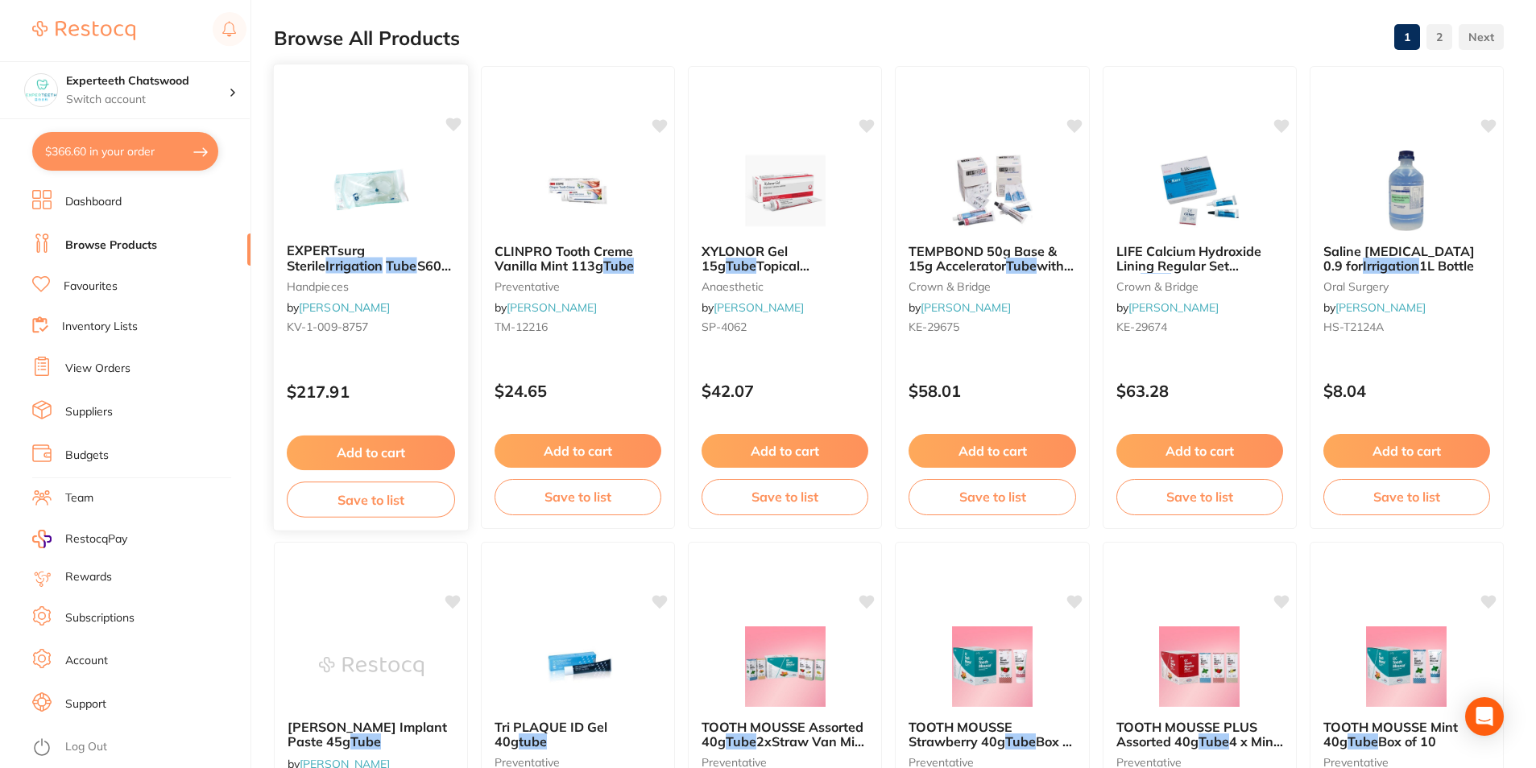
click at [382, 201] on img at bounding box center [370, 189] width 105 height 81
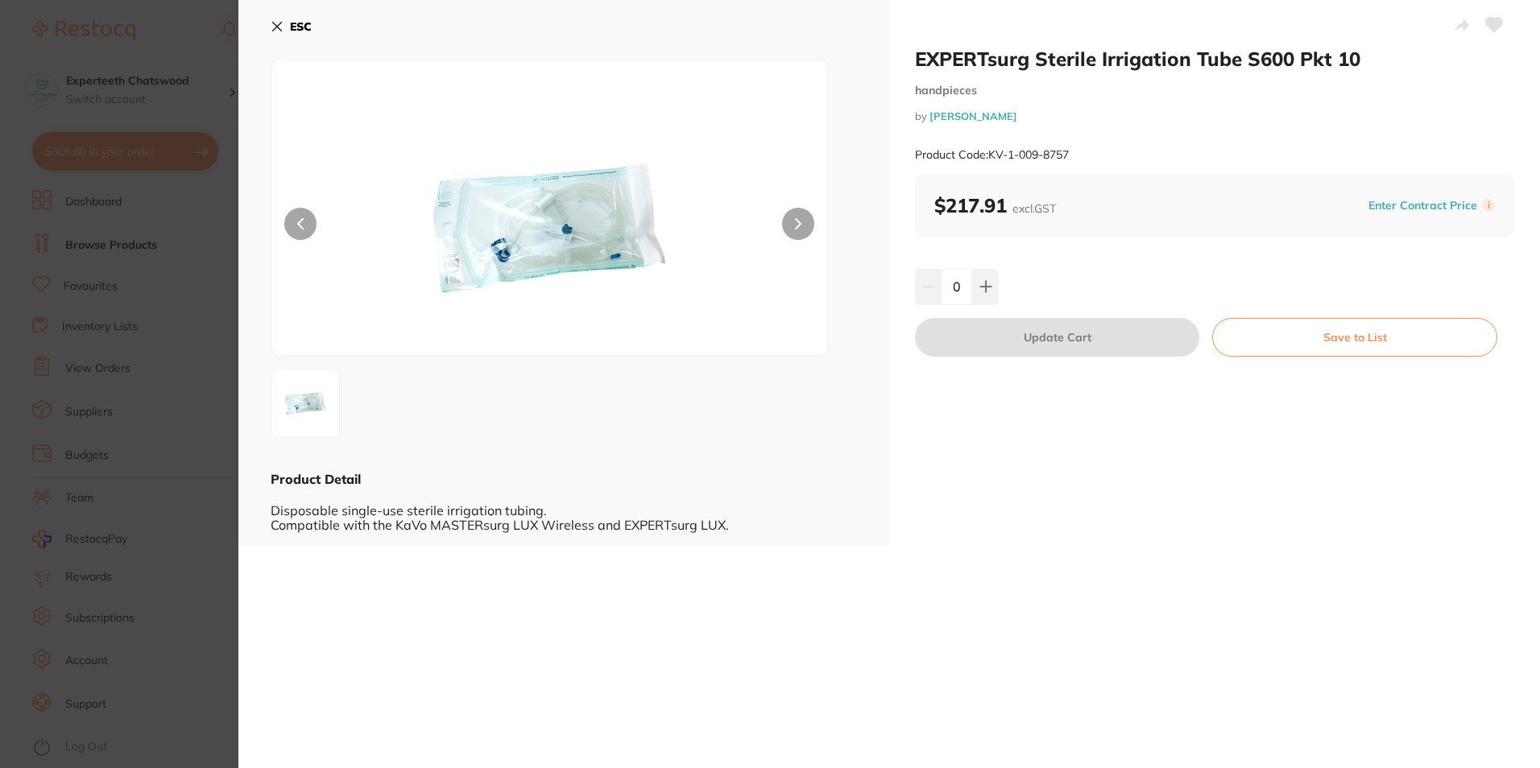
click at [275, 26] on icon at bounding box center [277, 26] width 13 height 13
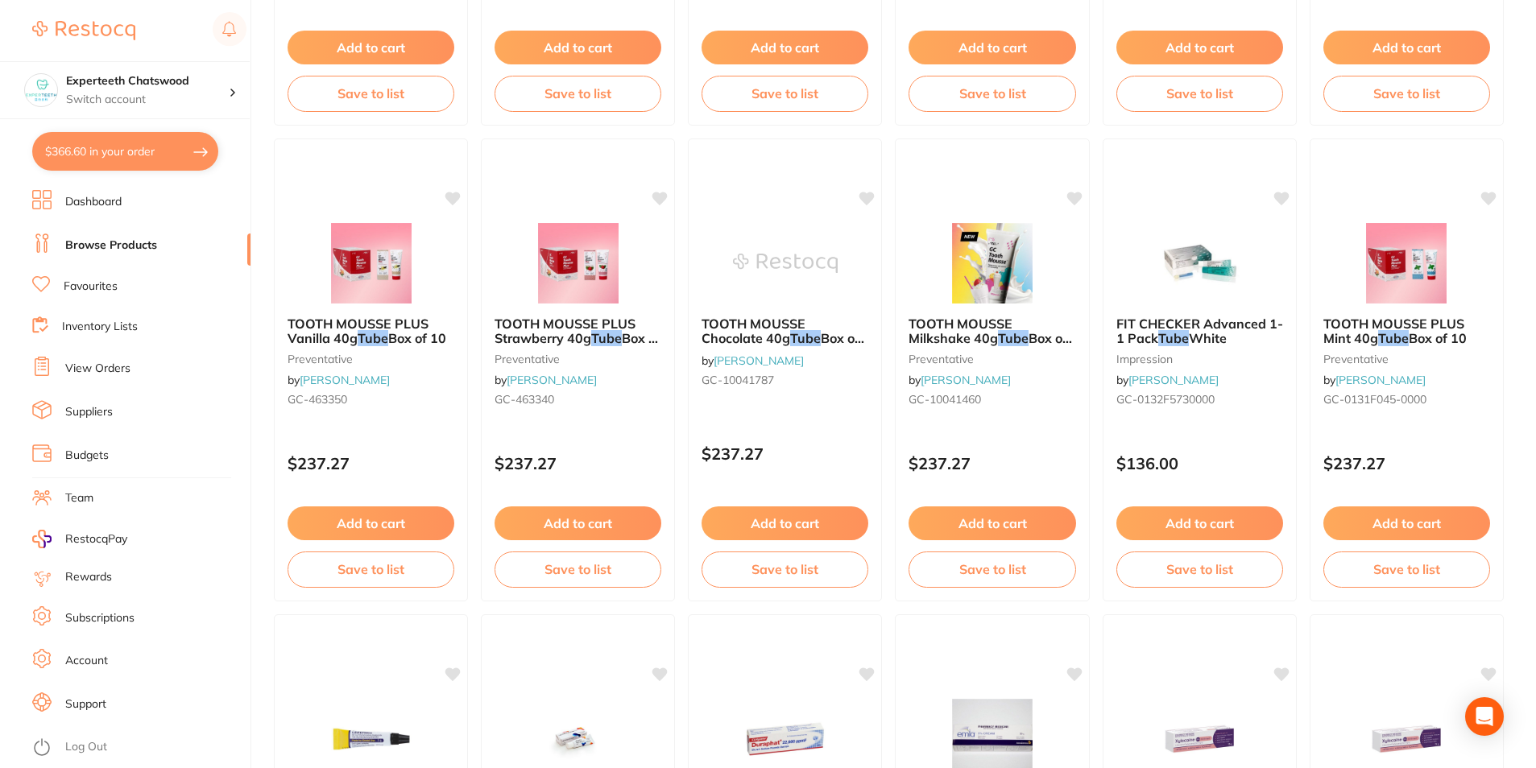
scroll to position [1047, 0]
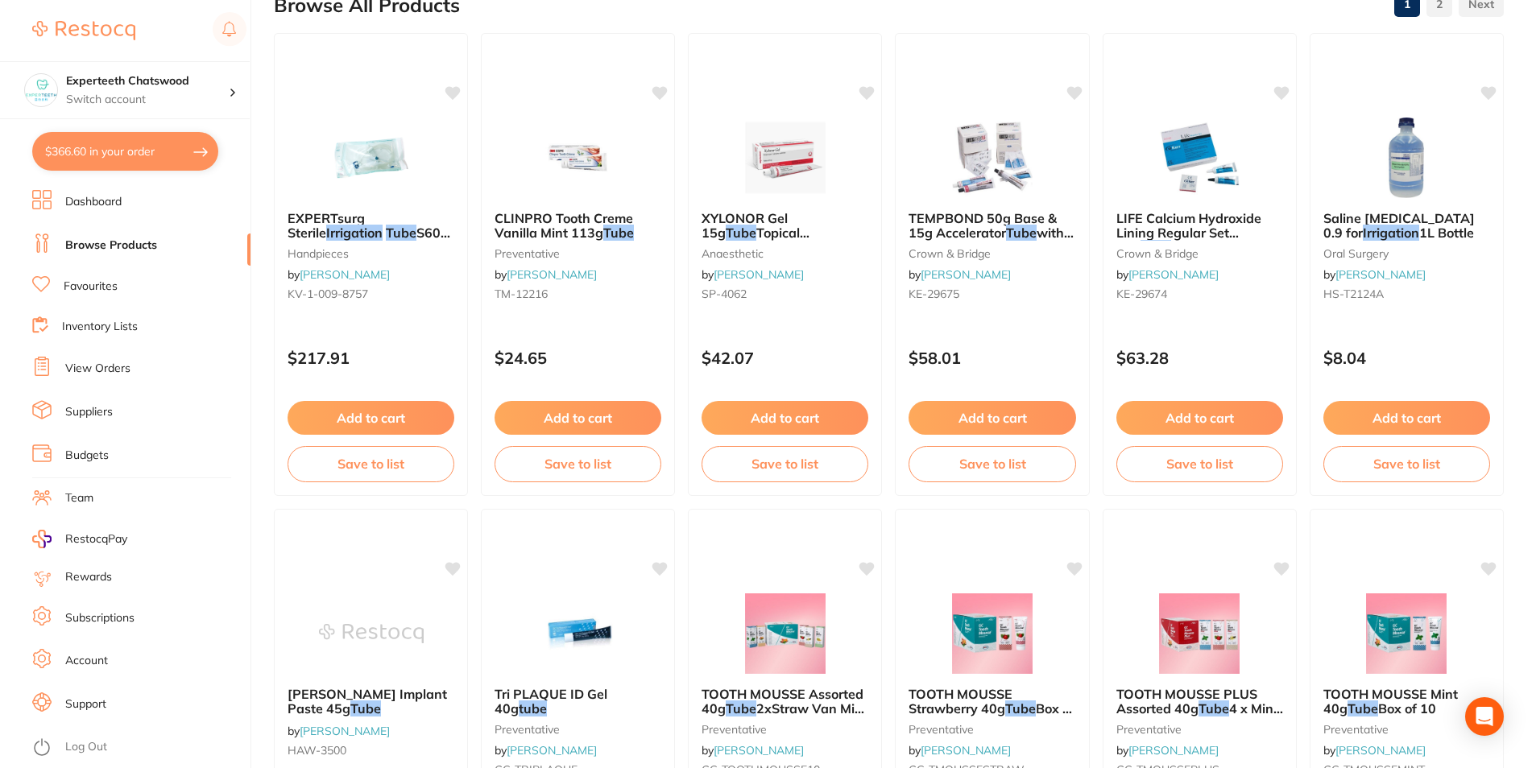
scroll to position [161, 0]
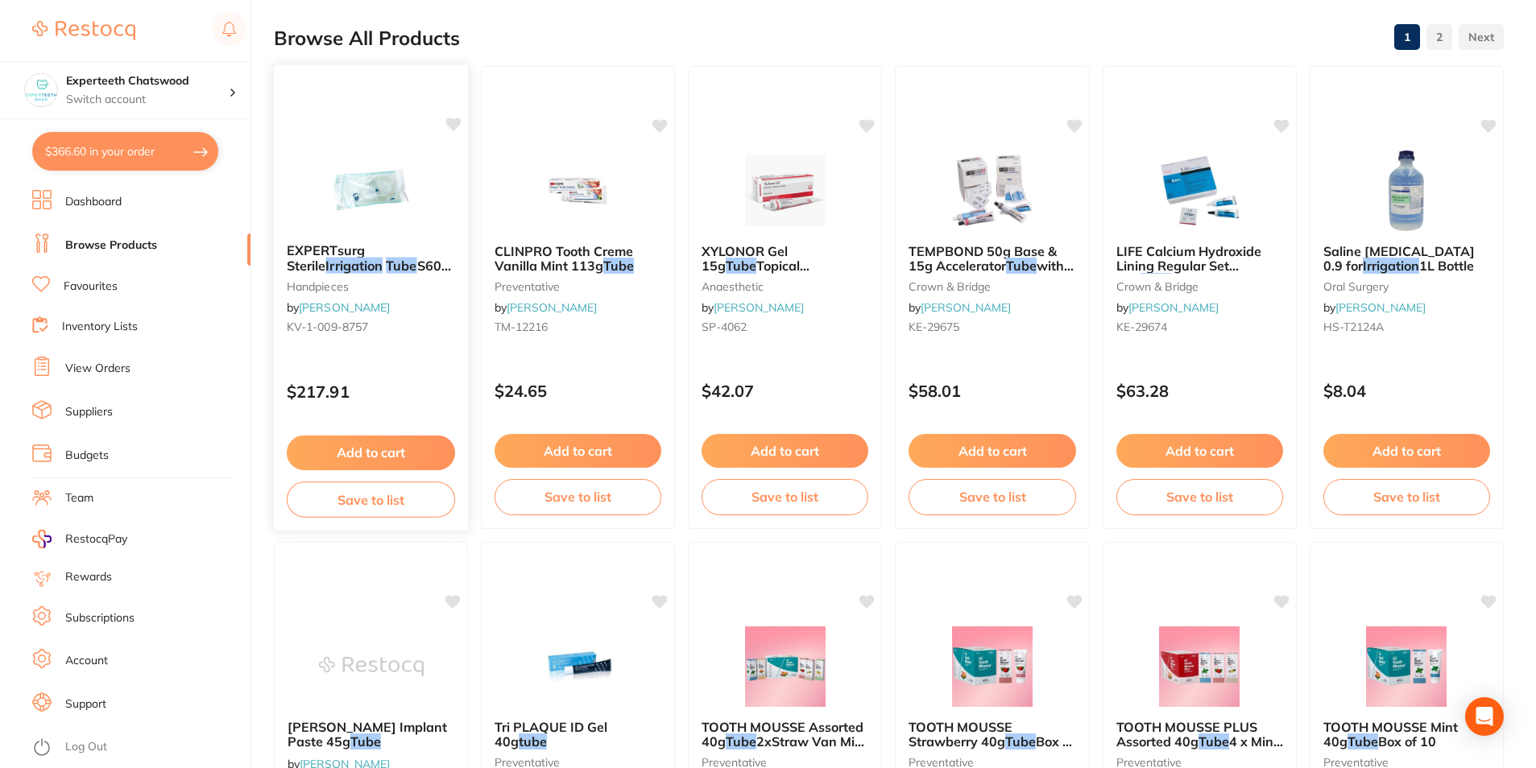
click at [365, 256] on span "EXPERTsurg Sterile" at bounding box center [326, 257] width 78 height 31
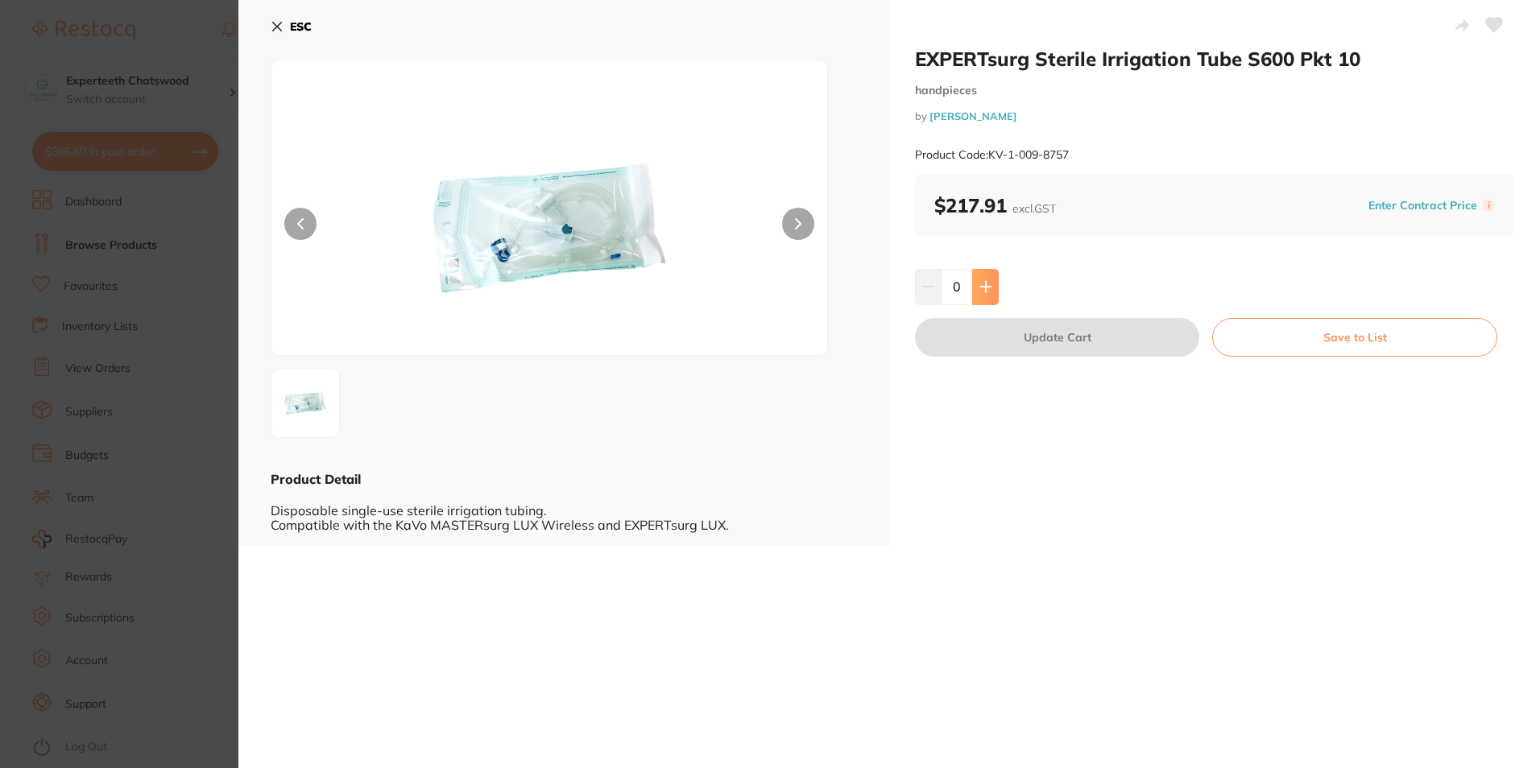
click at [994, 288] on button at bounding box center [985, 286] width 27 height 35
type input "1"
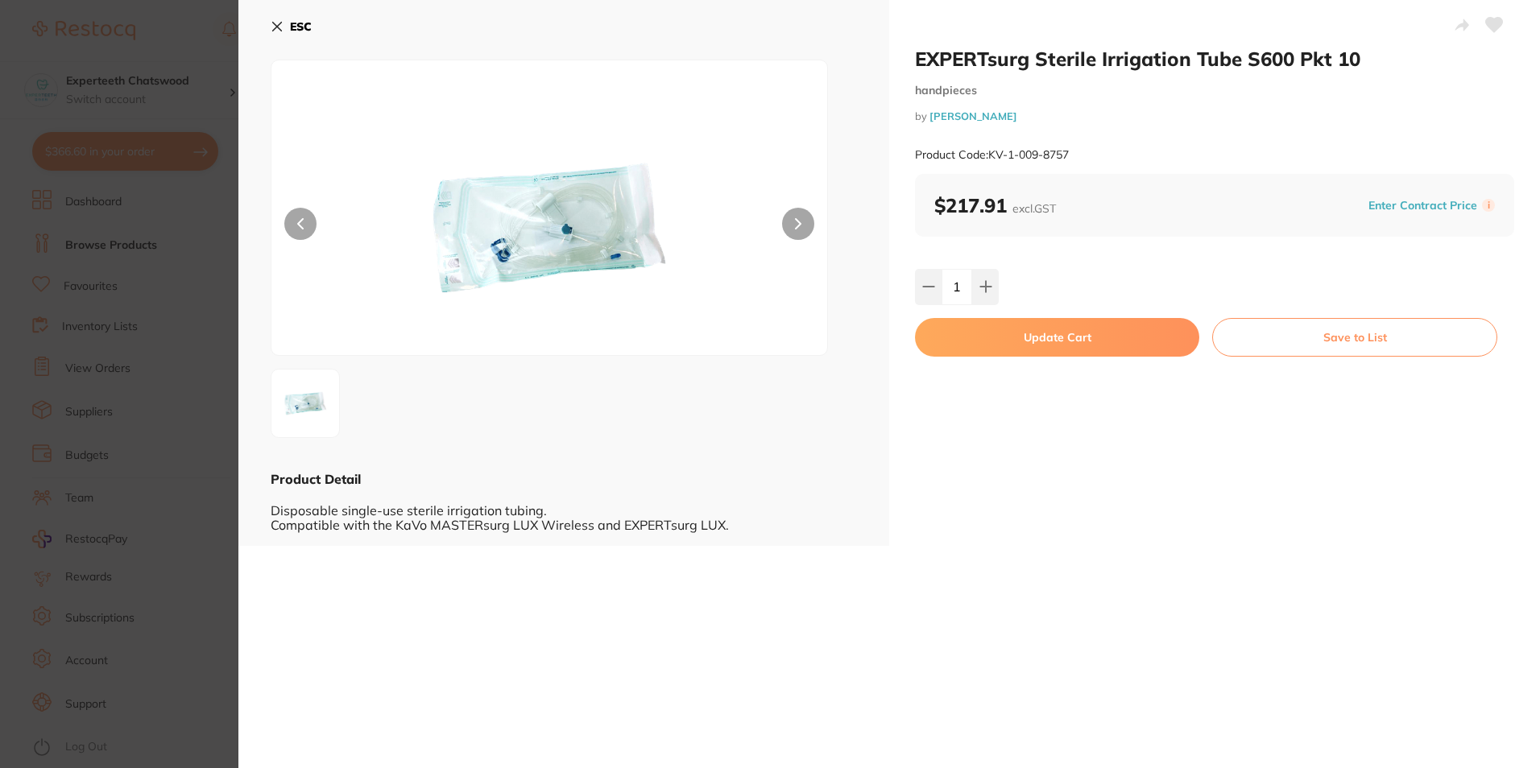
click at [1075, 335] on button "Update Cart" at bounding box center [1057, 337] width 284 height 39
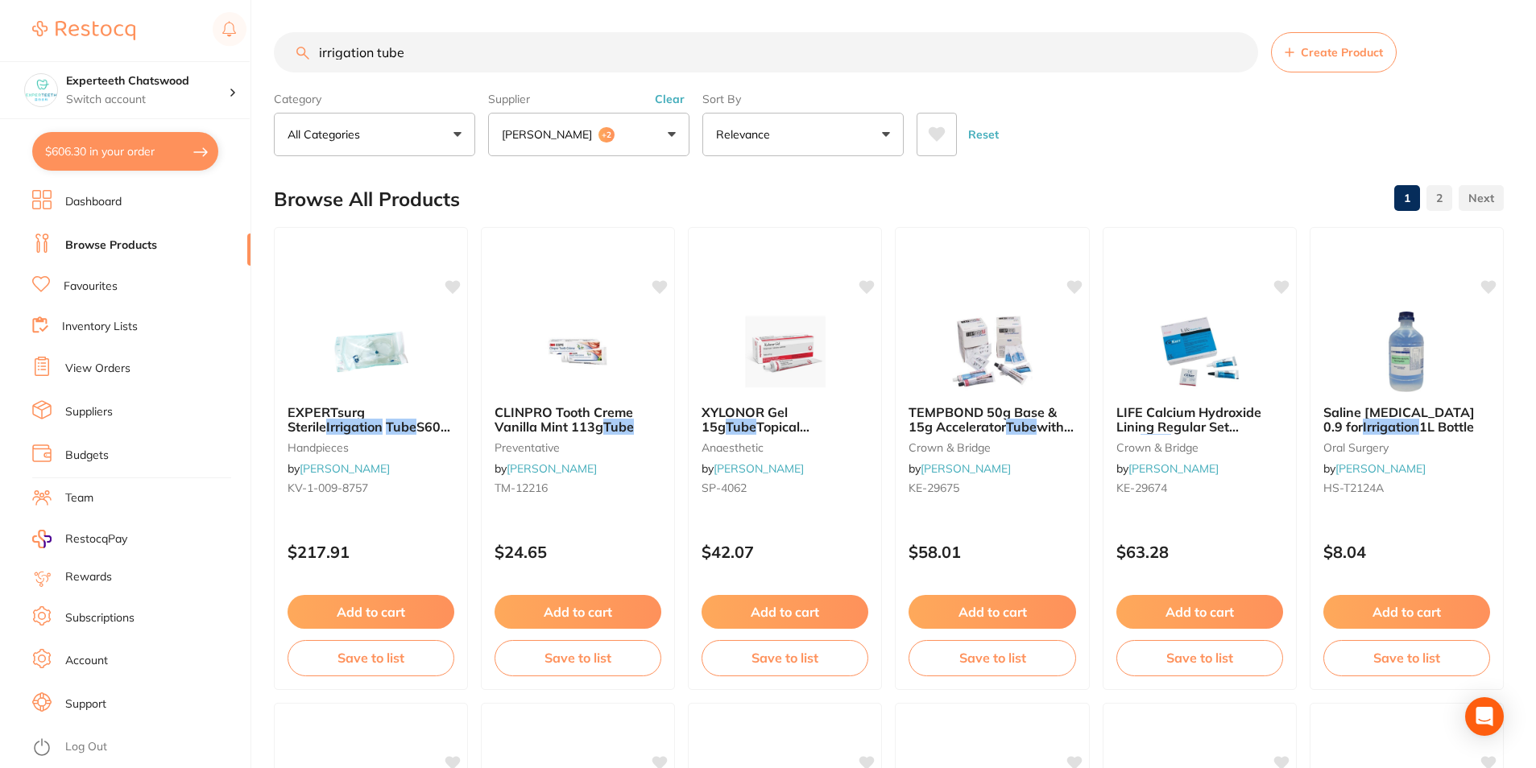
click at [598, 131] on span "+2" at bounding box center [606, 135] width 16 height 16
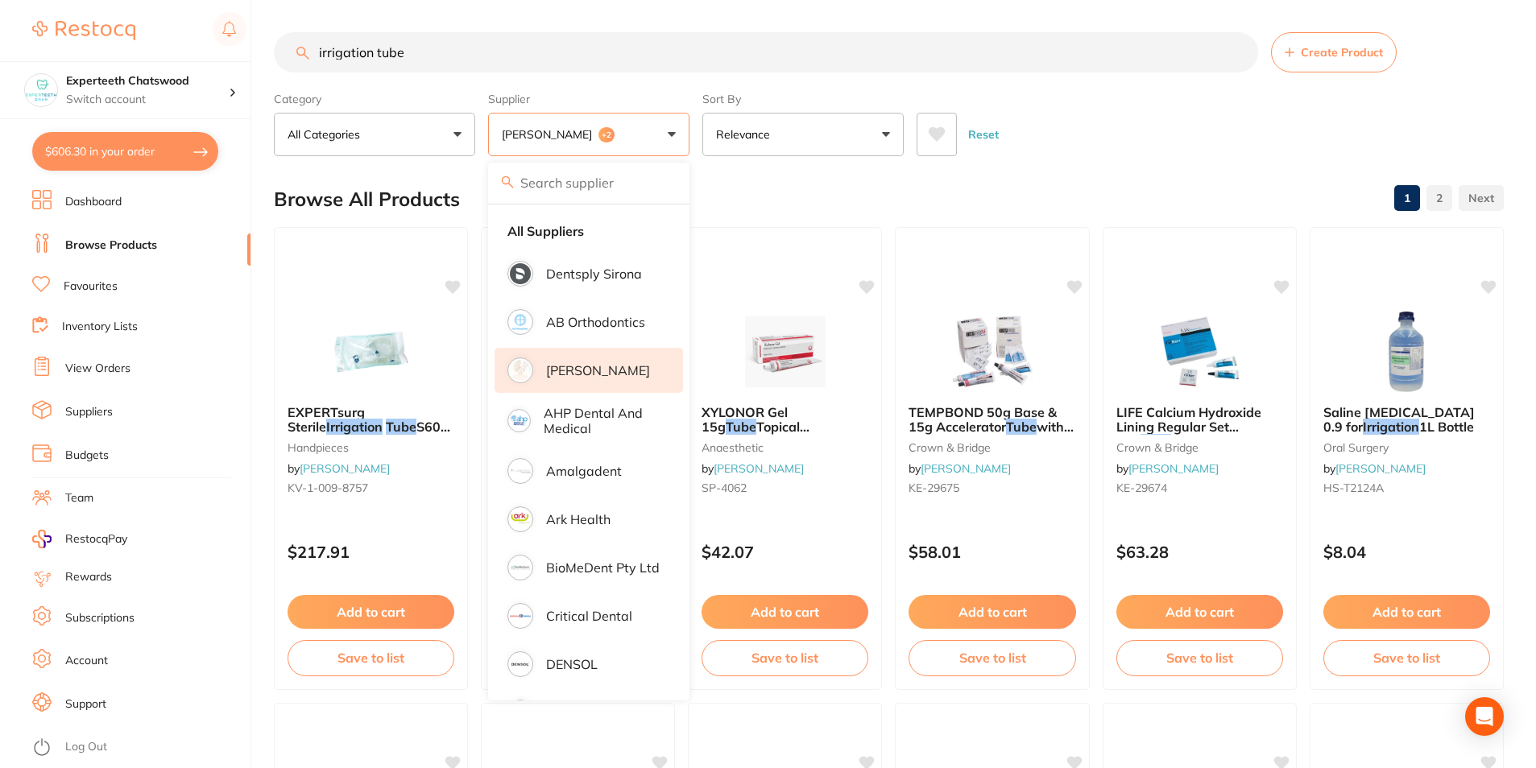
click at [664, 126] on button "[PERSON_NAME] +2" at bounding box center [588, 134] width 201 height 43
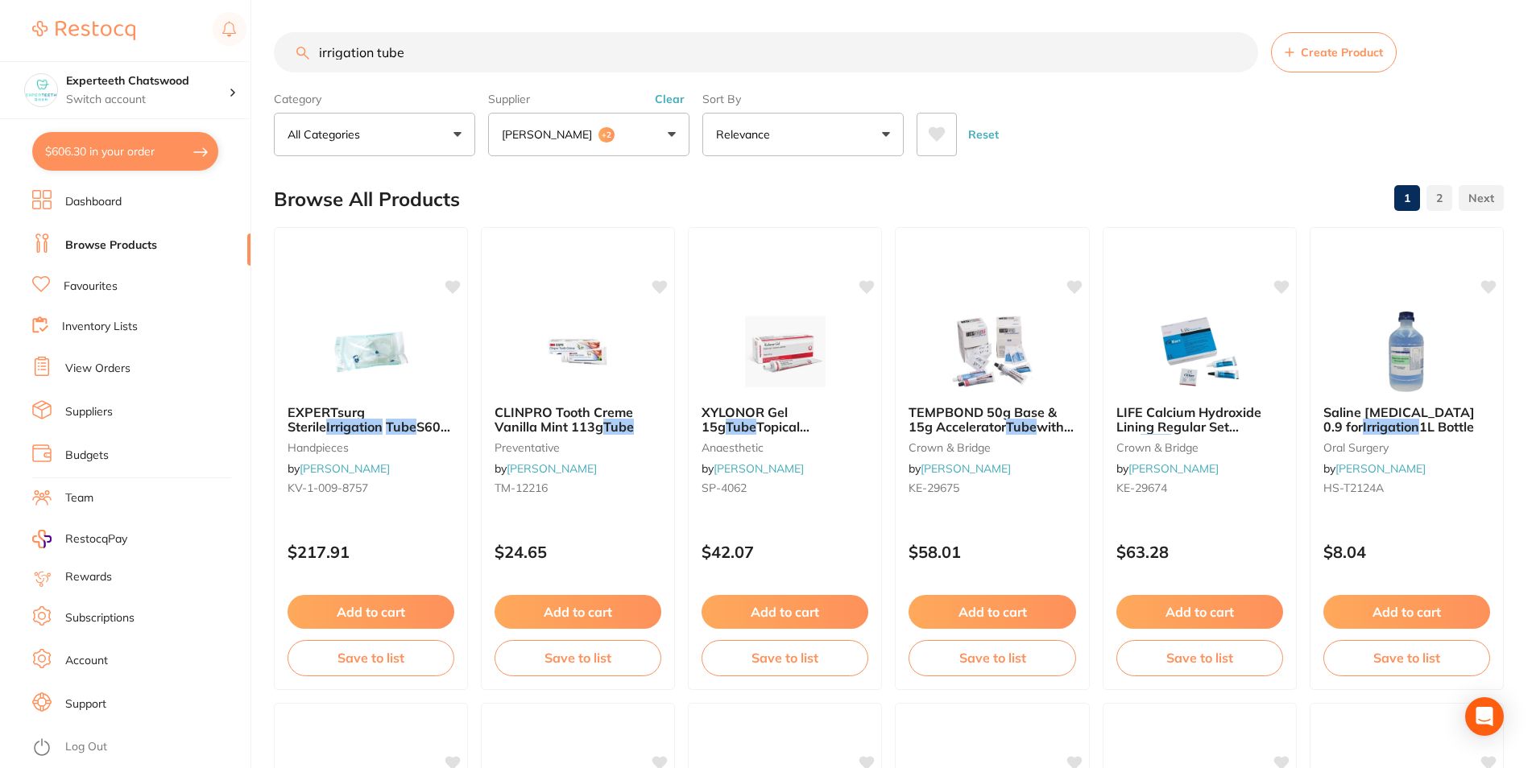
click at [667, 133] on button "[PERSON_NAME] +2" at bounding box center [588, 134] width 201 height 43
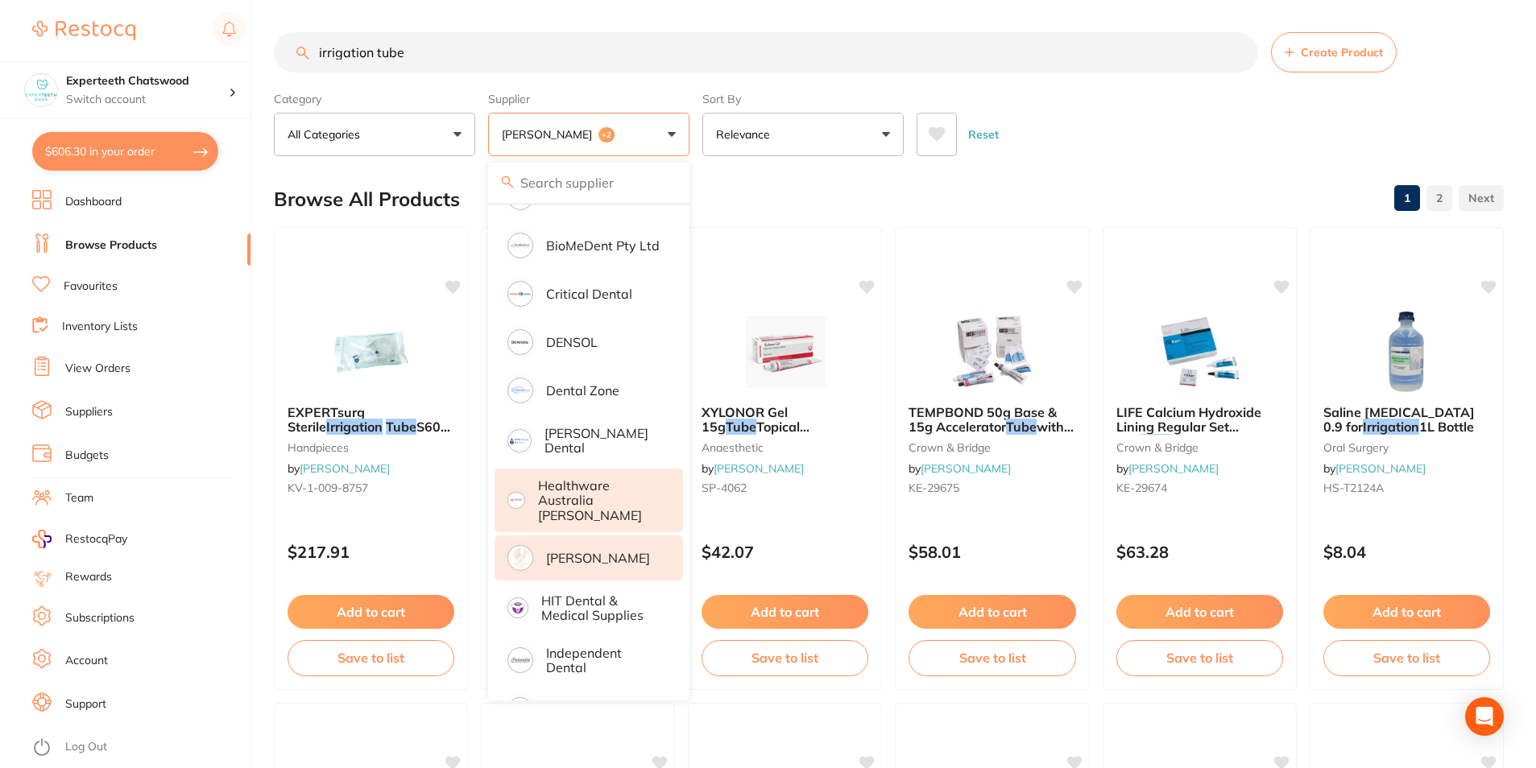
scroll to position [403, 0]
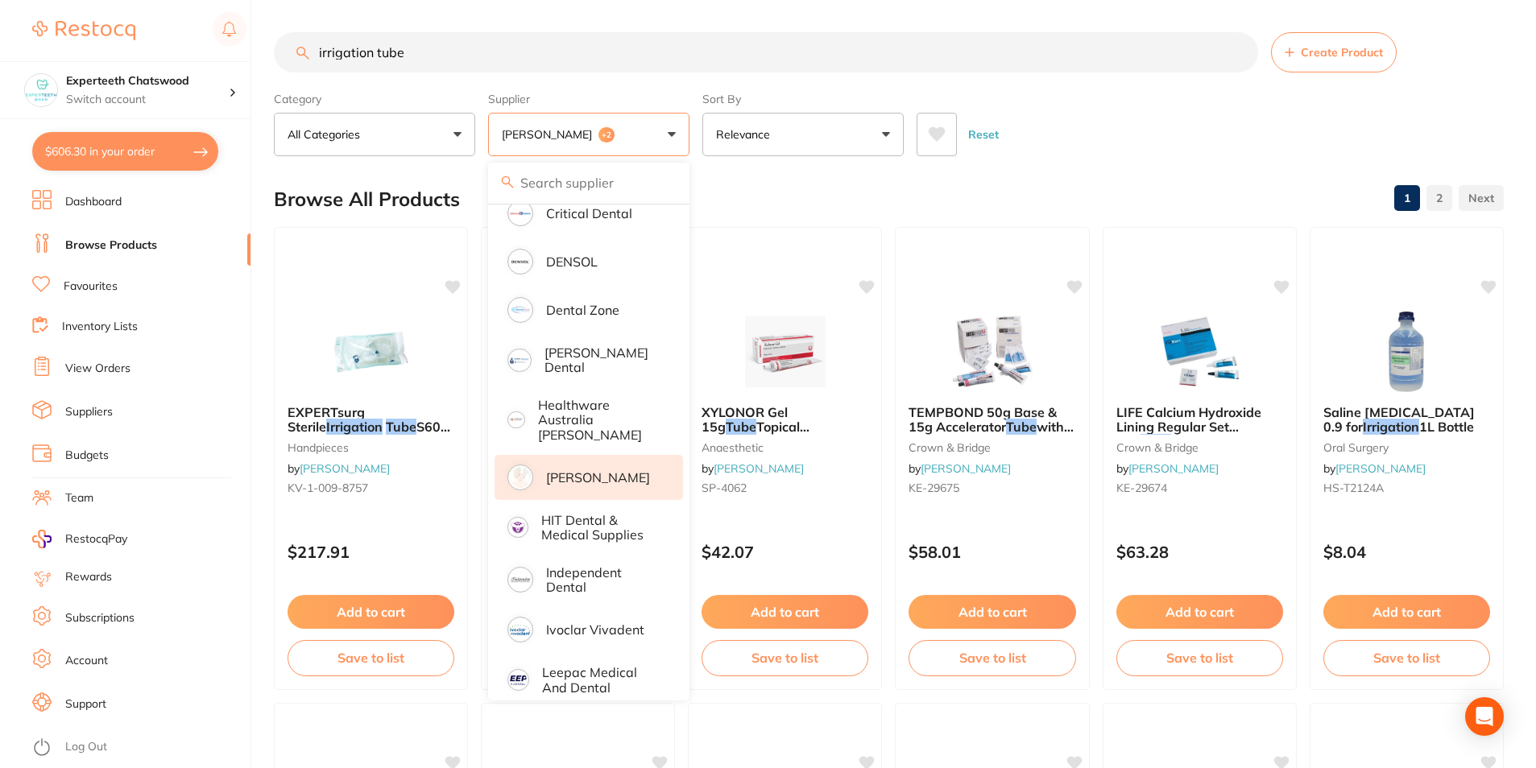
click at [677, 126] on button "[PERSON_NAME] +2" at bounding box center [588, 134] width 201 height 43
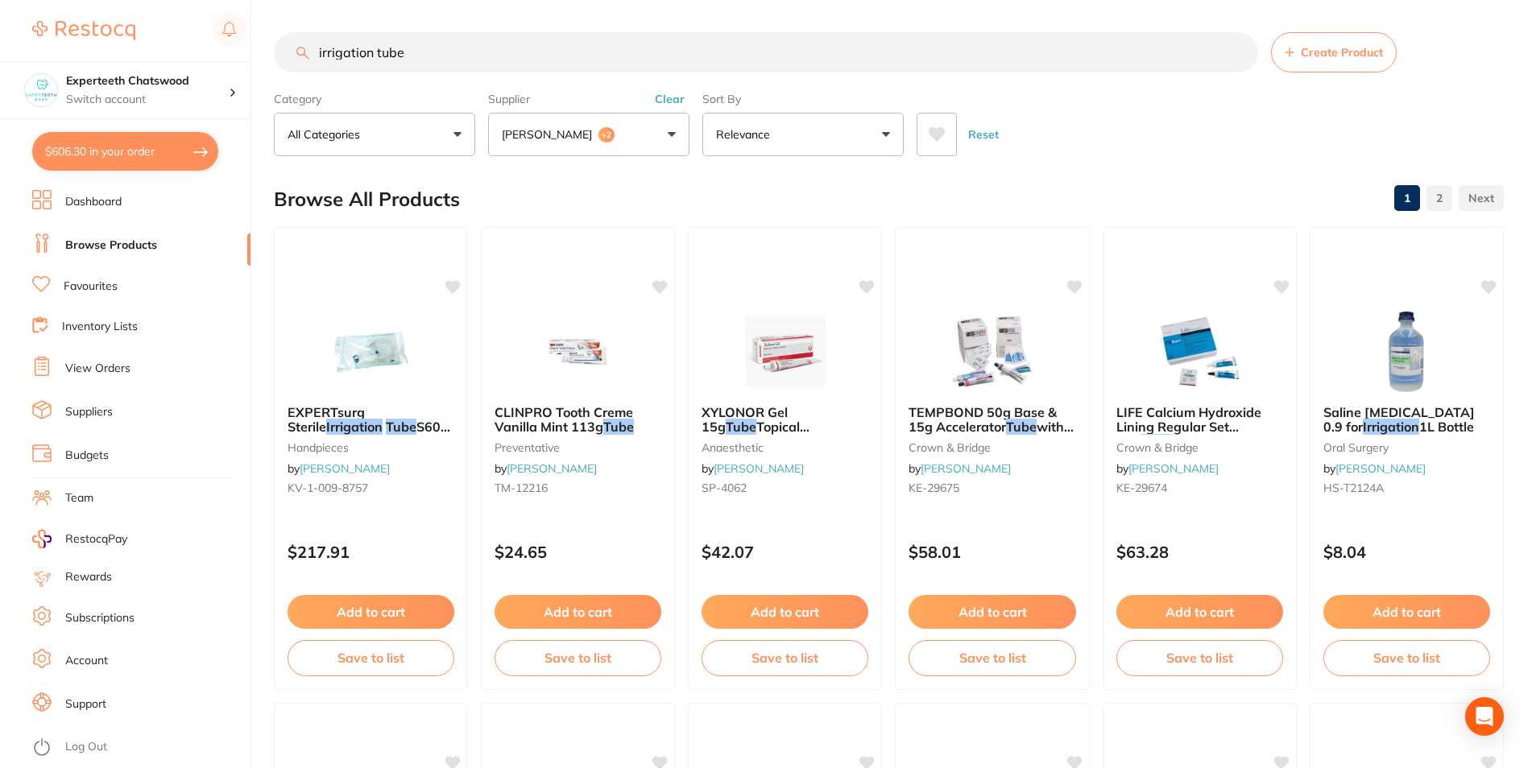
click at [675, 130] on button "[PERSON_NAME] +2" at bounding box center [588, 134] width 201 height 43
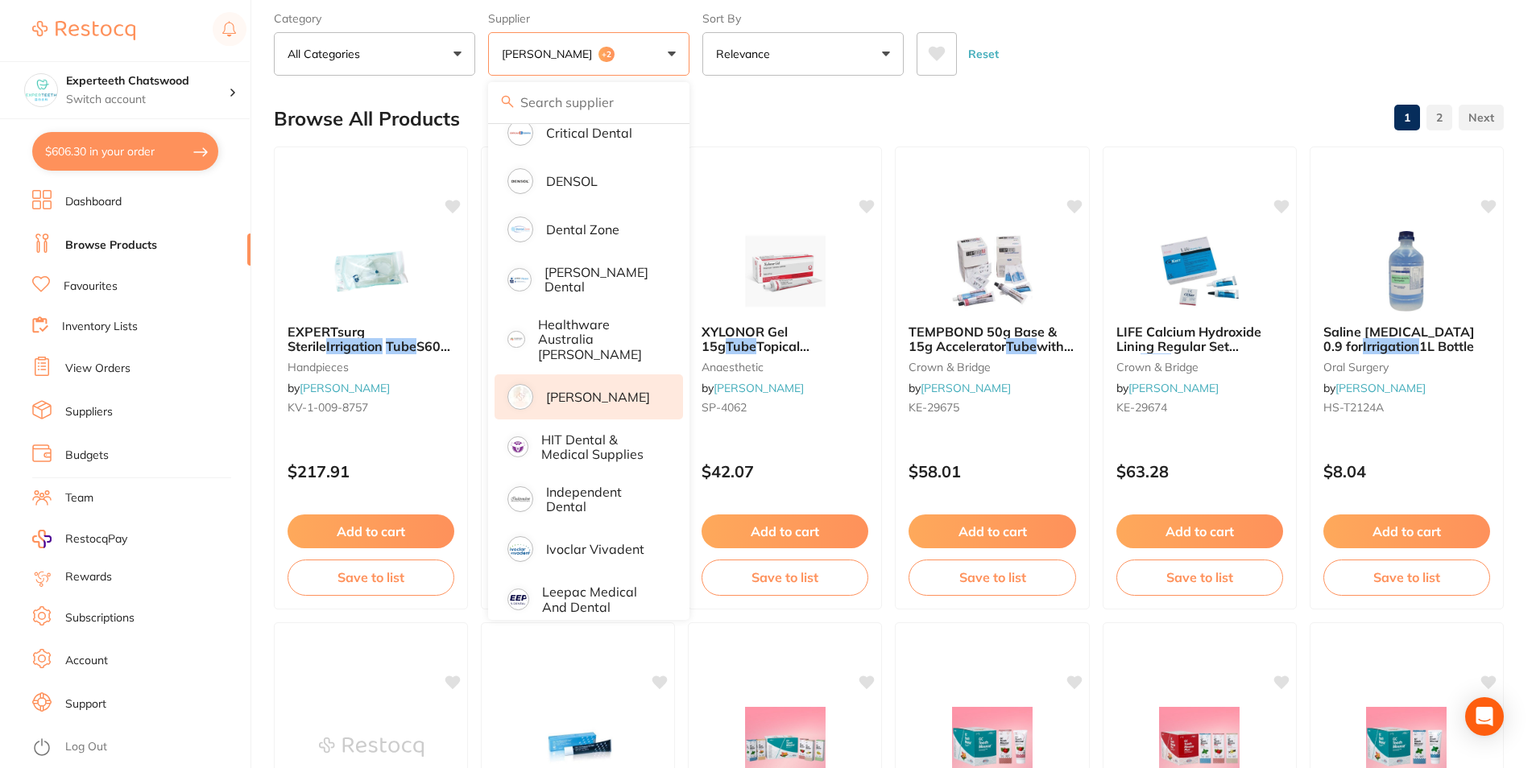
click at [605, 390] on p "[PERSON_NAME]" at bounding box center [598, 397] width 104 height 14
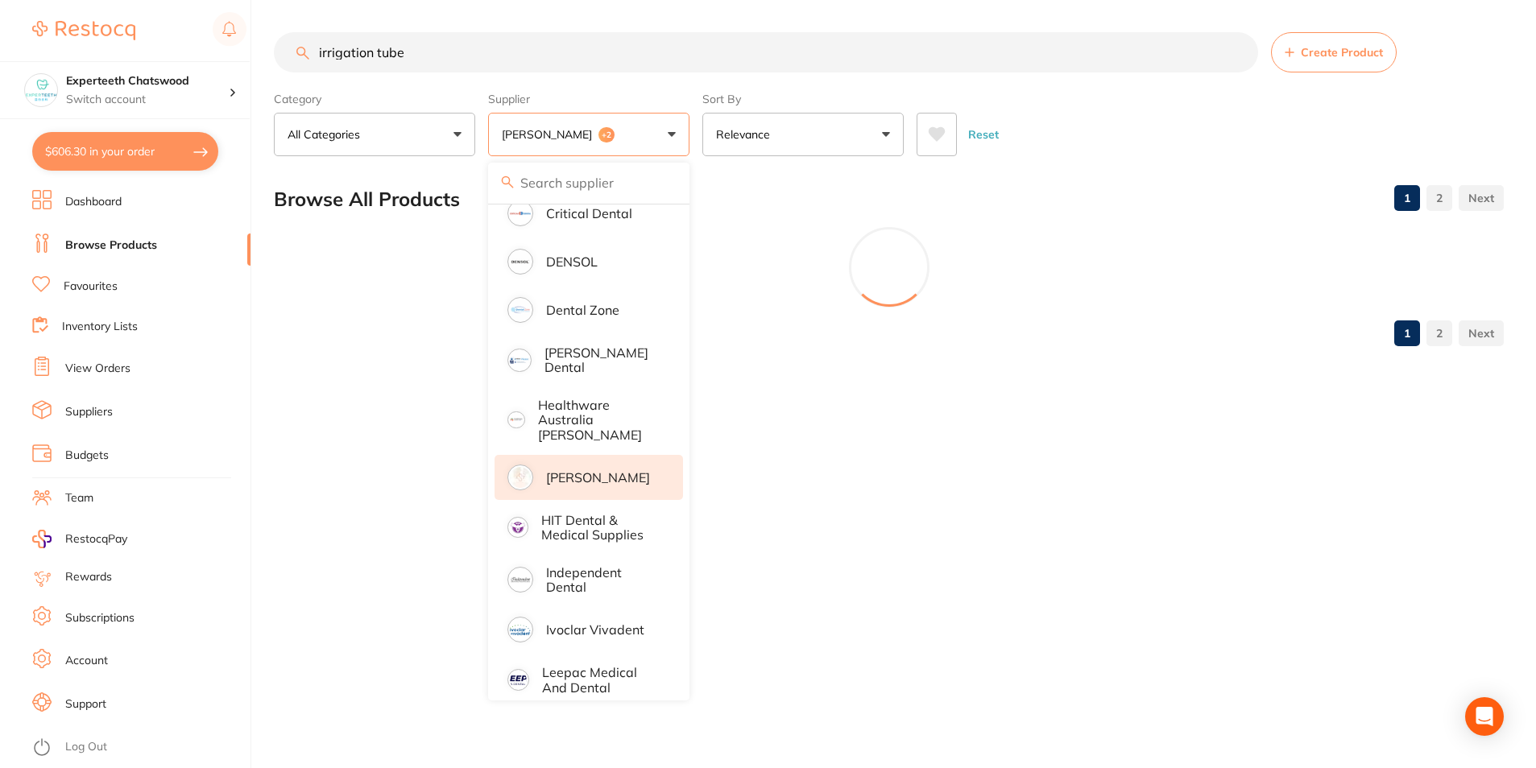
scroll to position [0, 0]
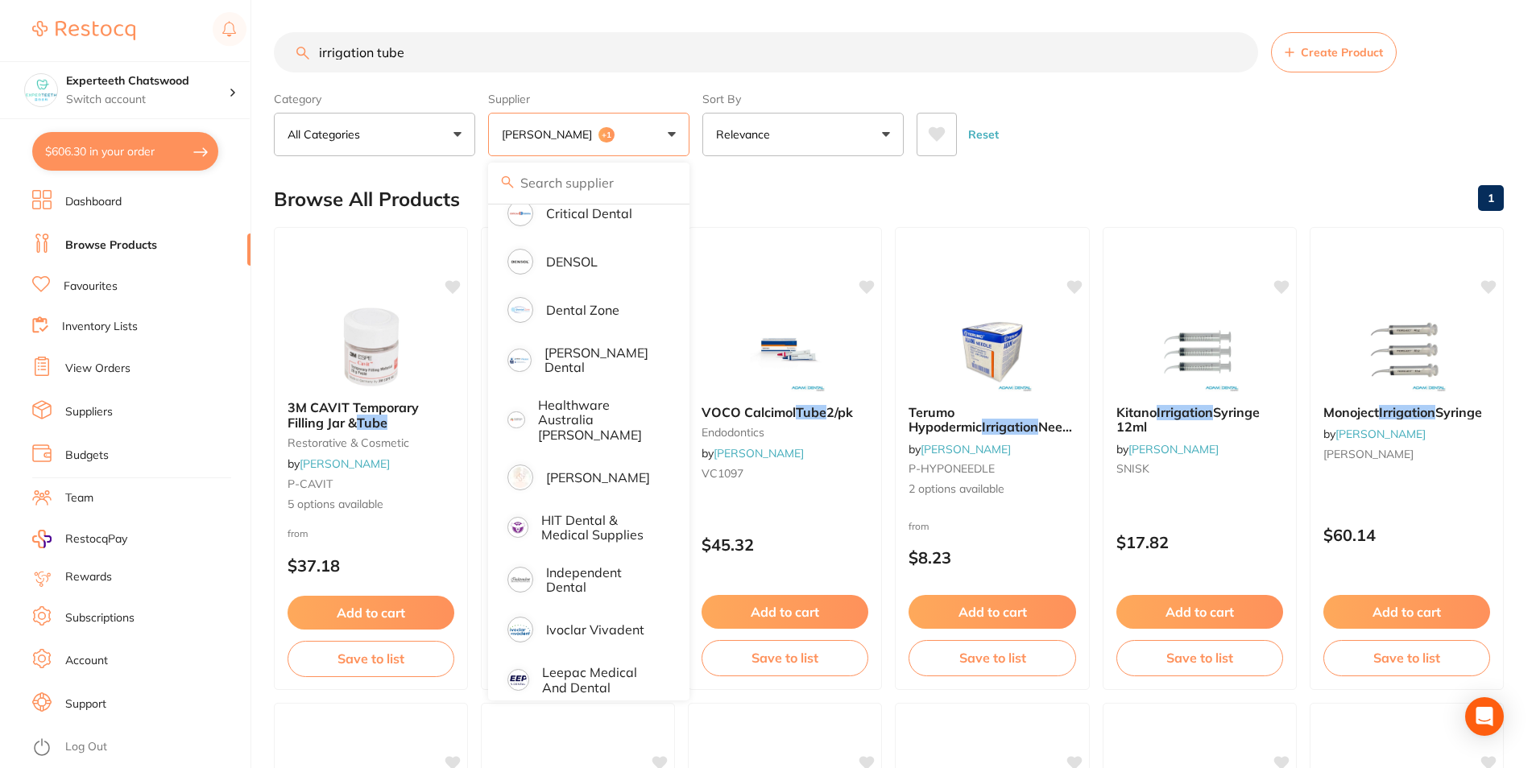
click at [413, 52] on input "irrigation tube" at bounding box center [766, 52] width 984 height 40
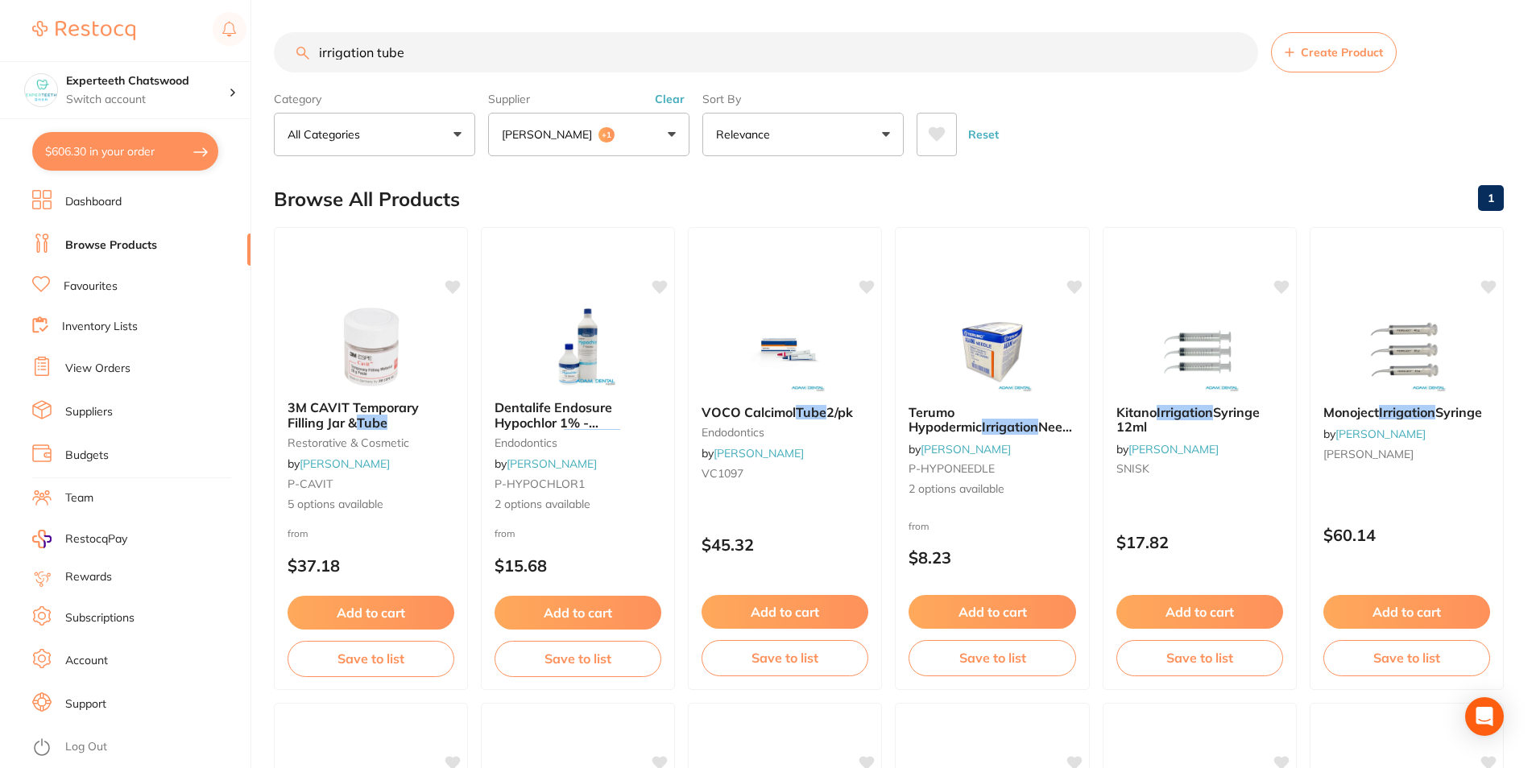
click at [413, 52] on input "irrigation tube" at bounding box center [766, 52] width 984 height 40
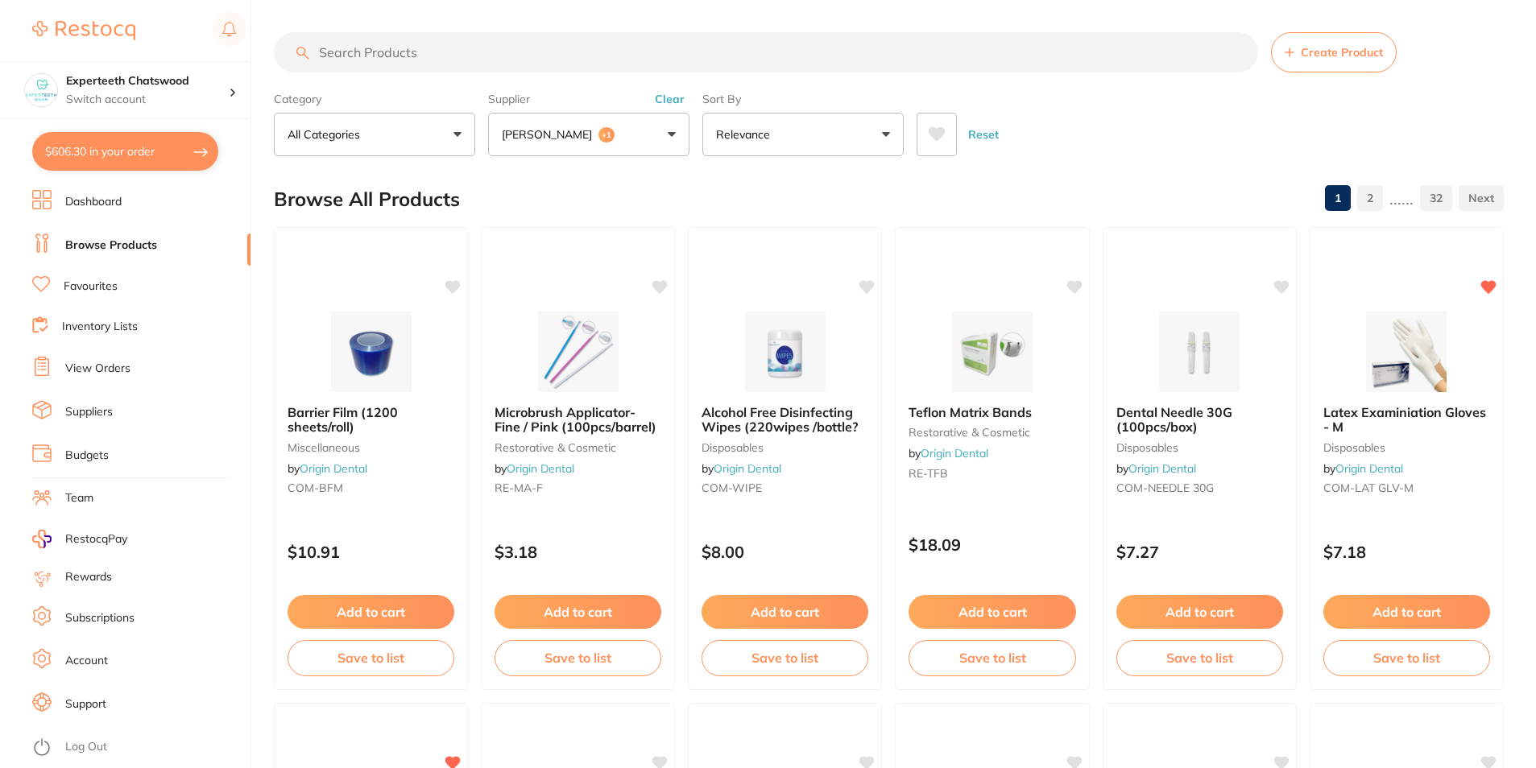
paste input "NSK Surgic T2 & XT Plus - Irrigation Tube, 5-Pack"
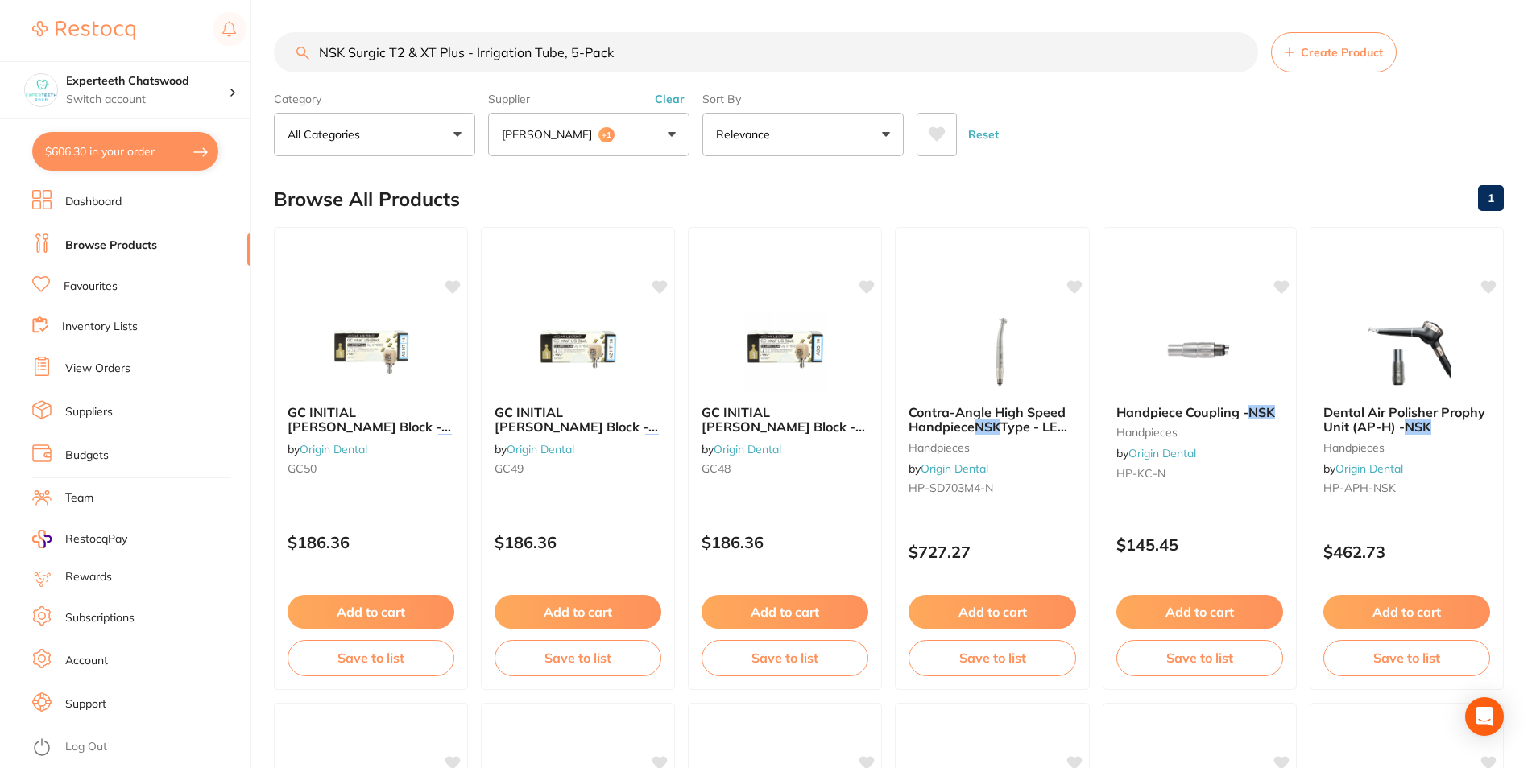
drag, startPoint x: 475, startPoint y: 53, endPoint x: 34, endPoint y: 43, distance: 441.4
click at [44, 43] on div "$606.30 Experteeth Chatswood Switch account Experteeth Chatswood $606.30 in you…" at bounding box center [768, 384] width 1536 height 768
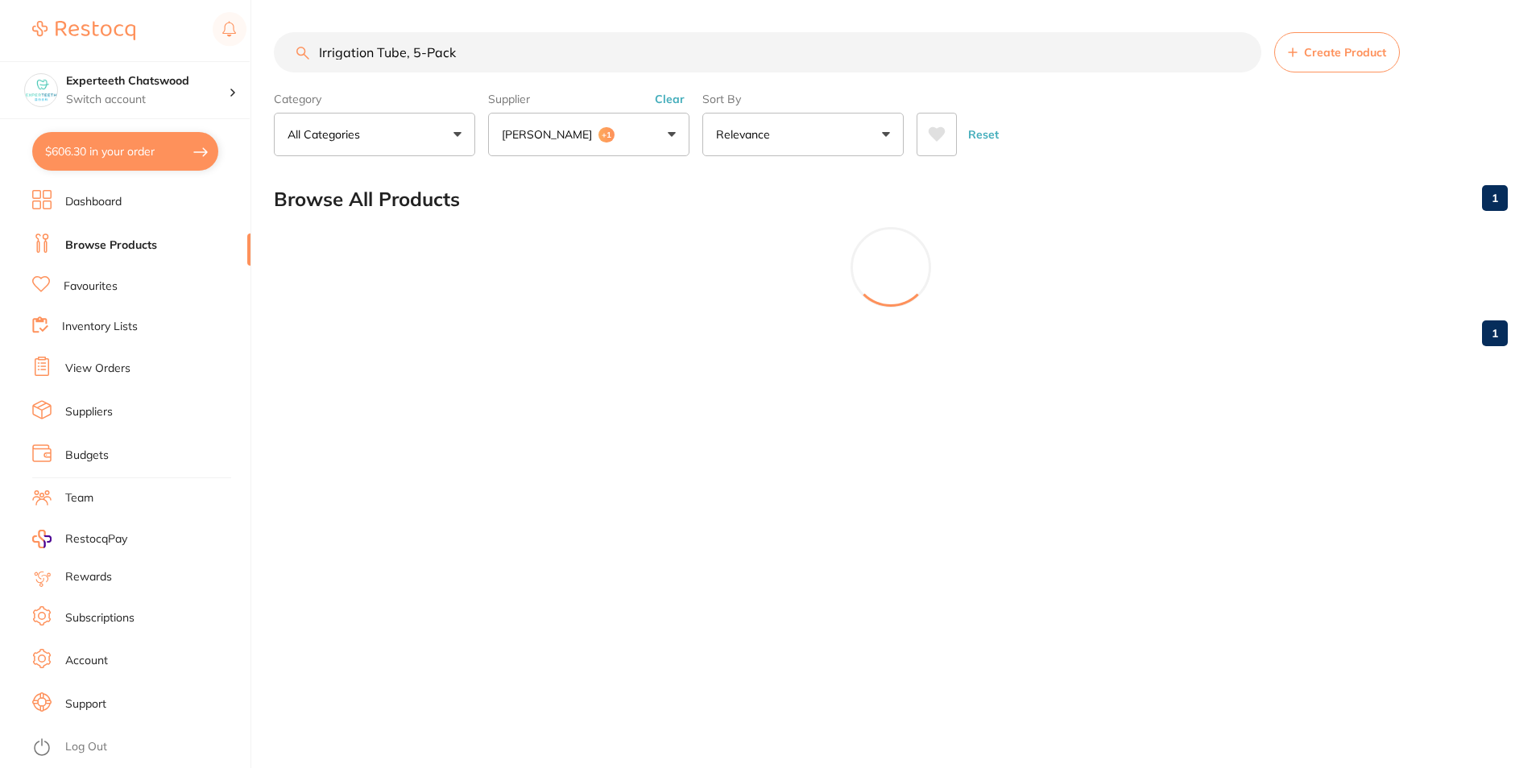
drag, startPoint x: 471, startPoint y: 52, endPoint x: 408, endPoint y: 51, distance: 63.6
click at [408, 51] on input "Irrigation Tube, 5-Pack" at bounding box center [767, 52] width 987 height 40
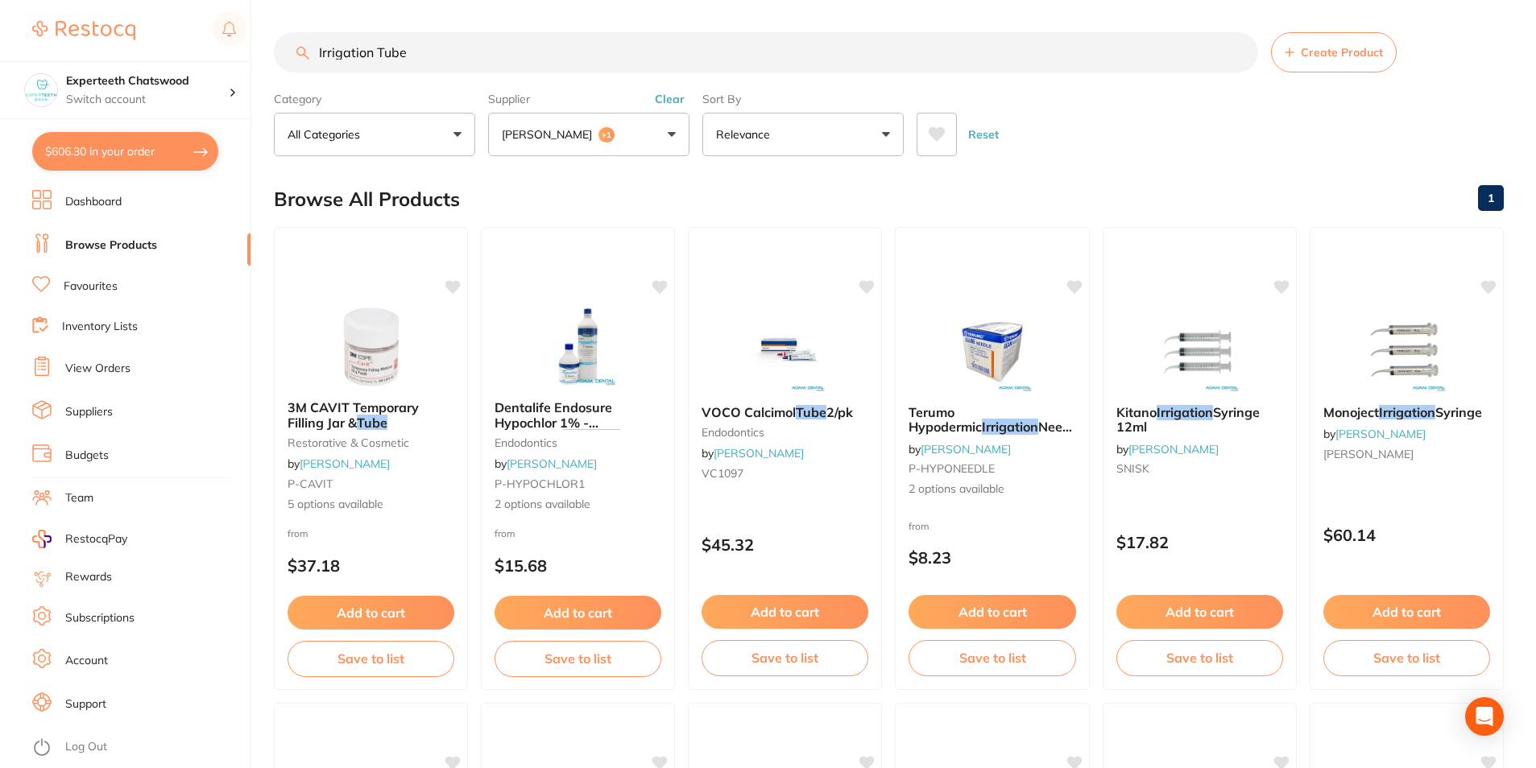
type input "Irrigation Tube"
click at [598, 134] on span "+1" at bounding box center [606, 135] width 16 height 16
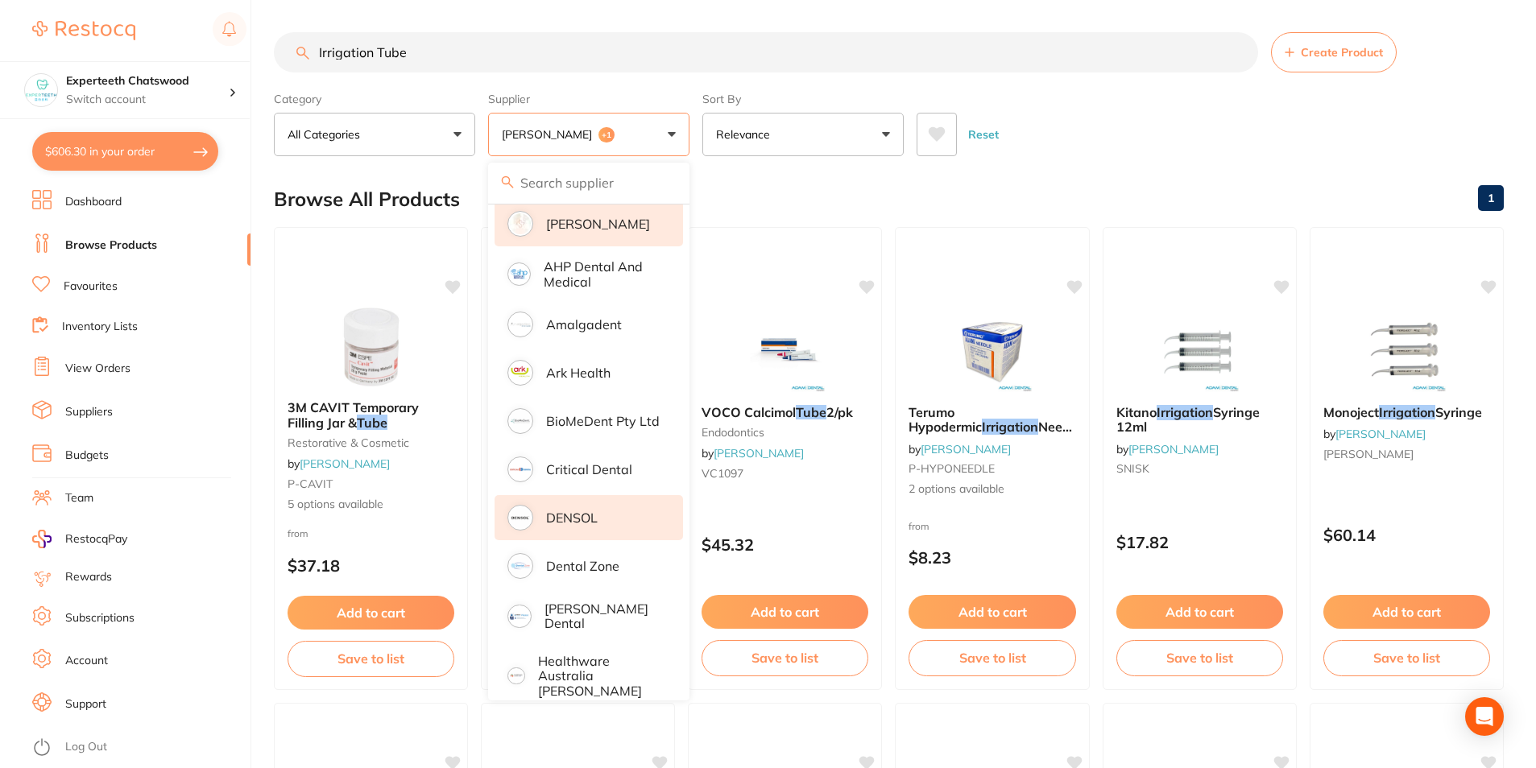
scroll to position [322, 0]
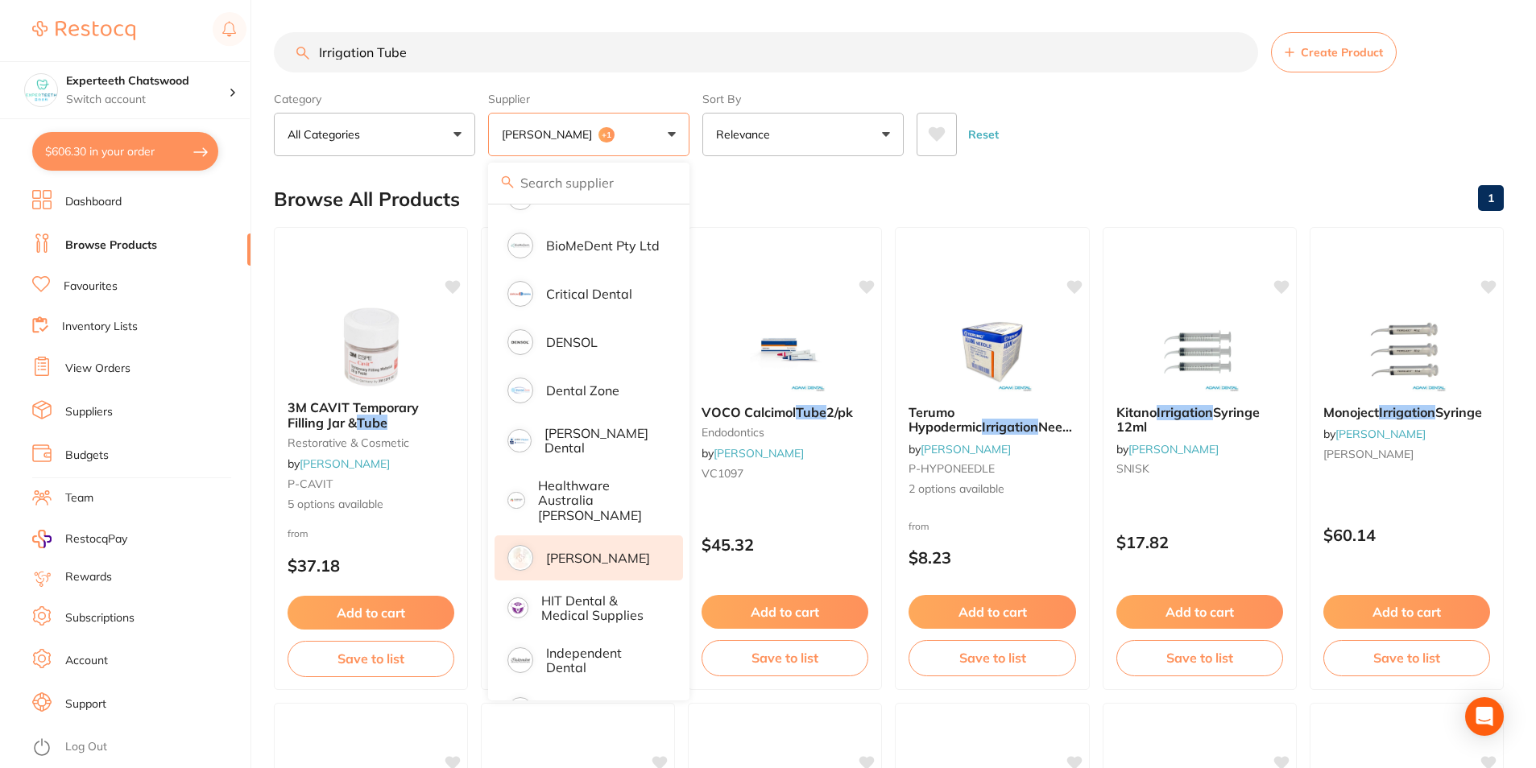
click at [551, 551] on p "[PERSON_NAME]" at bounding box center [598, 558] width 104 height 14
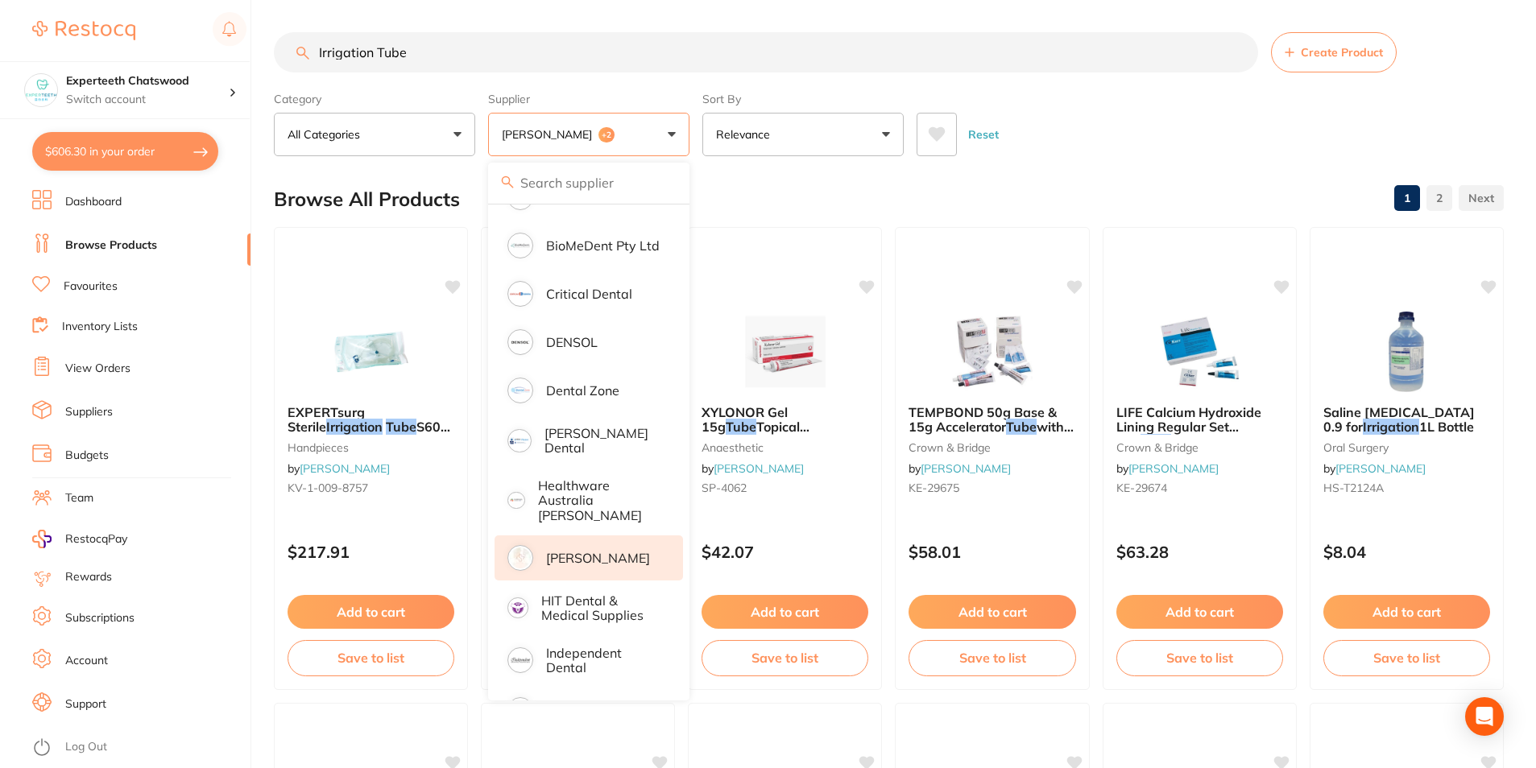
click at [1115, 145] on div "Reset" at bounding box center [1203, 128] width 574 height 56
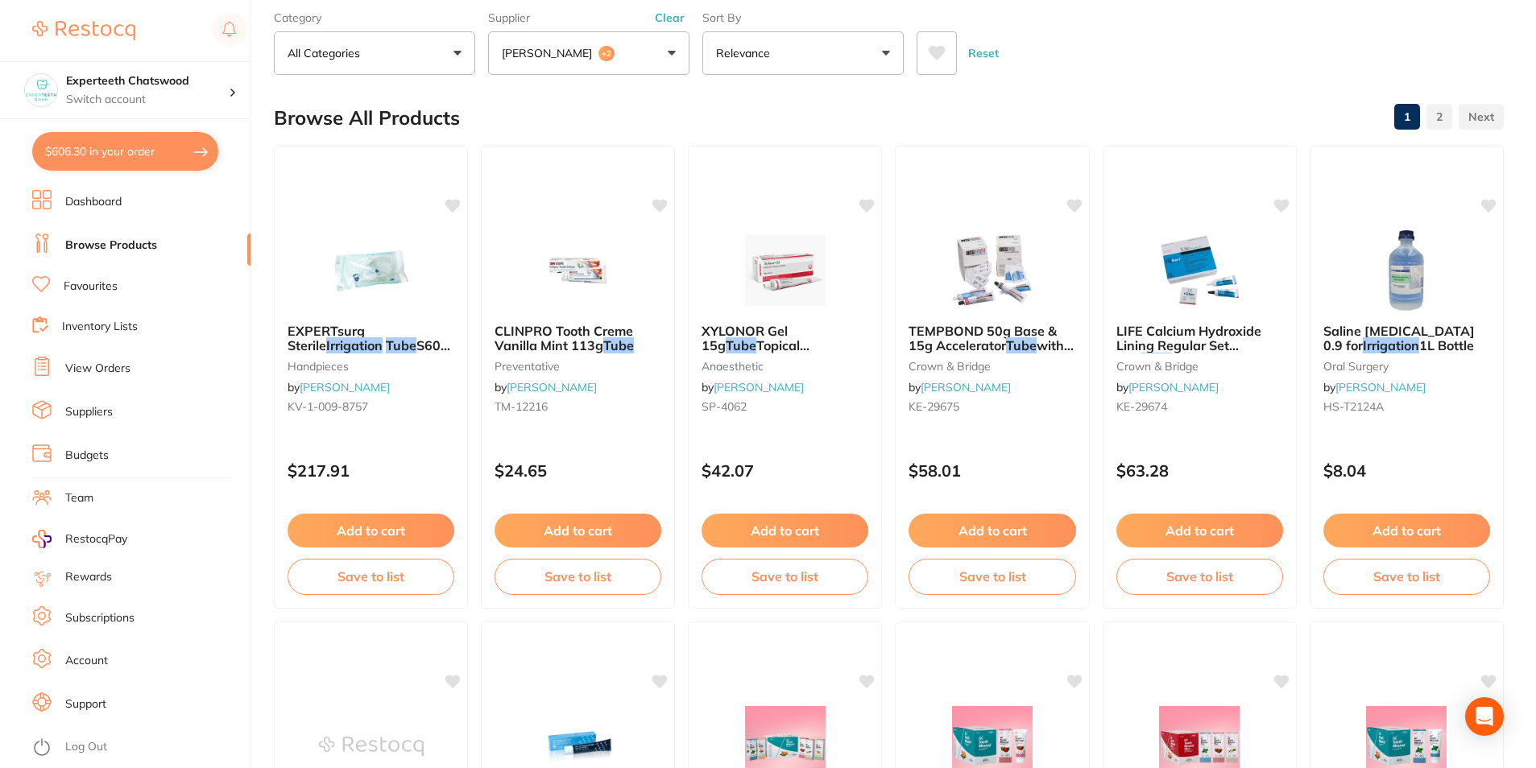
scroll to position [81, 0]
click at [380, 532] on button "Add to cart" at bounding box center [371, 533] width 168 height 35
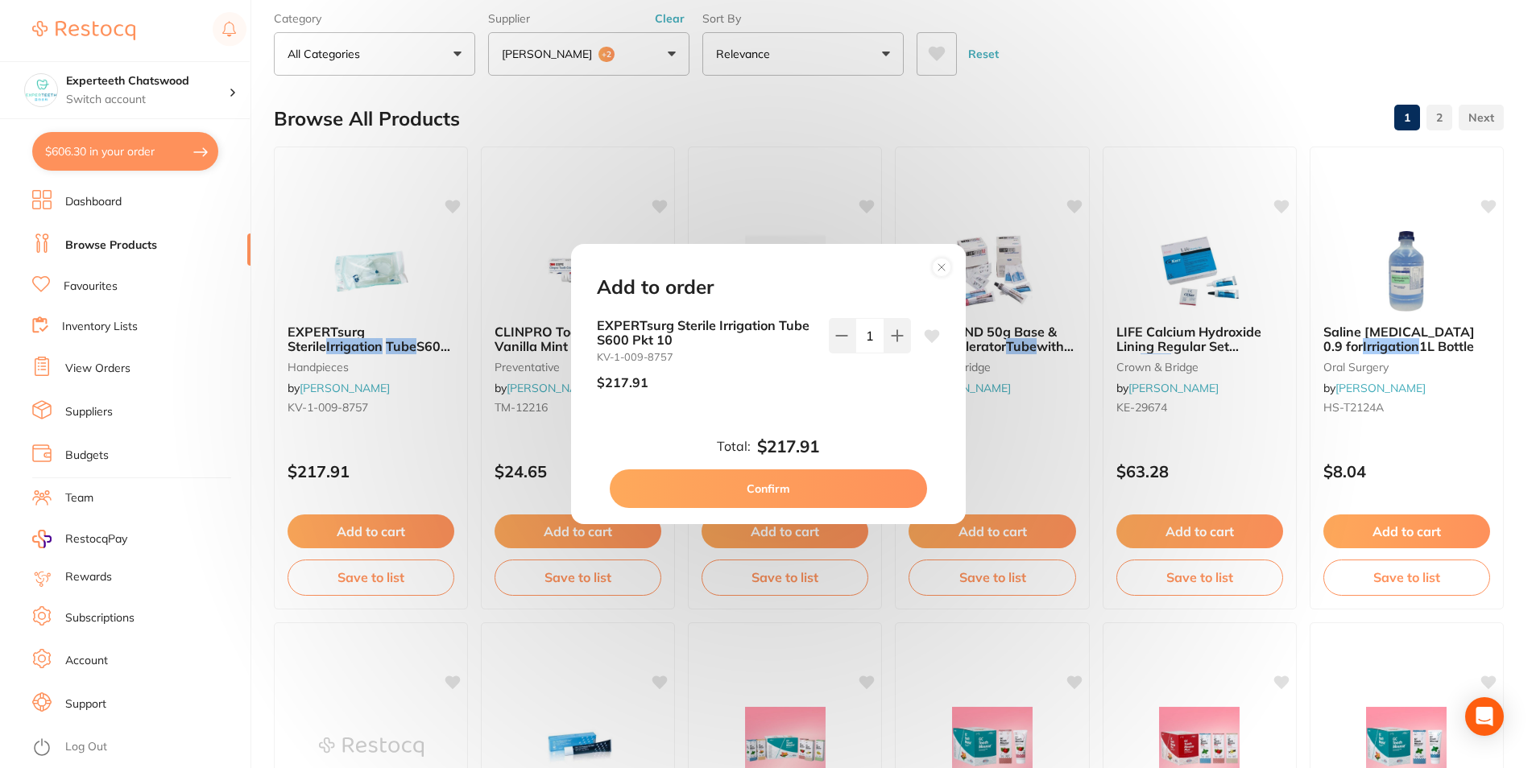
click at [941, 263] on circle at bounding box center [941, 268] width 19 height 19
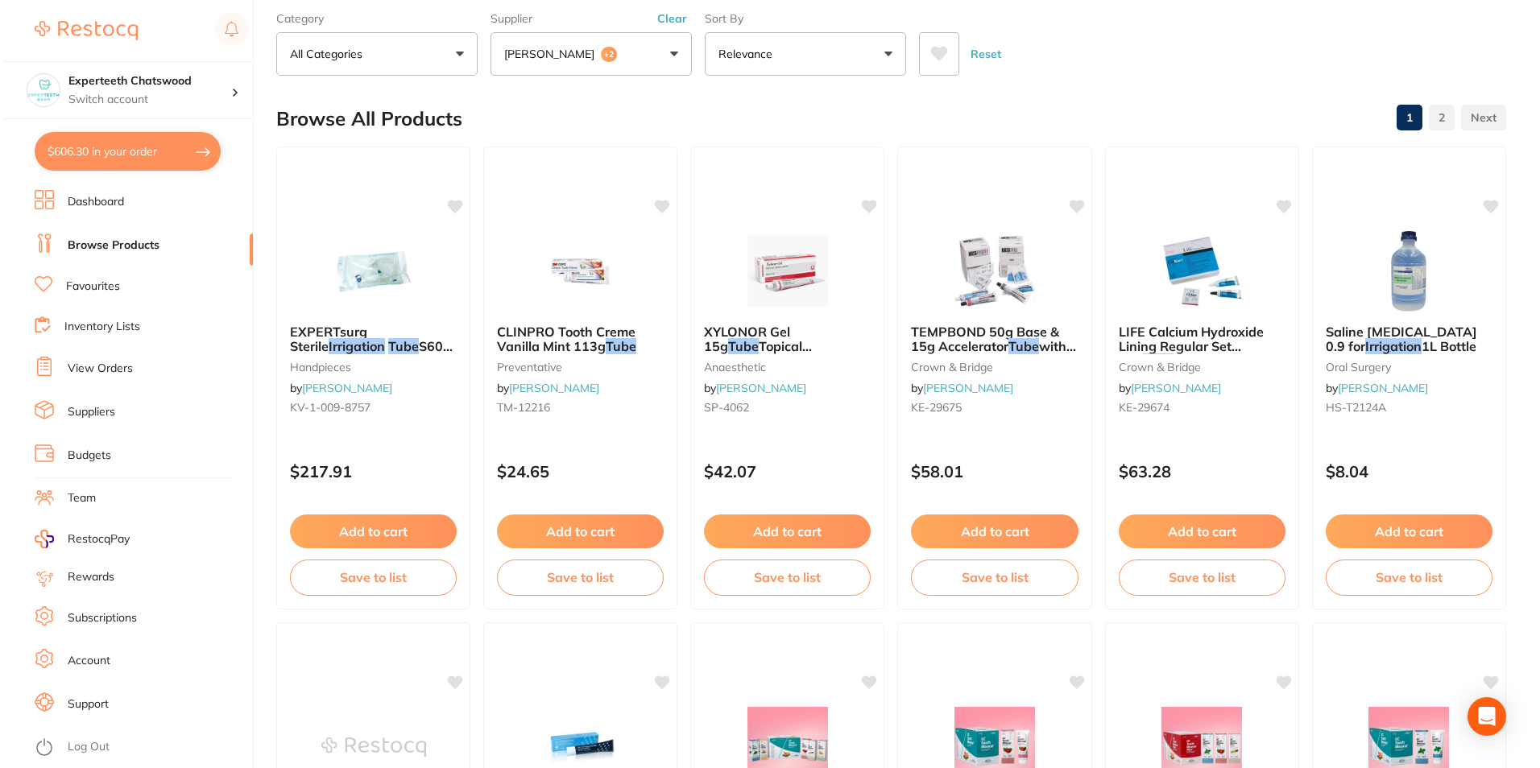
scroll to position [0, 0]
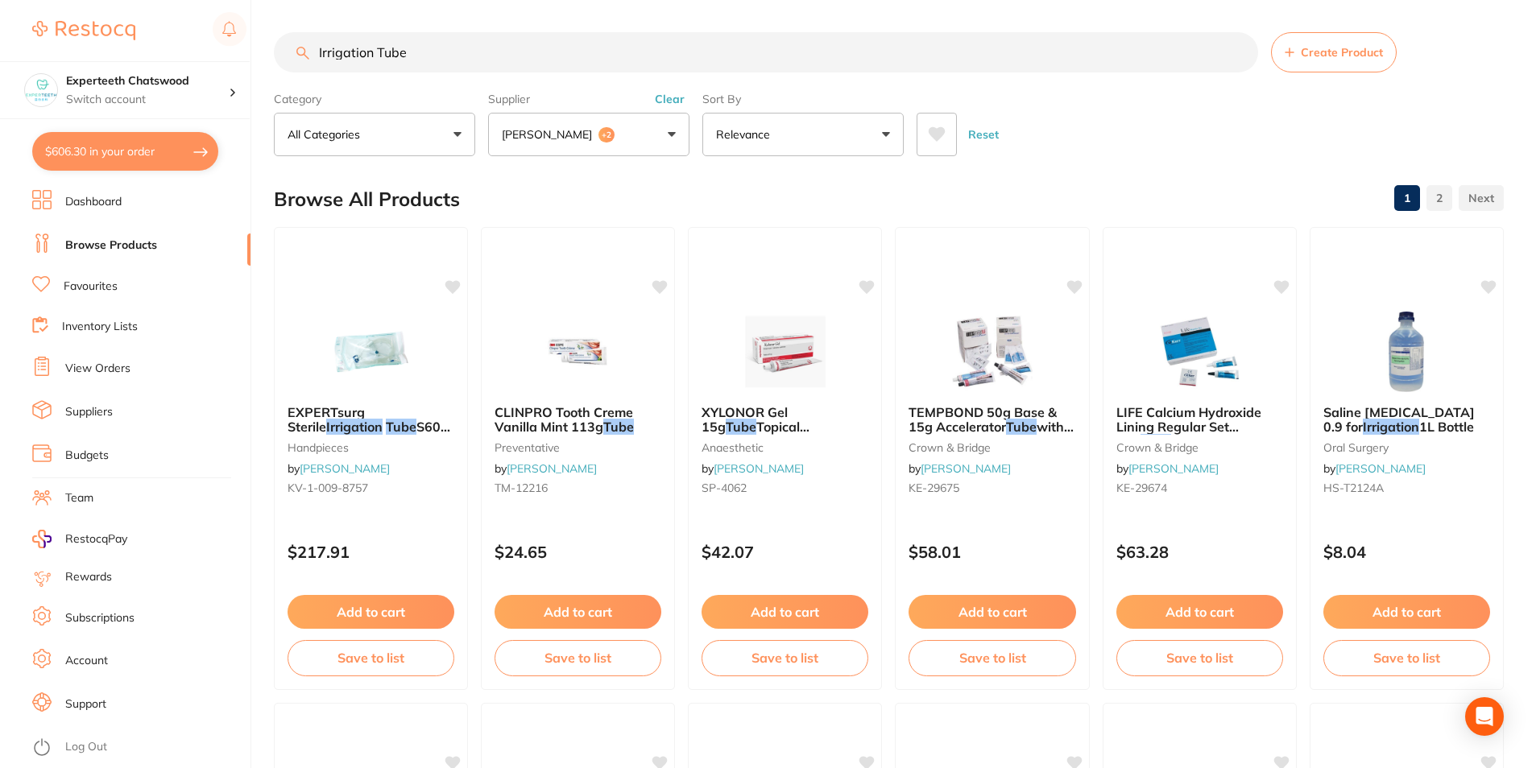
click at [99, 161] on button "$606.30 in your order" at bounding box center [125, 151] width 186 height 39
checkbox input "true"
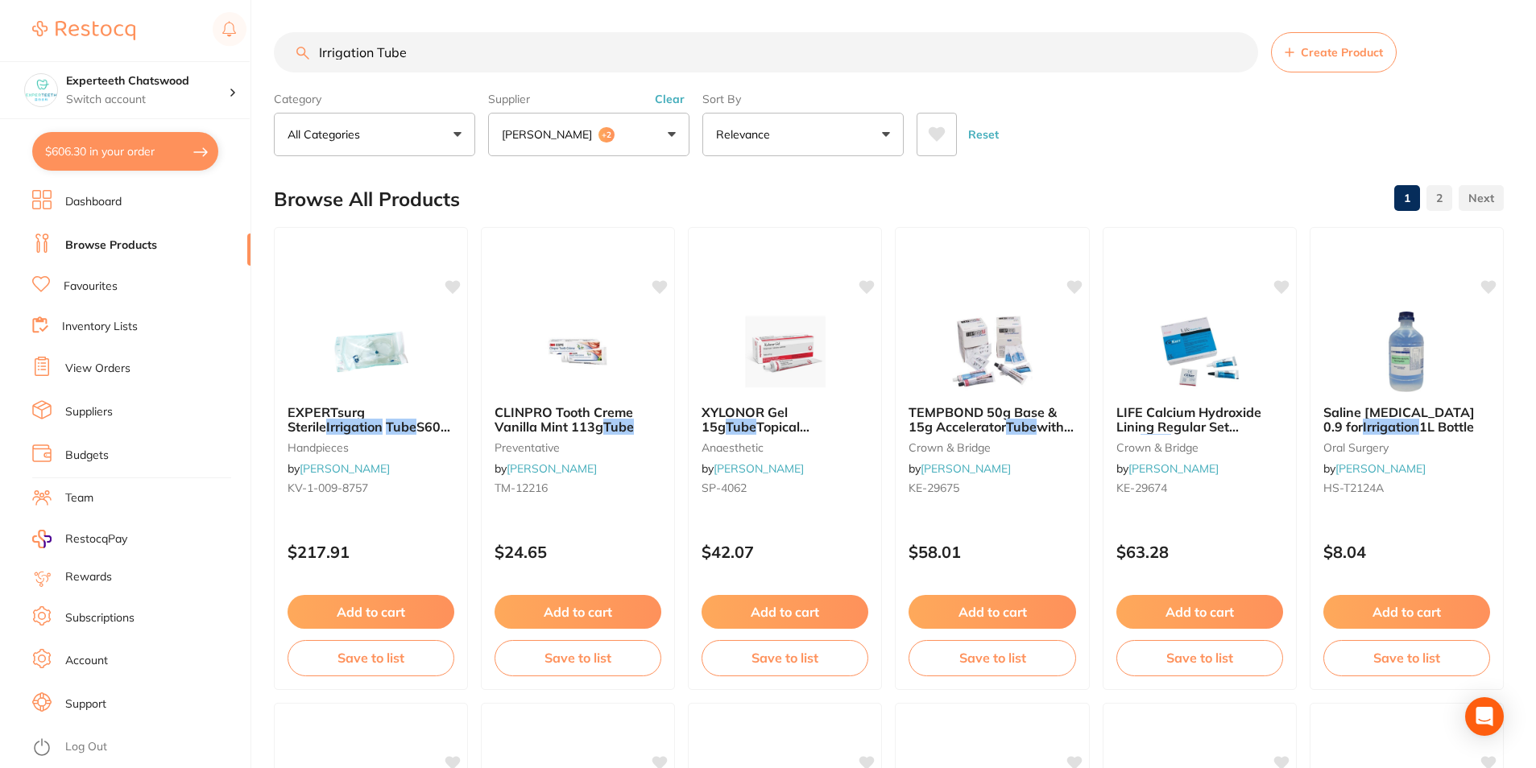
checkbox input "true"
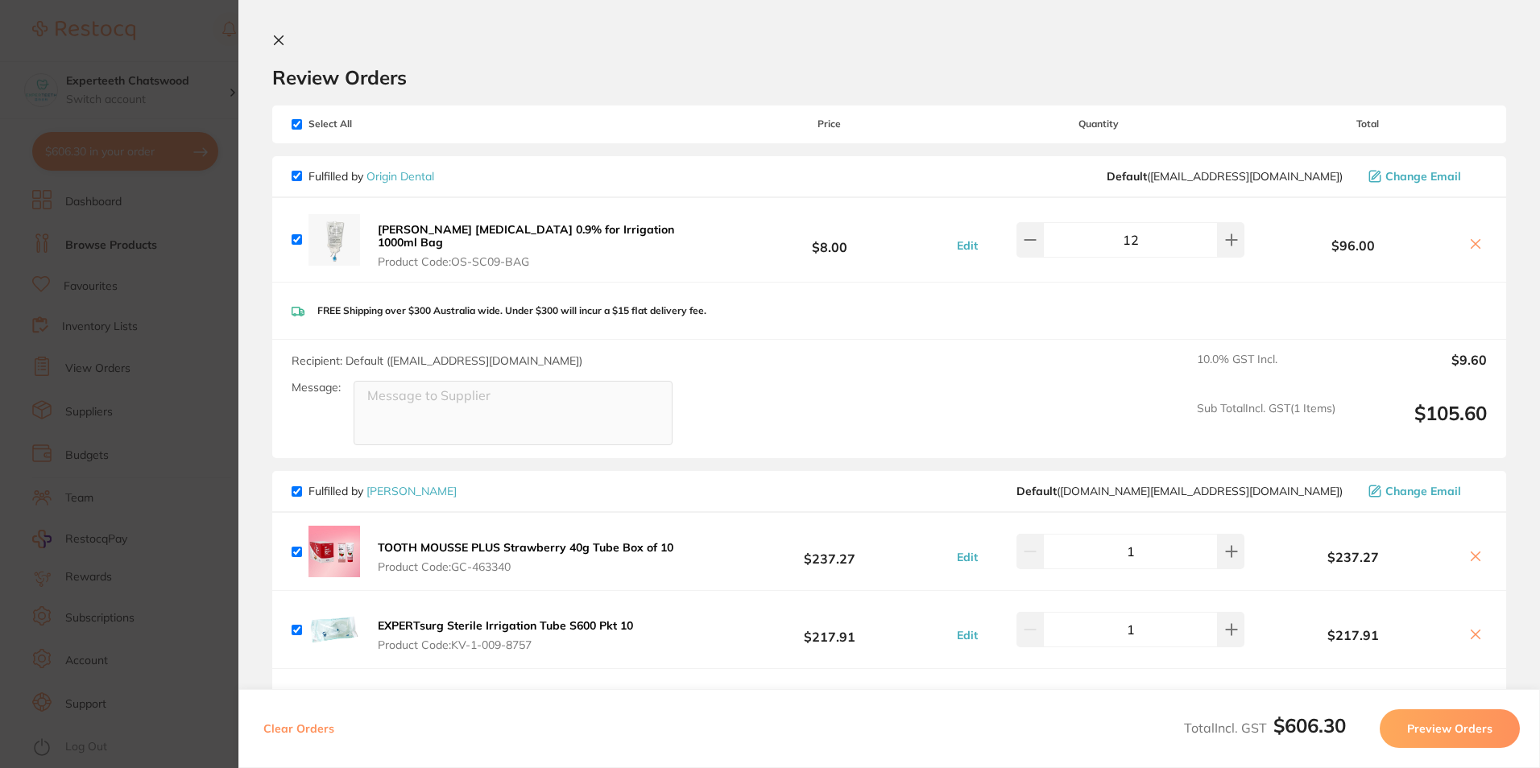
click at [180, 48] on section "Update RRP Set your pre negotiated price for this item. Item Agreed RRP (excl. …" at bounding box center [770, 384] width 1540 height 768
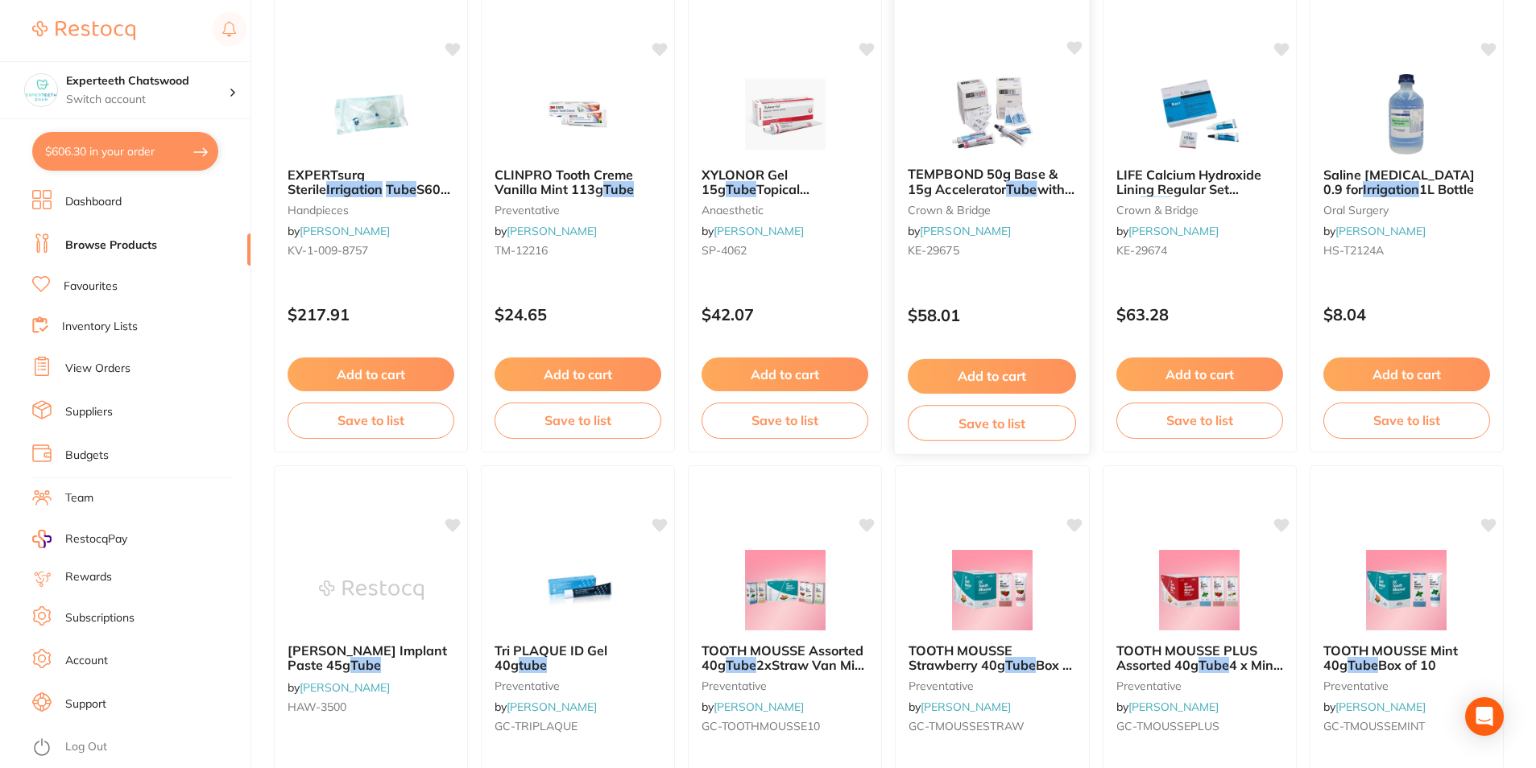
scroll to position [242, 0]
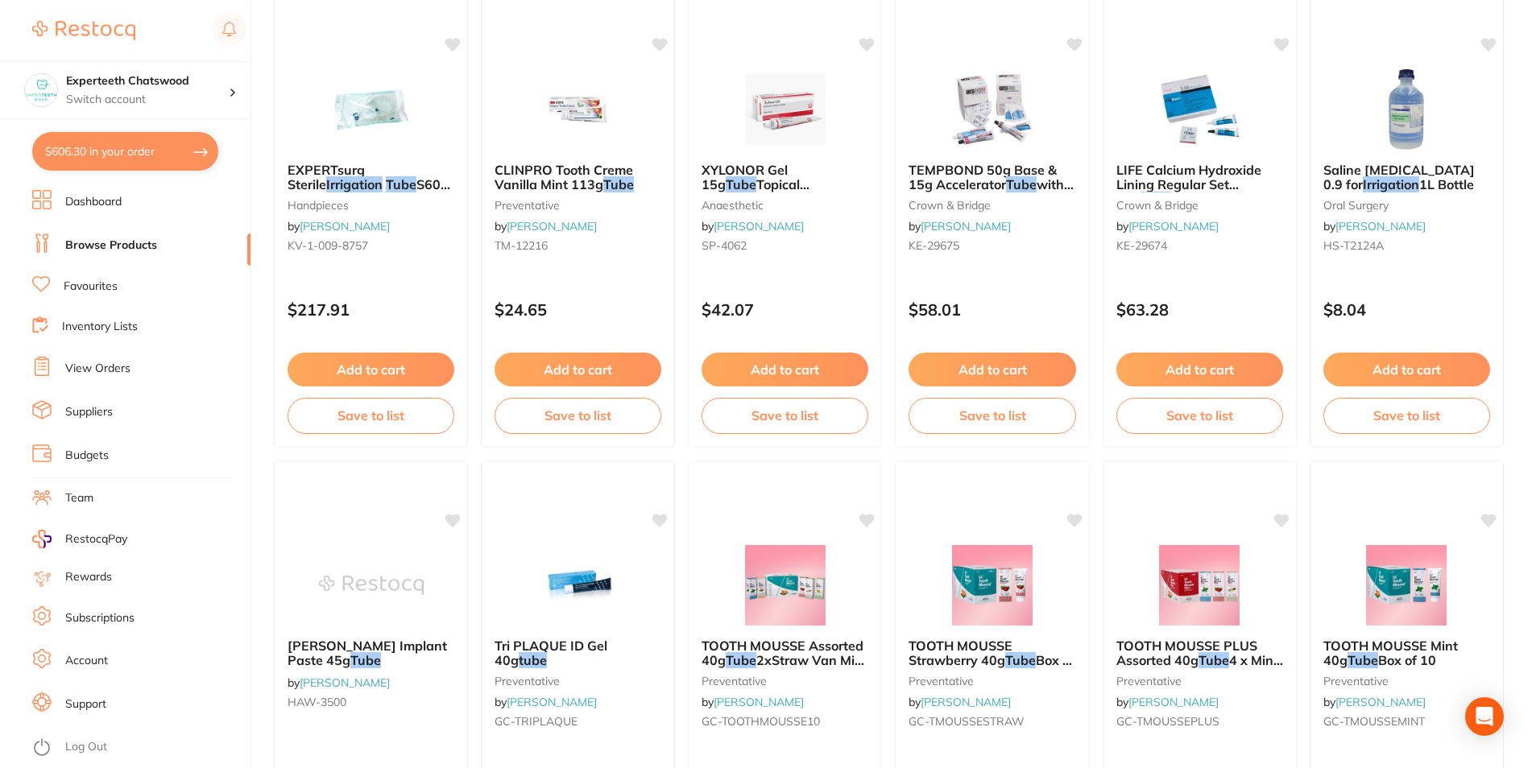
click at [114, 151] on button "$606.30 in your order" at bounding box center [125, 151] width 186 height 39
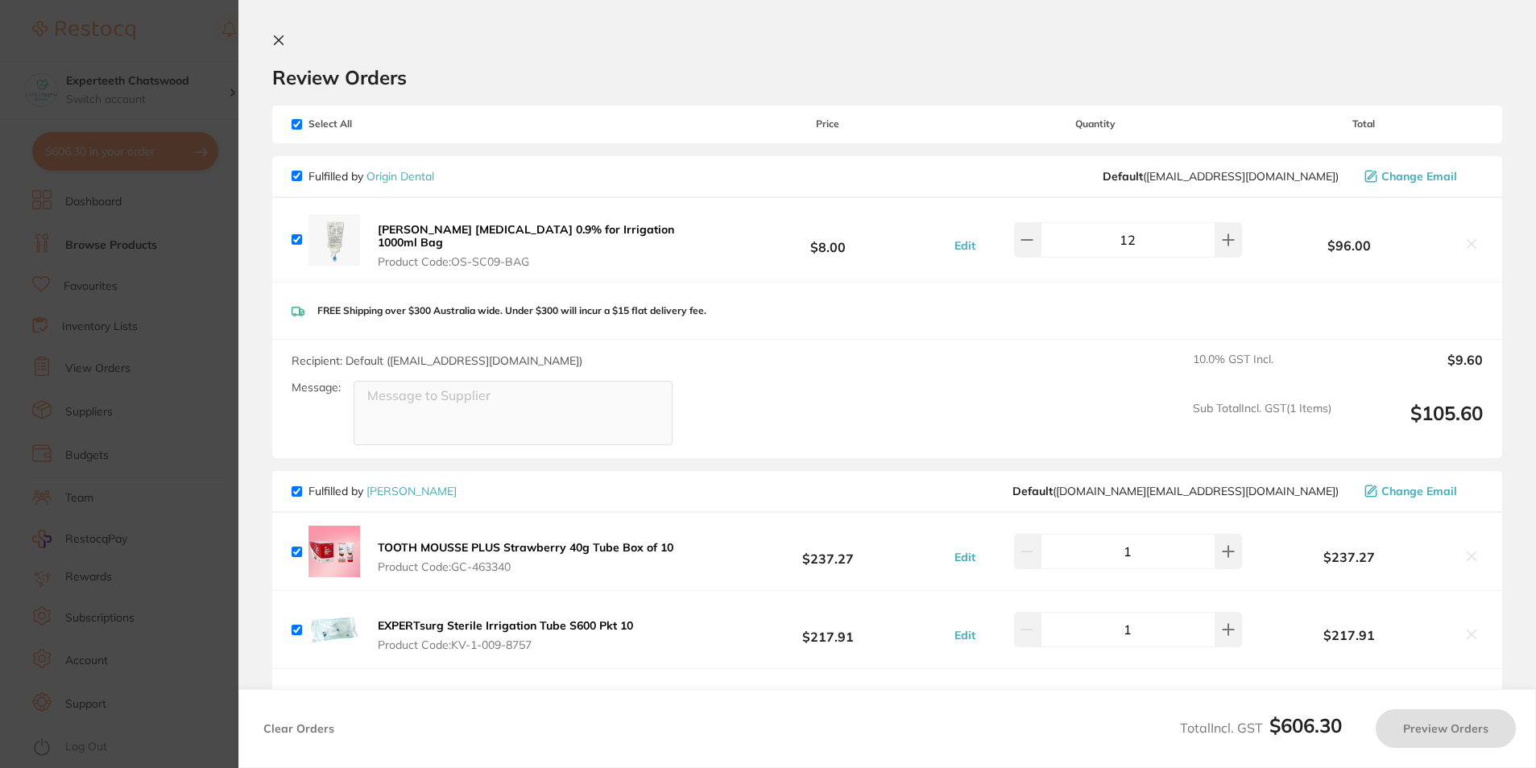
scroll to position [0, 0]
click at [1471, 552] on icon at bounding box center [1475, 556] width 9 height 9
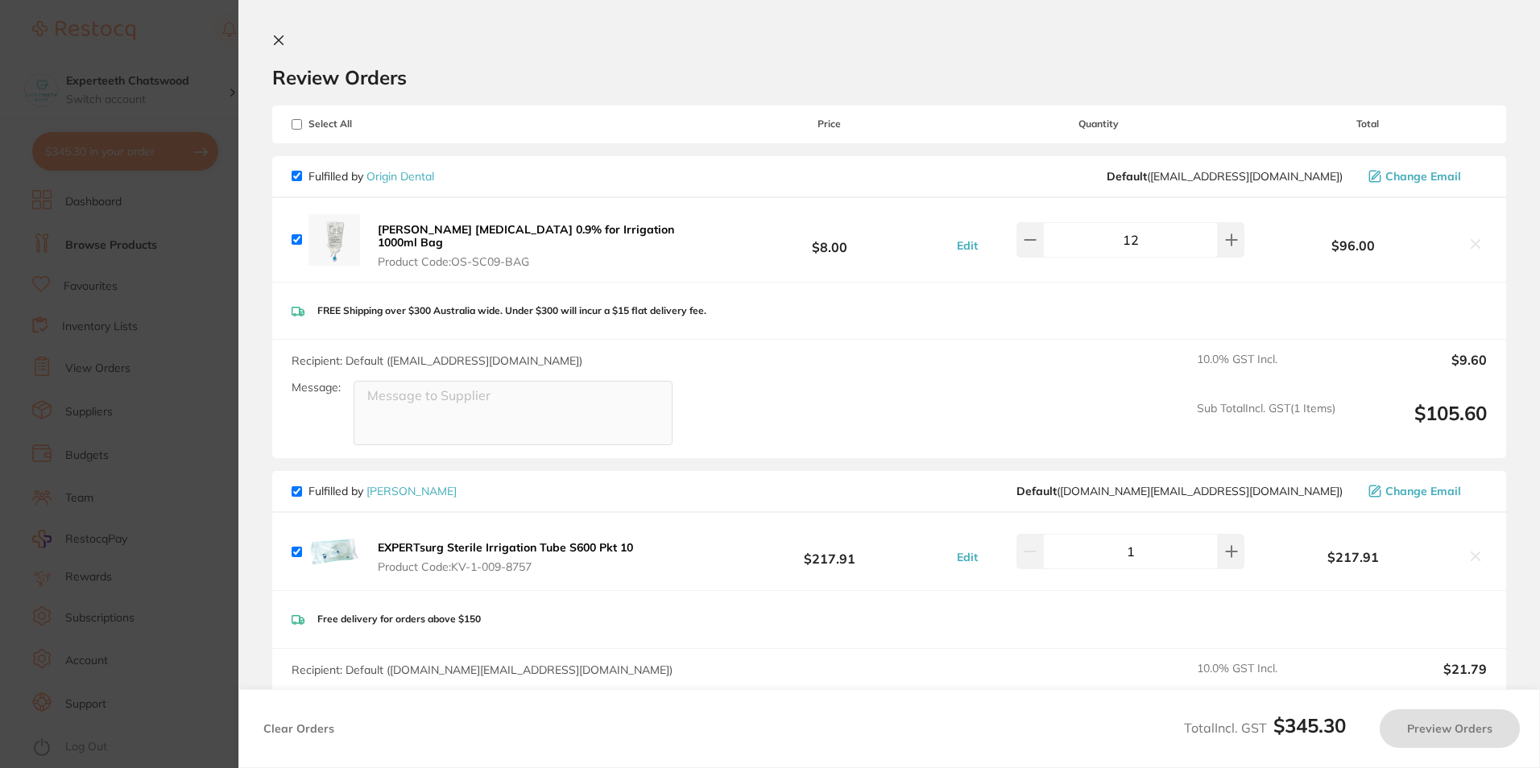
checkbox input "true"
click at [412, 171] on link "Origin Dental" at bounding box center [400, 176] width 68 height 14
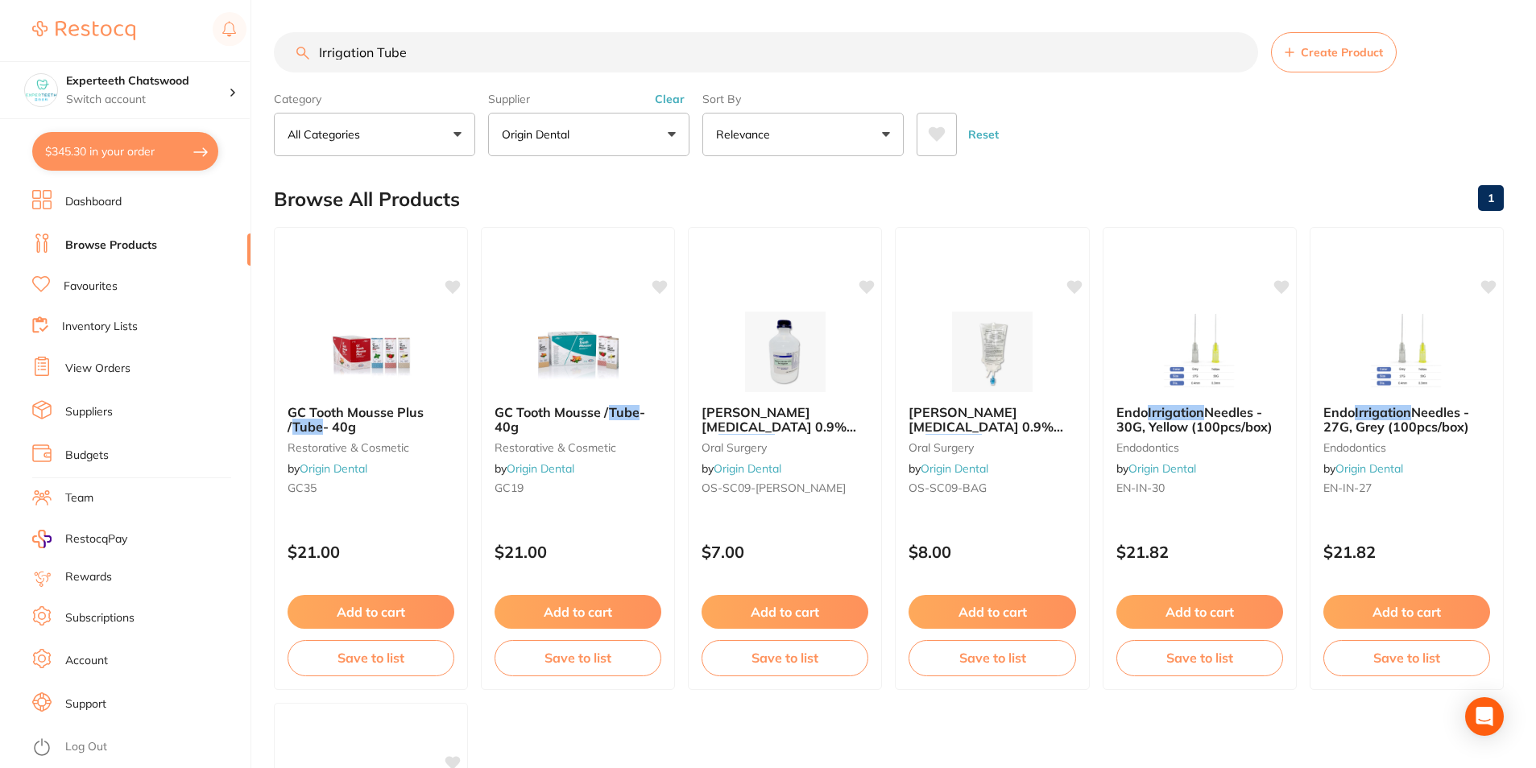
click at [610, 134] on button "Origin Dental" at bounding box center [588, 134] width 201 height 43
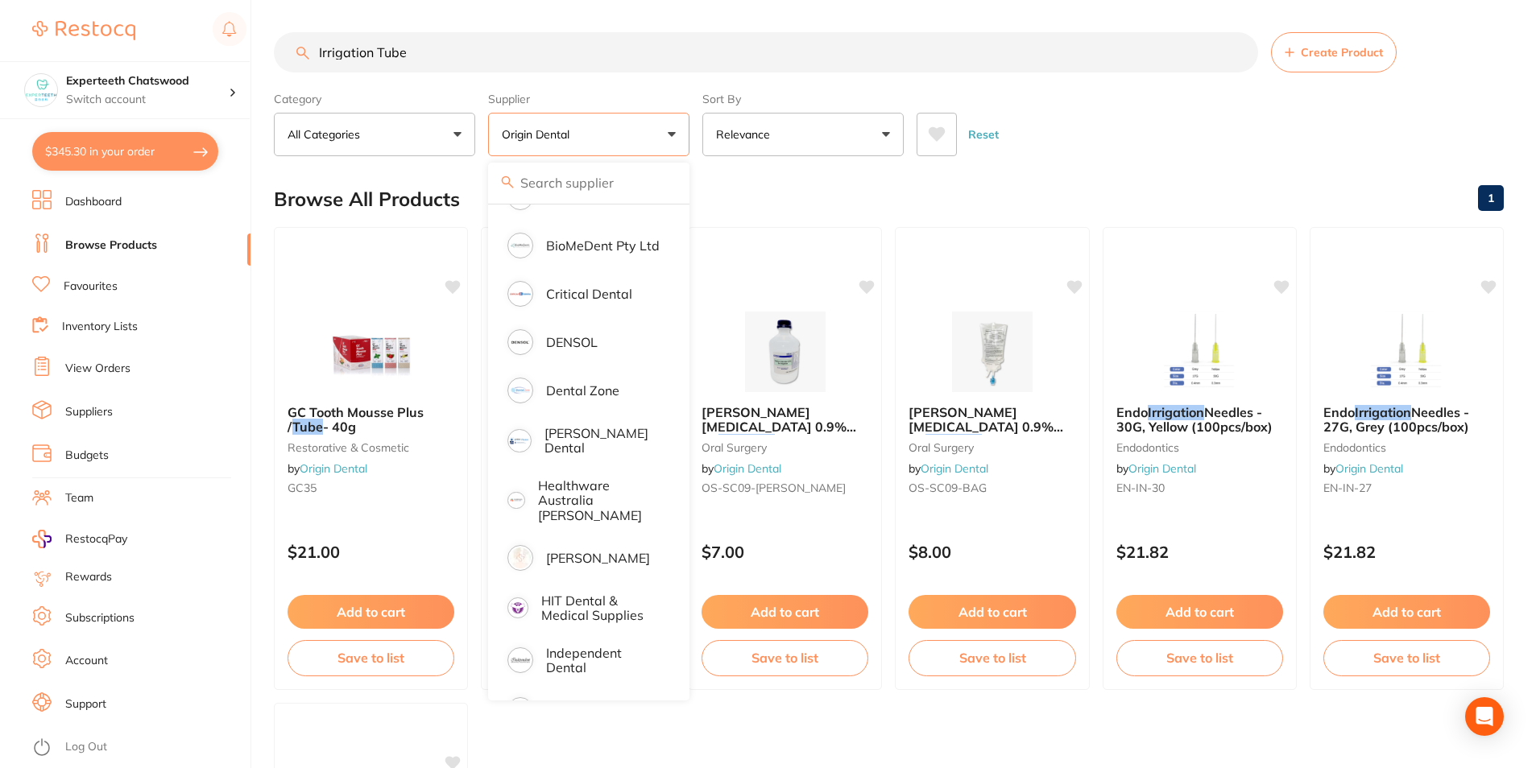
click at [743, 187] on div "Browse All Products 1" at bounding box center [889, 199] width 1230 height 54
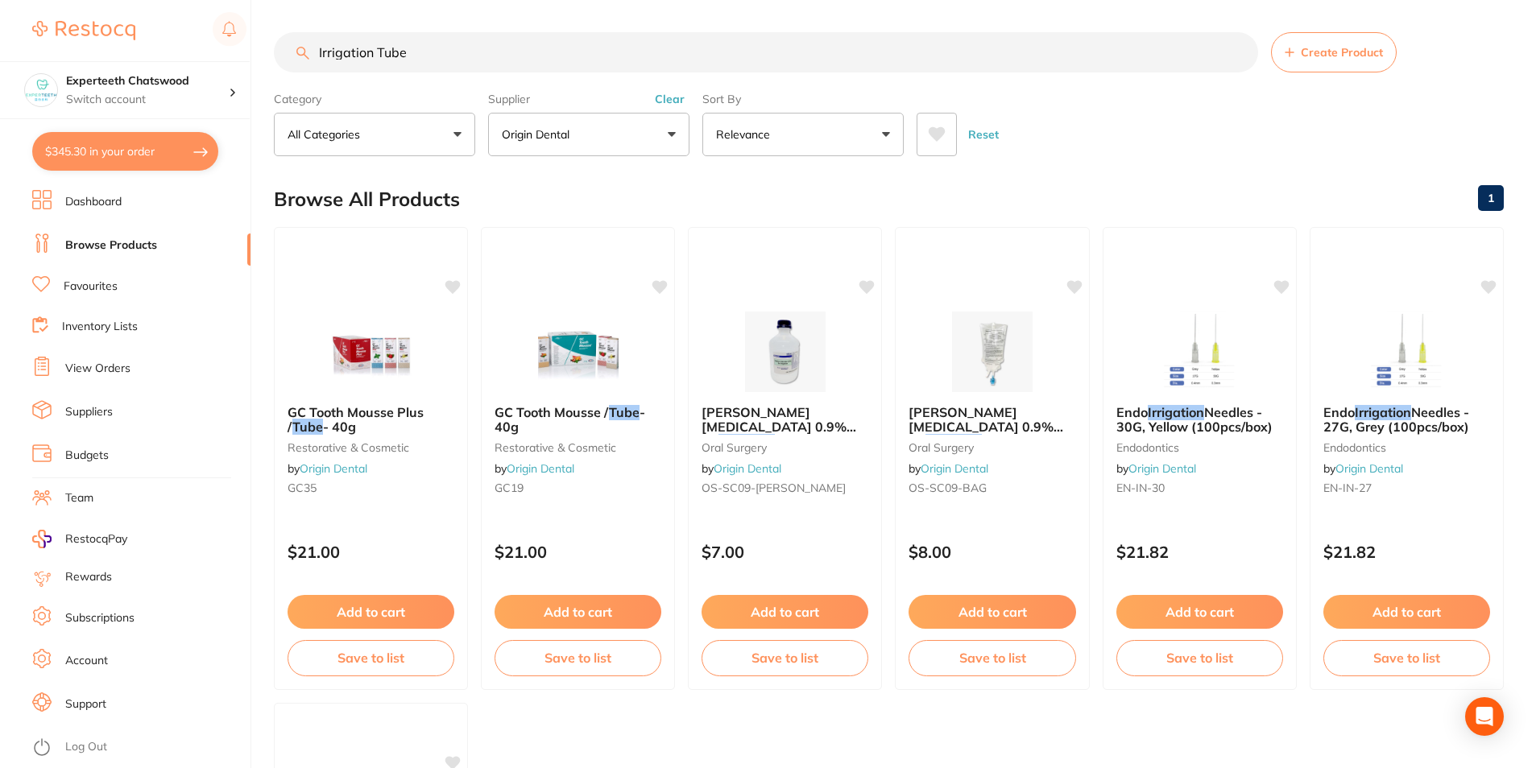
drag, startPoint x: 458, startPoint y: 55, endPoint x: 90, endPoint y: 57, distance: 368.0
click at [134, 57] on div "$345.30 Experteeth Chatswood Switch account Experteeth Chatswood $345.30 in you…" at bounding box center [768, 384] width 1536 height 768
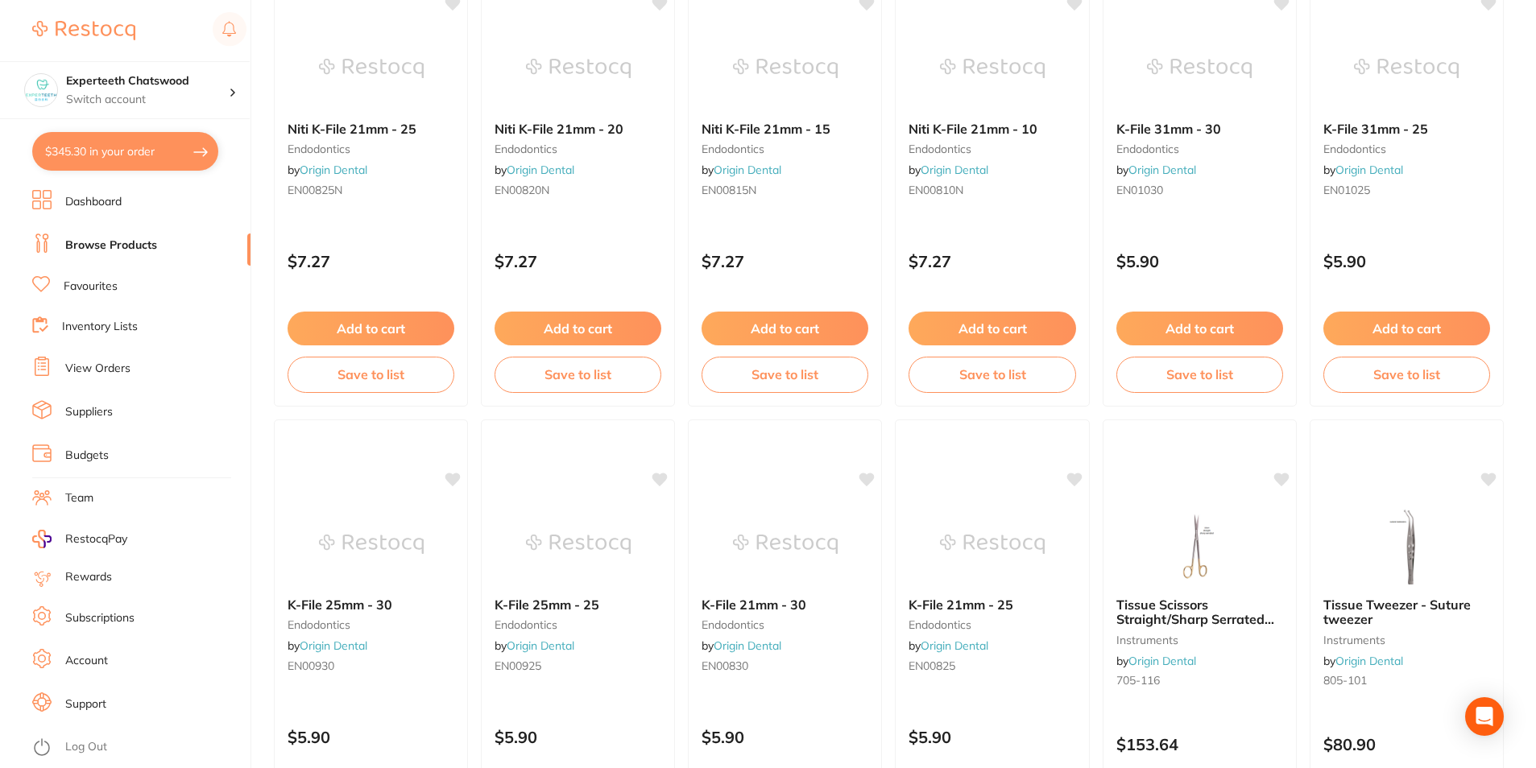
scroll to position [3411, 0]
